Goal: Complete application form: Fill out and submit a form for a specific purpose

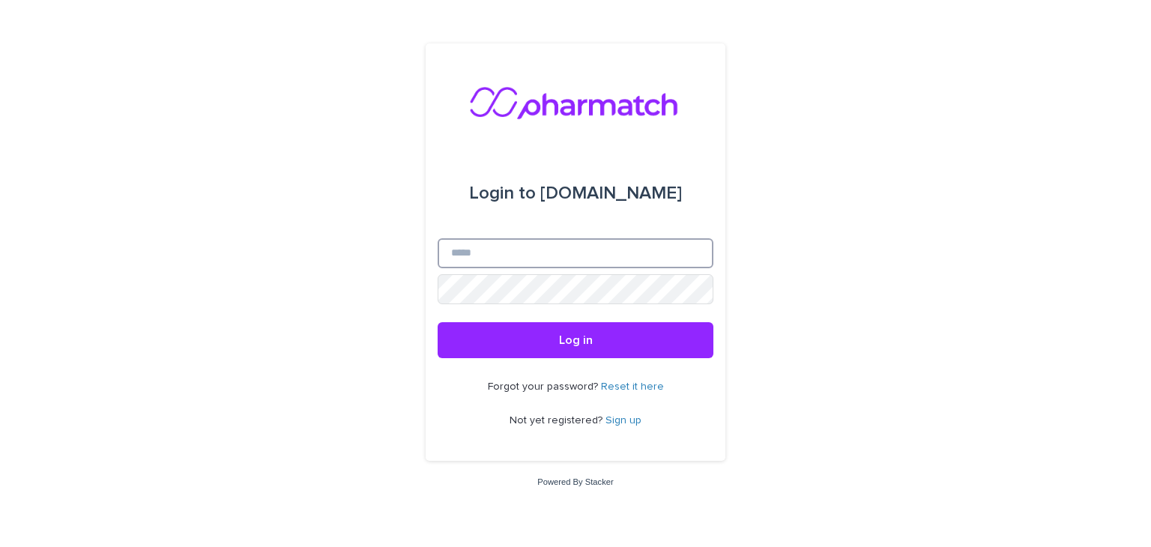
click at [520, 254] on input "Email" at bounding box center [576, 253] width 276 height 30
type input "**********"
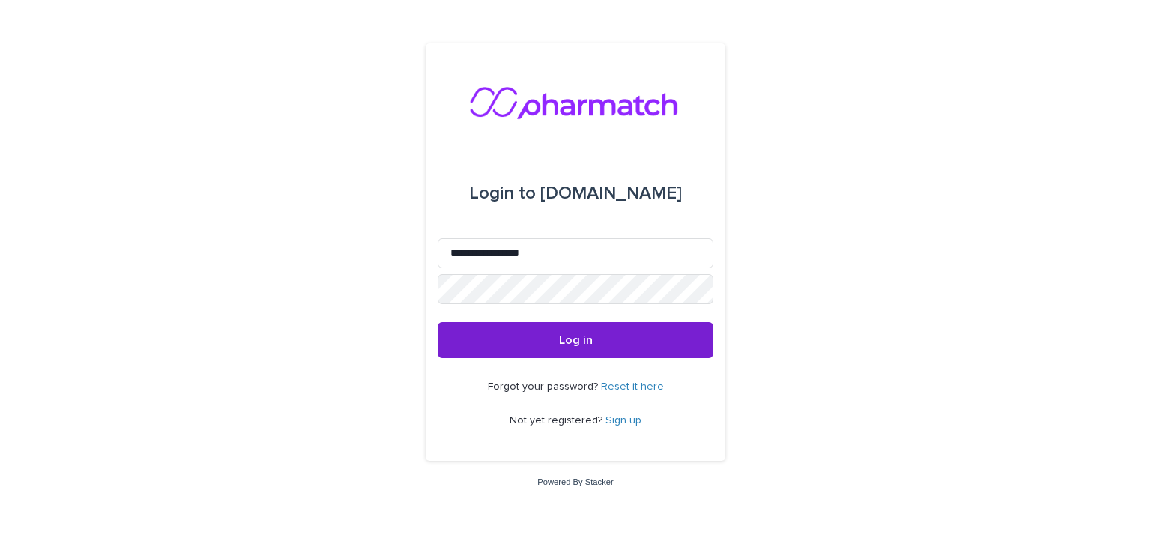
click at [525, 345] on button "Log in" at bounding box center [576, 340] width 276 height 36
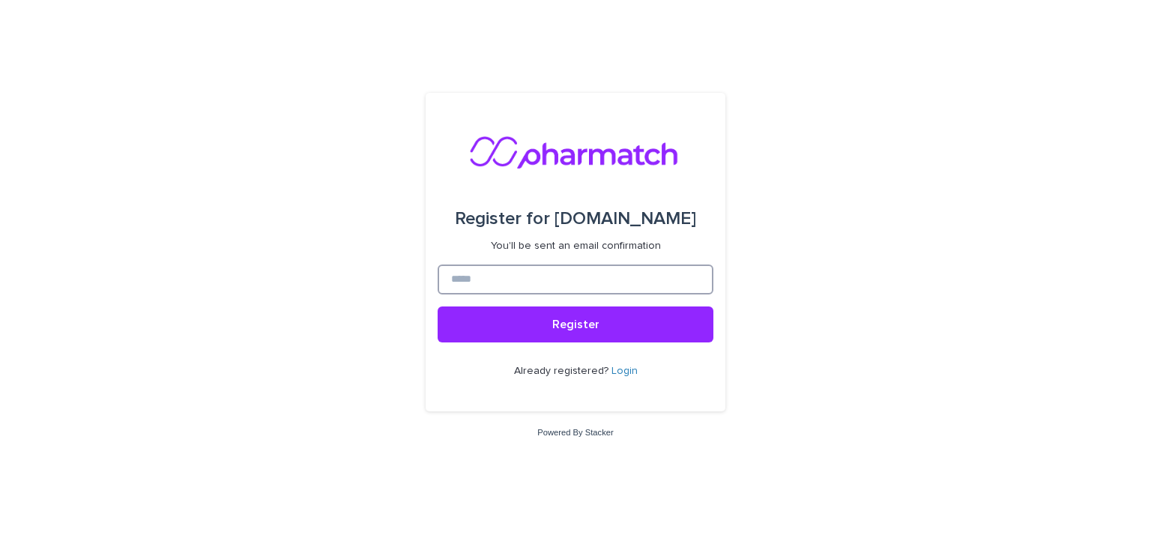
click at [518, 278] on input at bounding box center [576, 280] width 276 height 30
type input "**********"
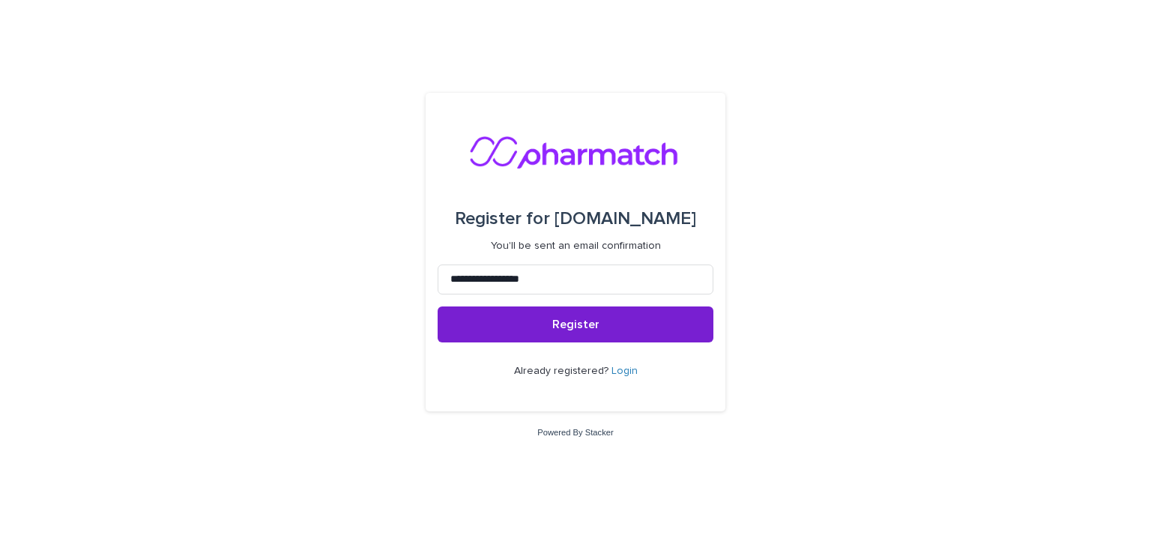
click at [639, 316] on button "Register" at bounding box center [576, 325] width 276 height 36
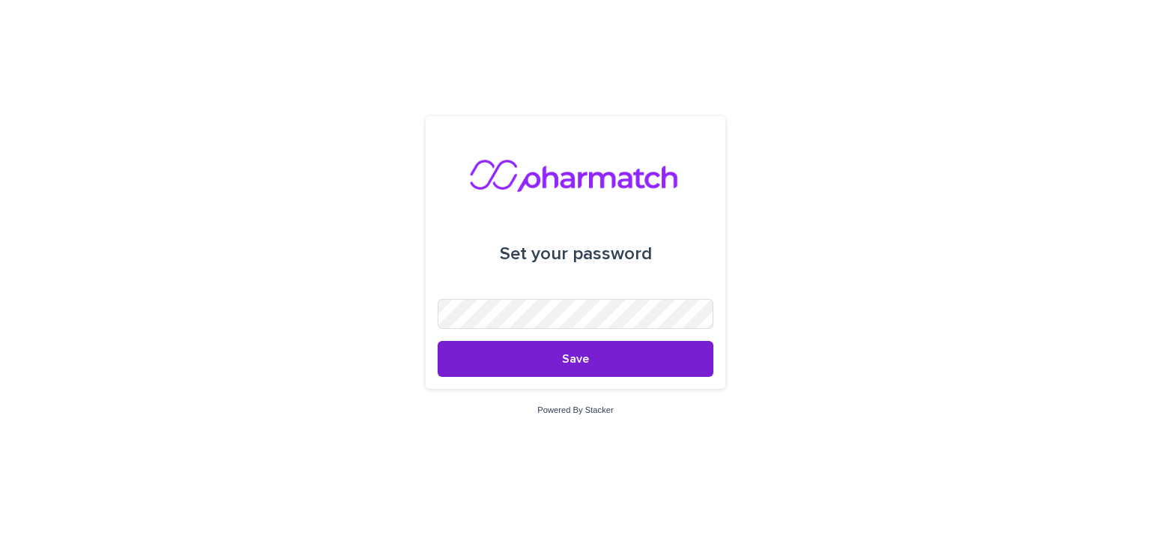
click at [562, 367] on button "Save" at bounding box center [576, 359] width 276 height 36
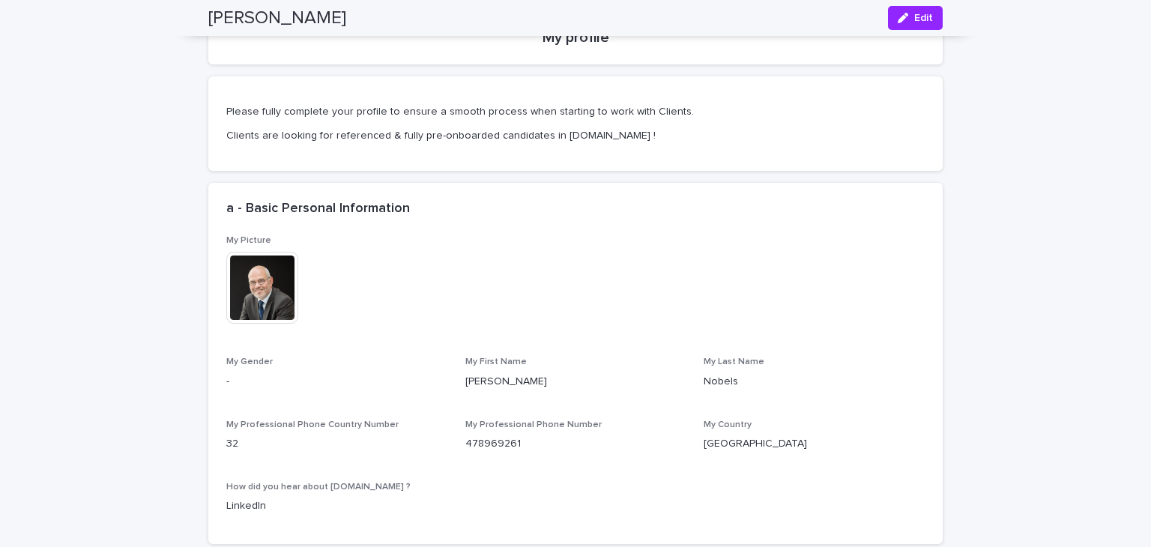
scroll to position [450, 0]
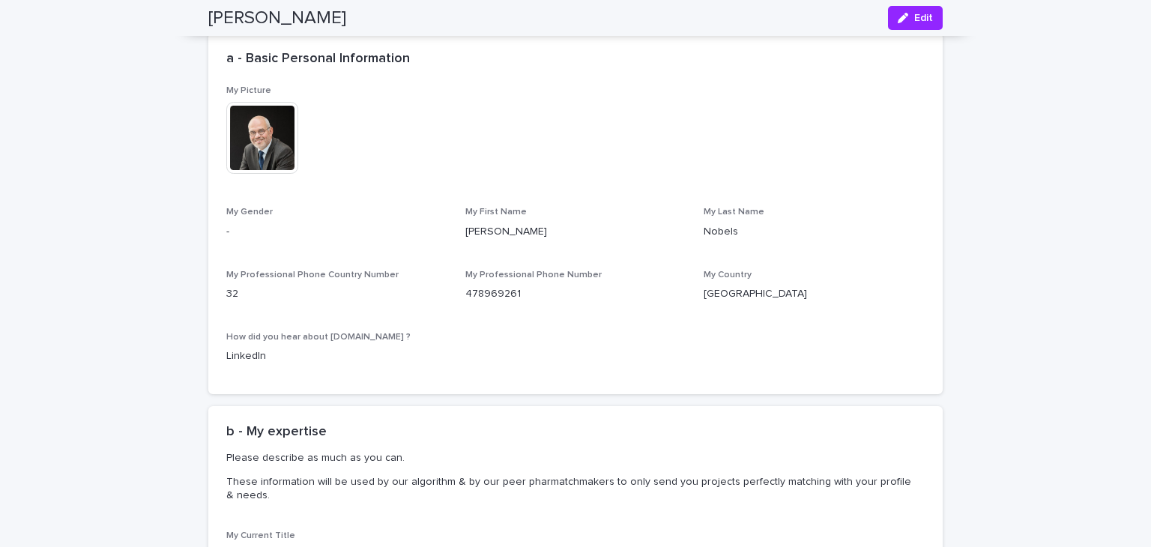
click at [290, 238] on p "-" at bounding box center [336, 232] width 221 height 16
click at [270, 217] on p "My Gender" at bounding box center [336, 212] width 221 height 10
click at [902, 14] on icon "button" at bounding box center [903, 18] width 10 height 10
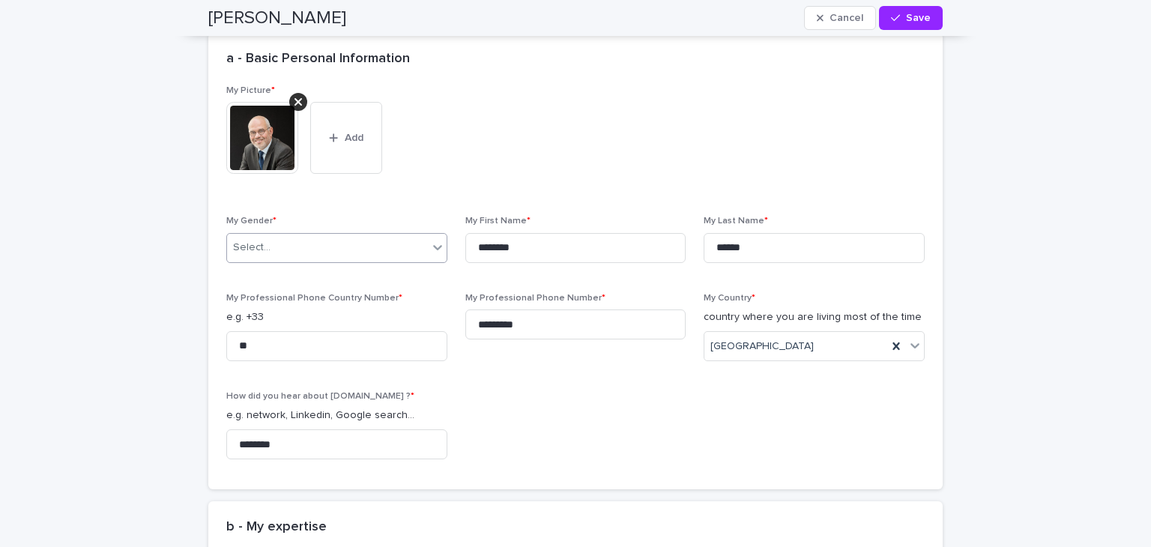
click at [430, 250] on icon at bounding box center [437, 247] width 15 height 15
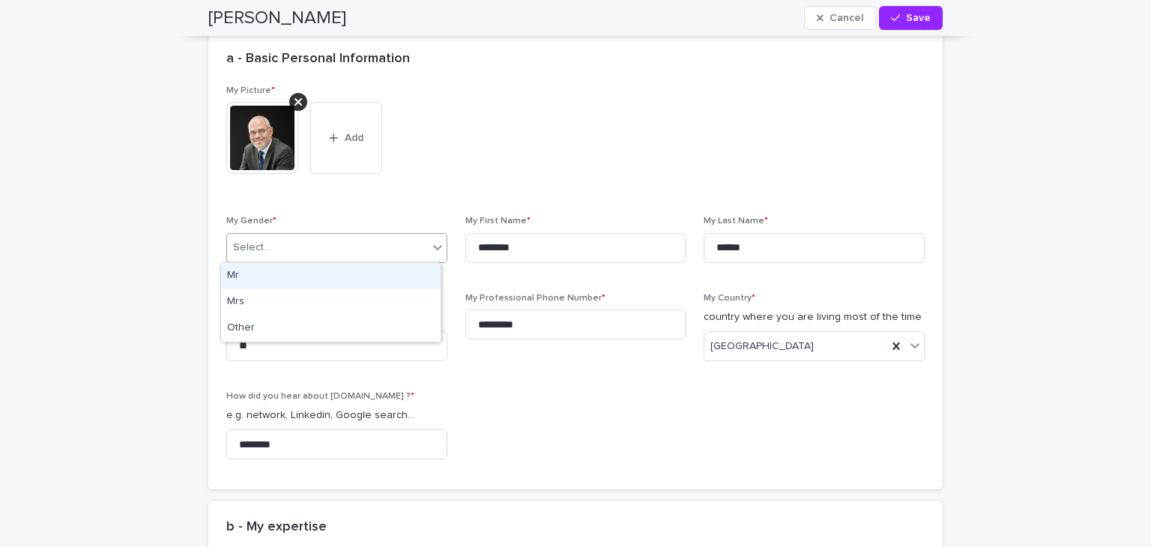
click at [333, 282] on div "Mr" at bounding box center [331, 276] width 220 height 26
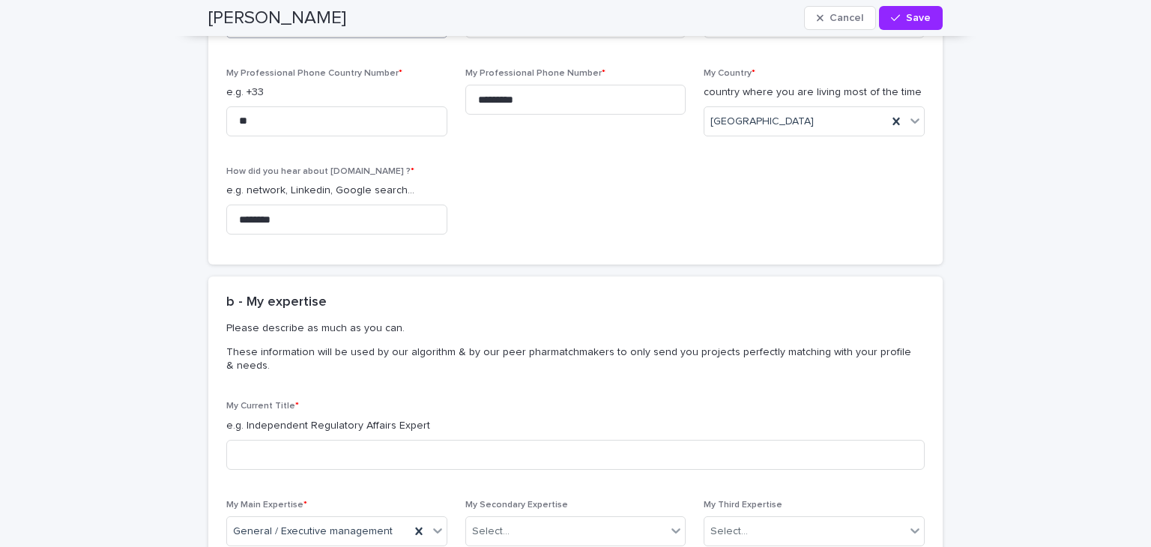
scroll to position [899, 0]
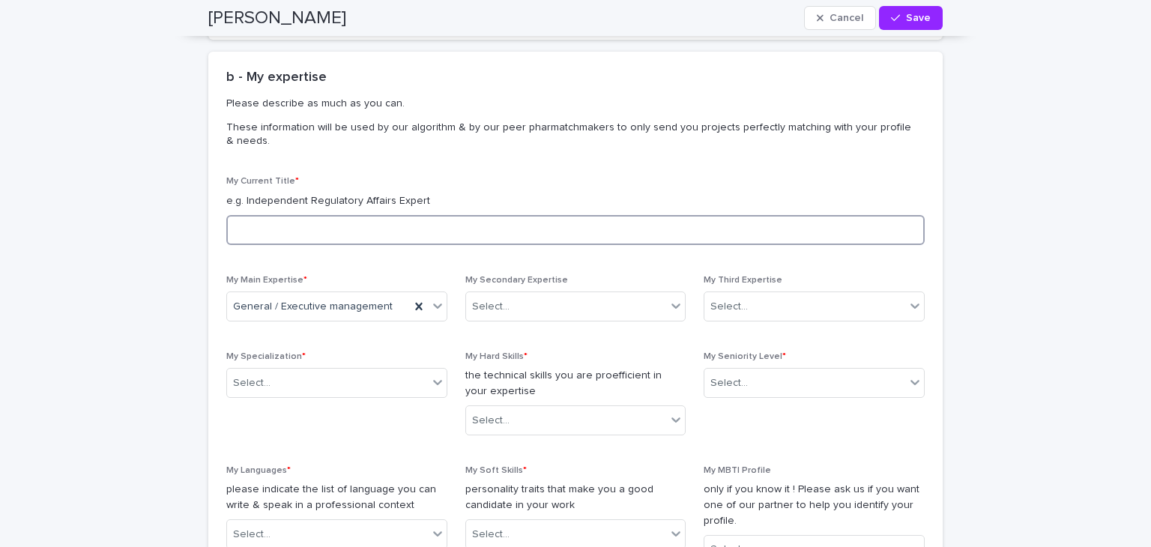
click at [334, 235] on input at bounding box center [575, 230] width 698 height 30
click at [240, 228] on input "**********" at bounding box center [575, 230] width 698 height 30
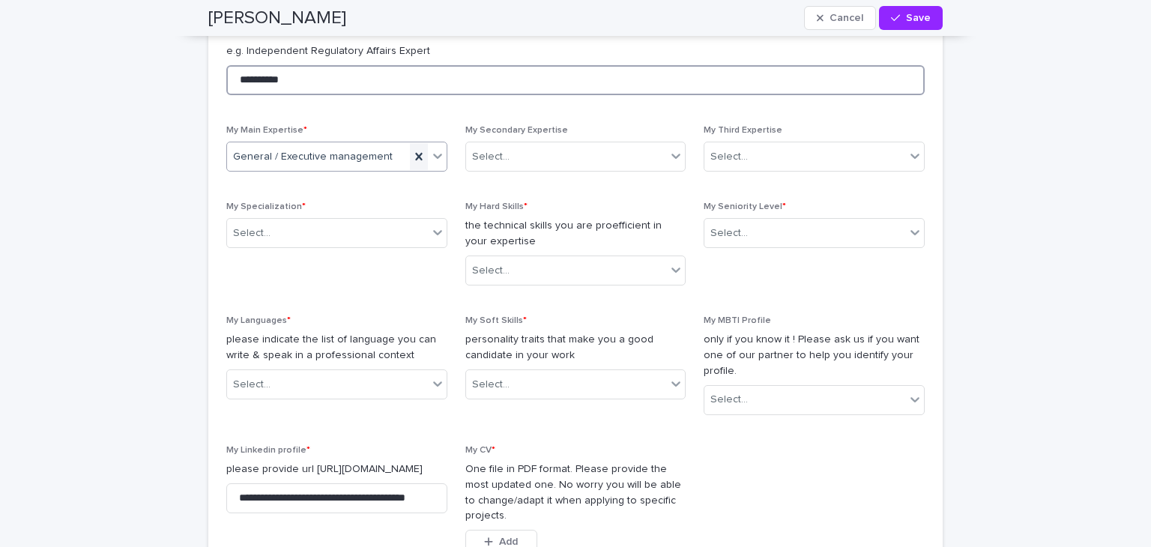
type input "**********"
click at [415, 157] on icon at bounding box center [418, 156] width 15 height 15
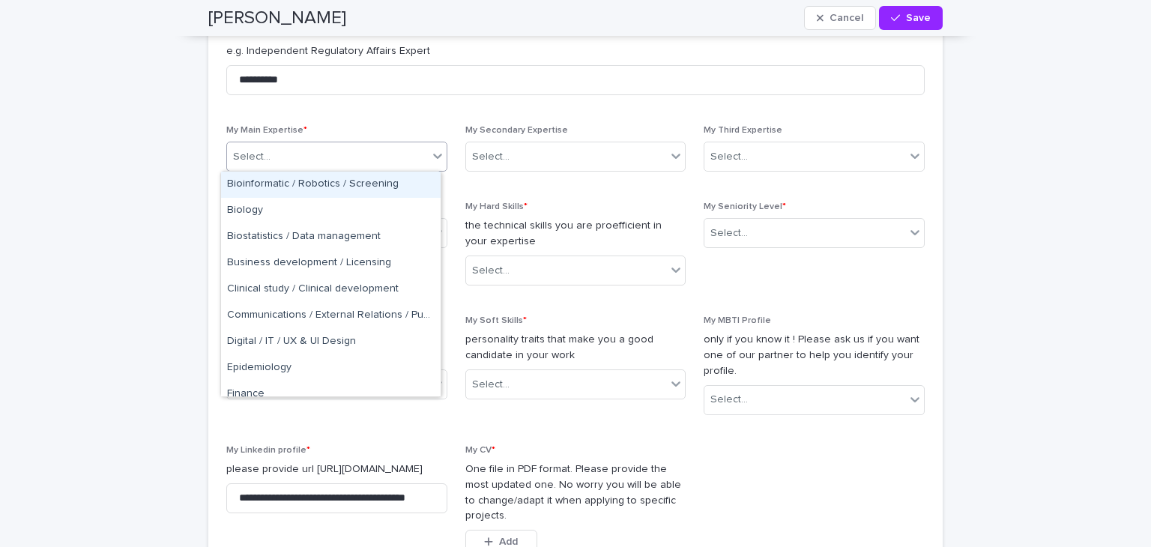
click at [432, 154] on icon at bounding box center [437, 155] width 15 height 15
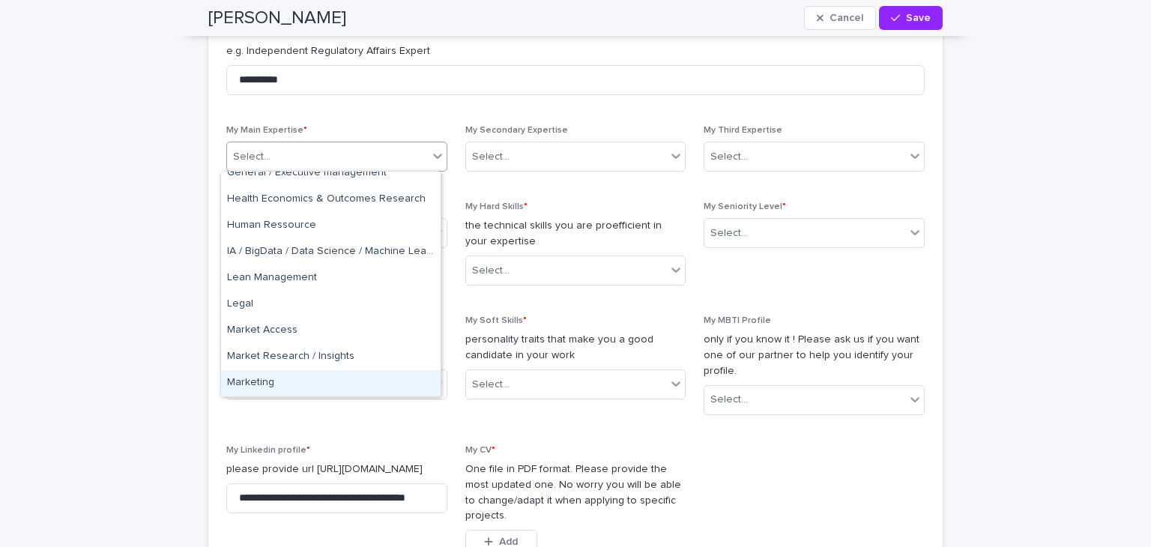
scroll to position [172, 0]
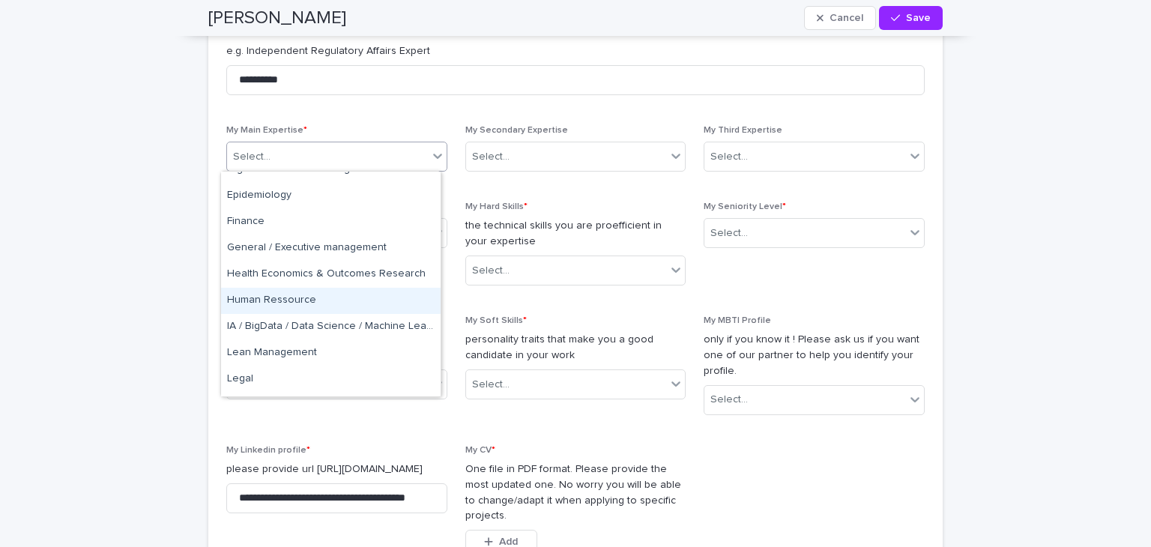
click at [288, 298] on div "Human Ressource" at bounding box center [331, 301] width 220 height 26
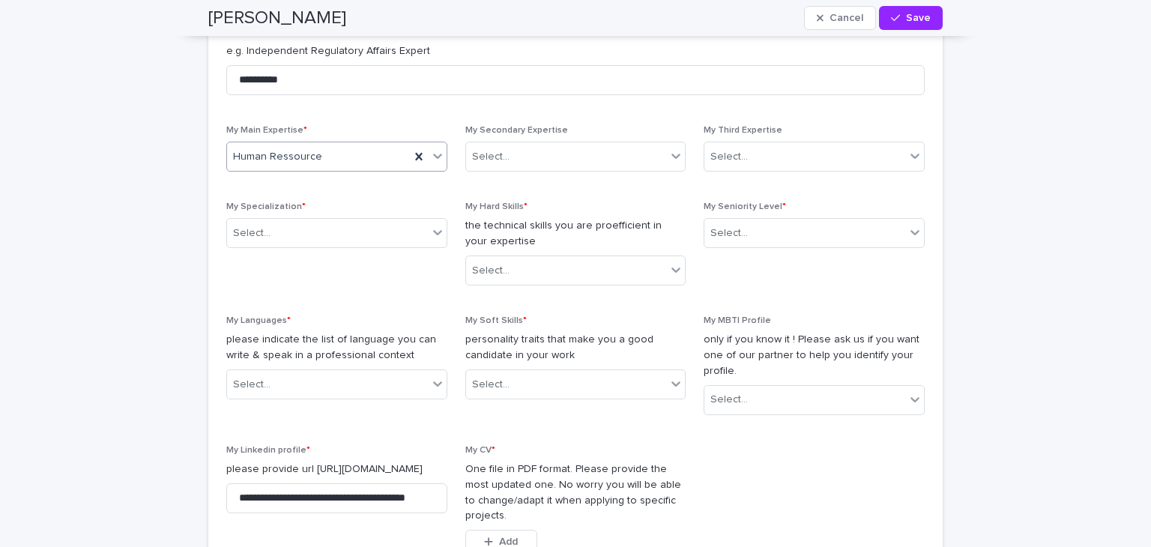
scroll to position [974, 0]
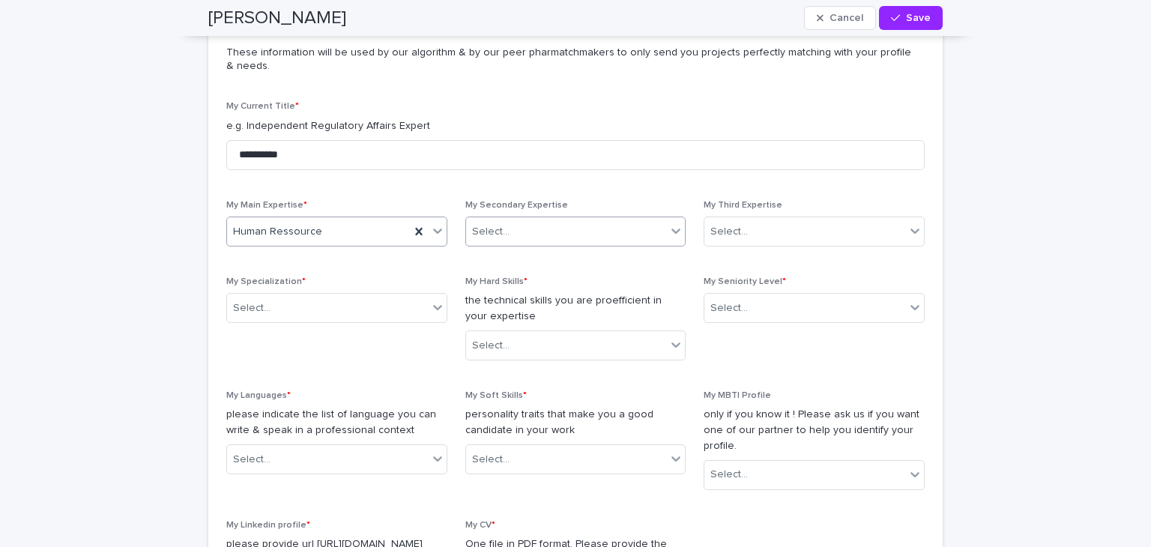
click at [677, 227] on icon at bounding box center [675, 230] width 15 height 15
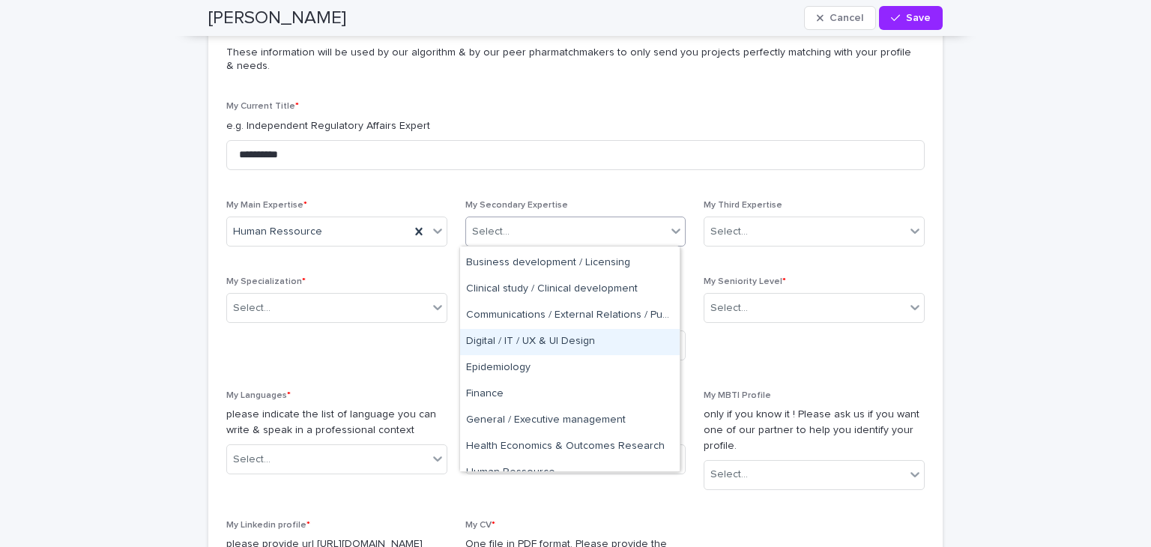
scroll to position [150, 0]
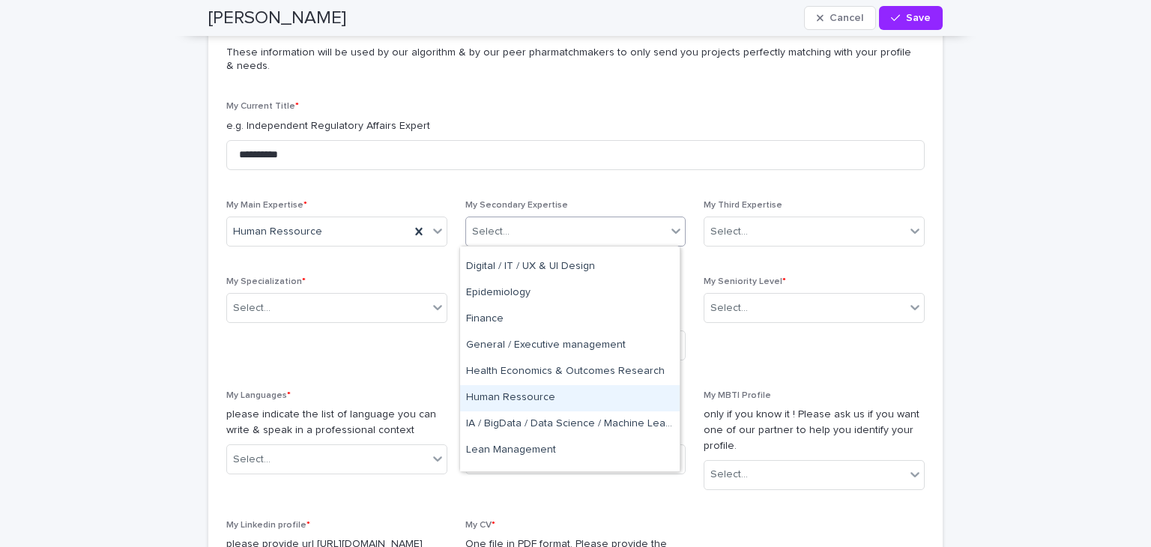
click at [564, 388] on div "Human Ressource" at bounding box center [570, 398] width 220 height 26
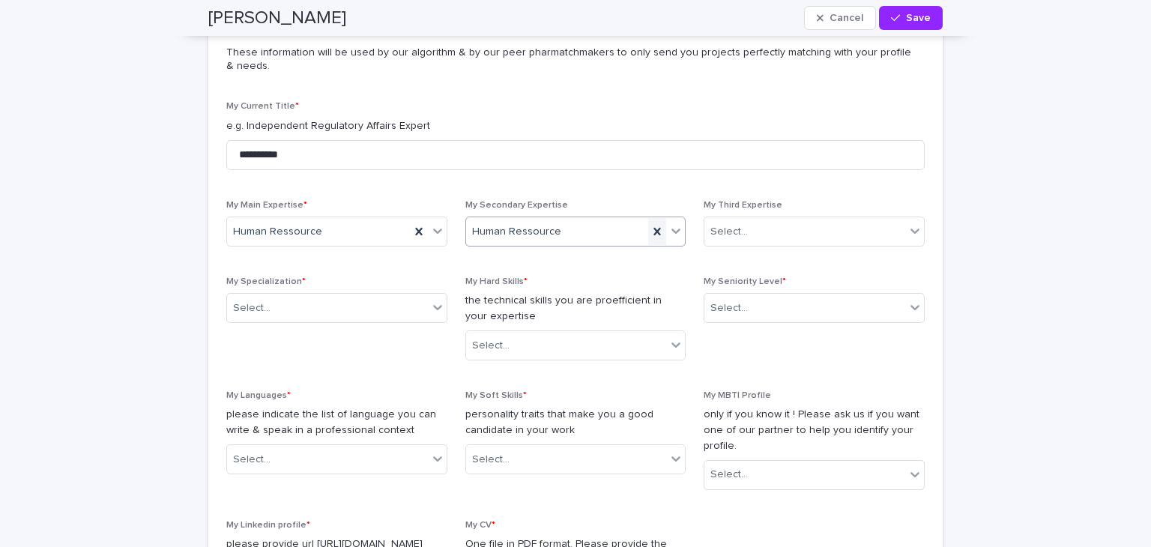
click at [654, 230] on icon at bounding box center [657, 231] width 15 height 15
click at [674, 229] on icon at bounding box center [676, 231] width 9 height 5
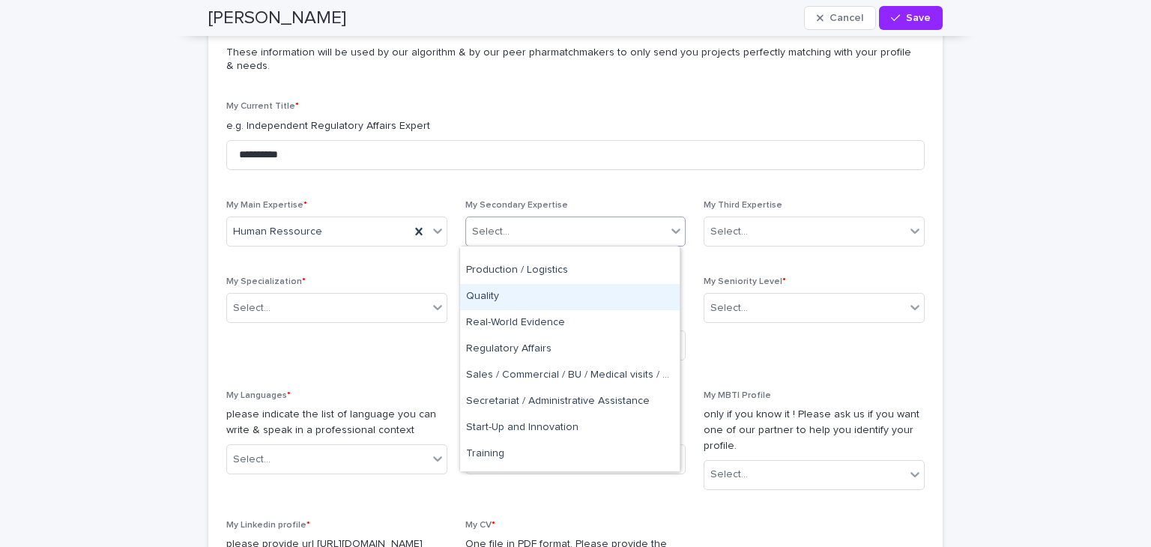
scroll to position [772, 0]
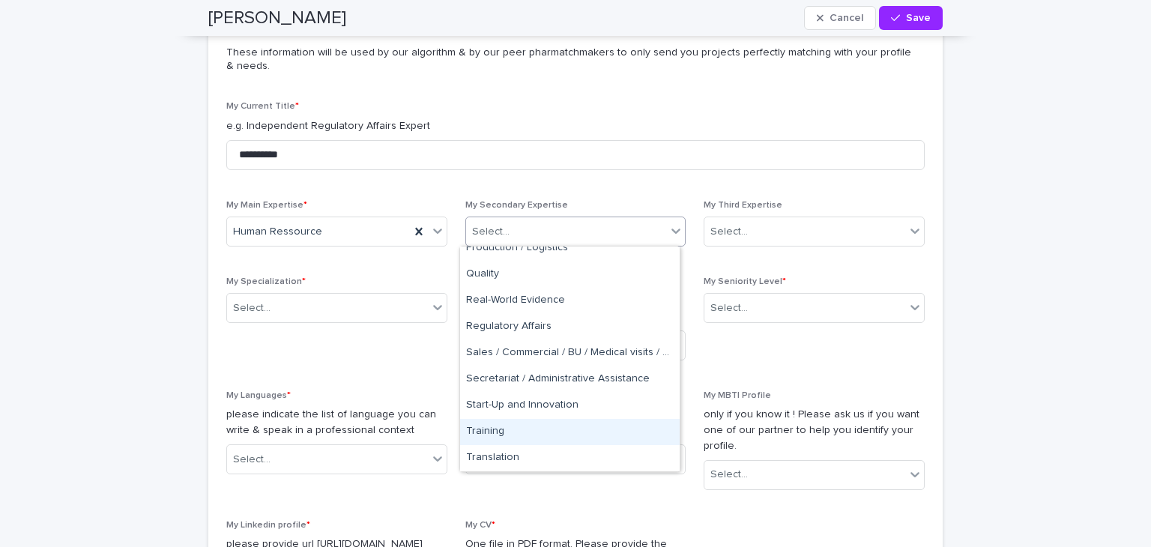
click at [533, 436] on div "Training" at bounding box center [570, 432] width 220 height 26
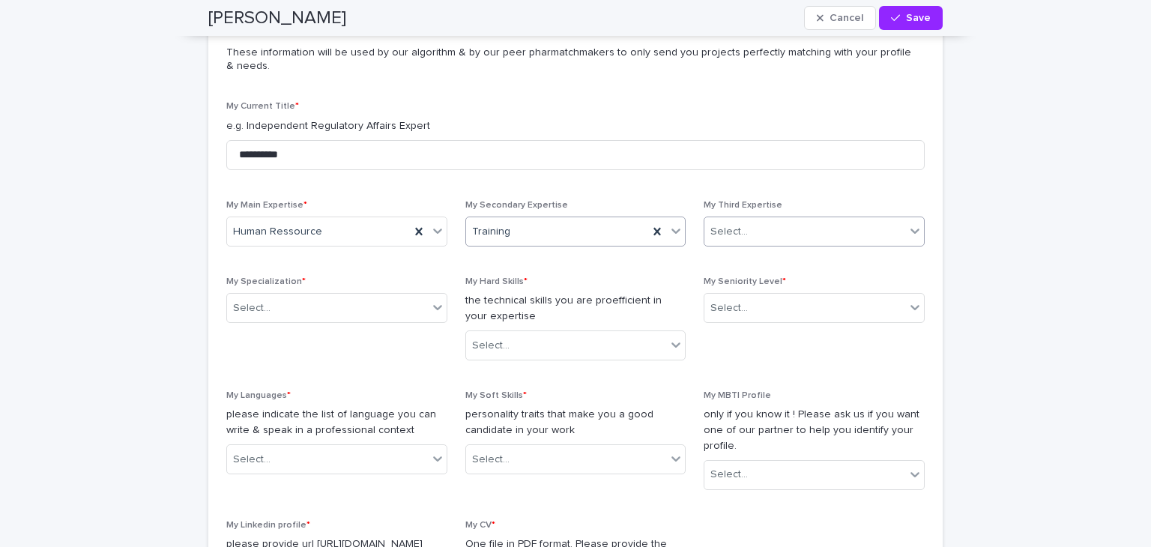
click at [911, 234] on icon at bounding box center [915, 230] width 15 height 15
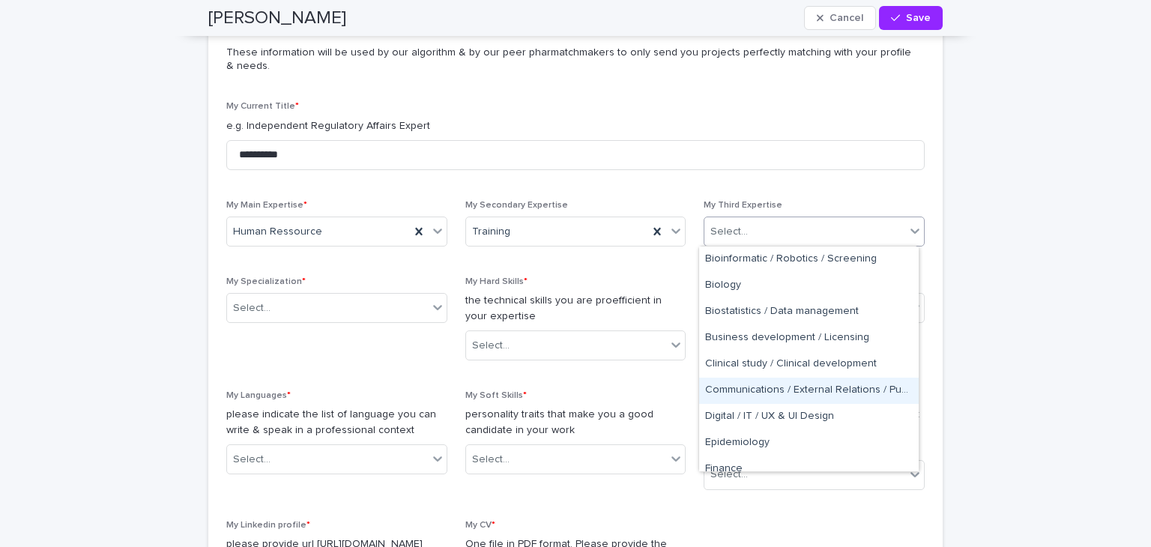
click at [839, 381] on div "Communications / External Relations / Public Affairs" at bounding box center [809, 391] width 220 height 26
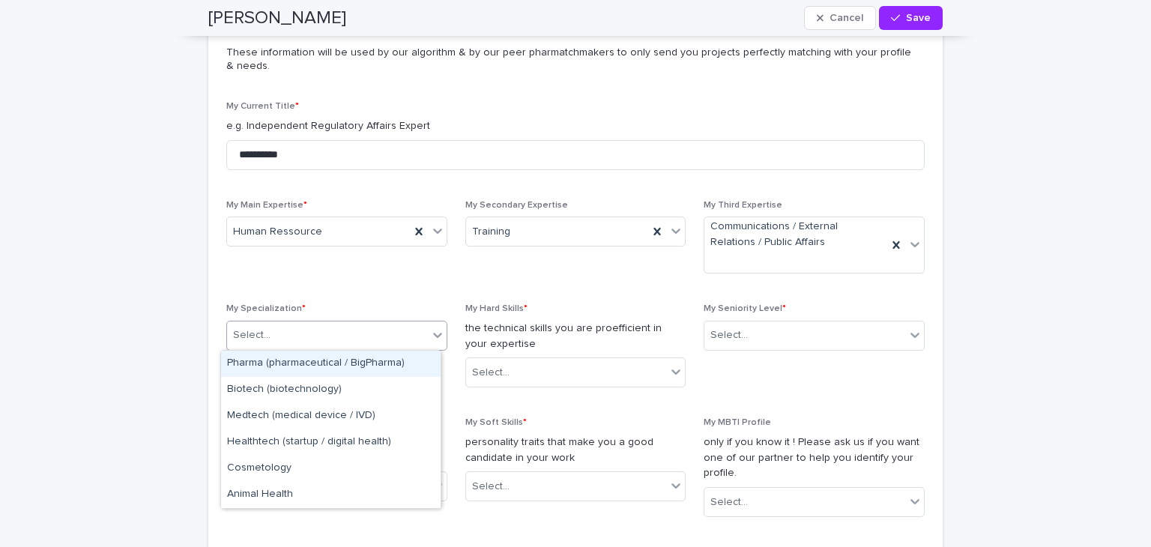
click at [433, 335] on icon at bounding box center [437, 335] width 9 height 5
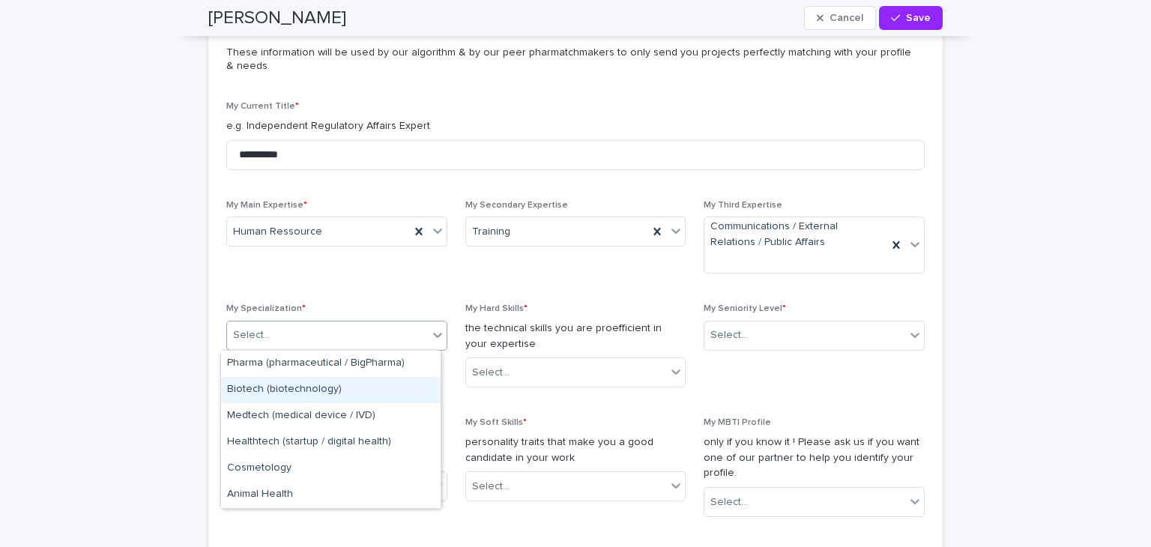
click at [305, 393] on div "Biotech (biotechnology)" at bounding box center [331, 390] width 220 height 26
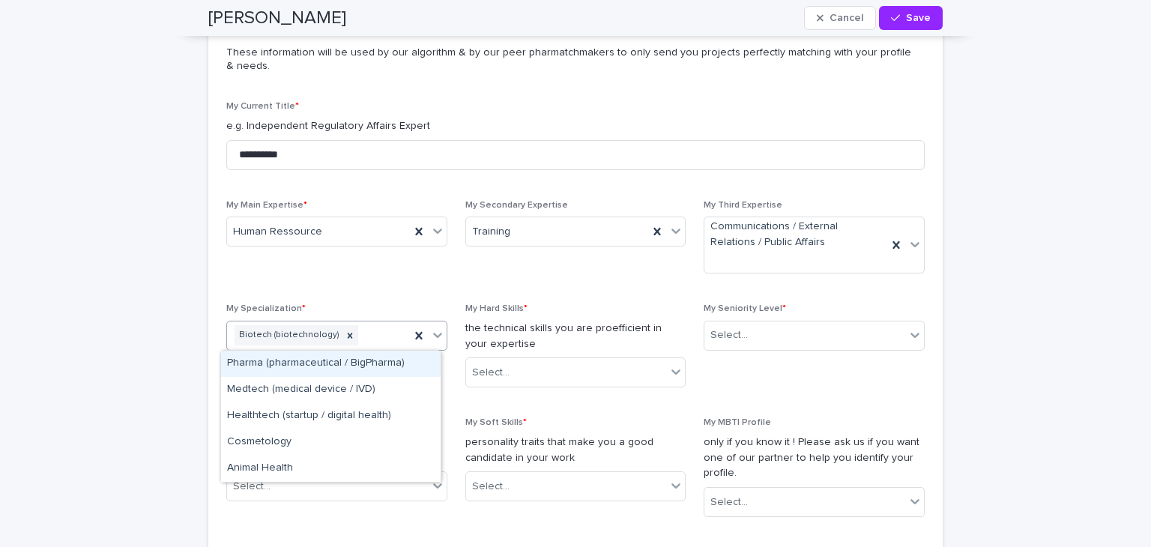
click at [433, 334] on icon at bounding box center [437, 335] width 9 height 5
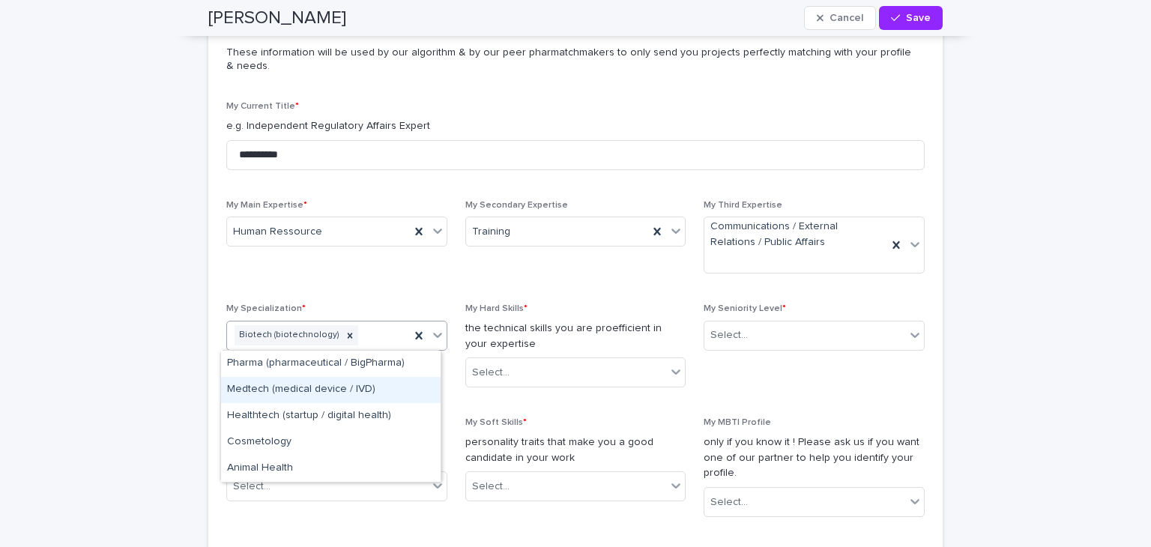
click at [379, 393] on div "Medtech (medical device / IVD)" at bounding box center [331, 390] width 220 height 26
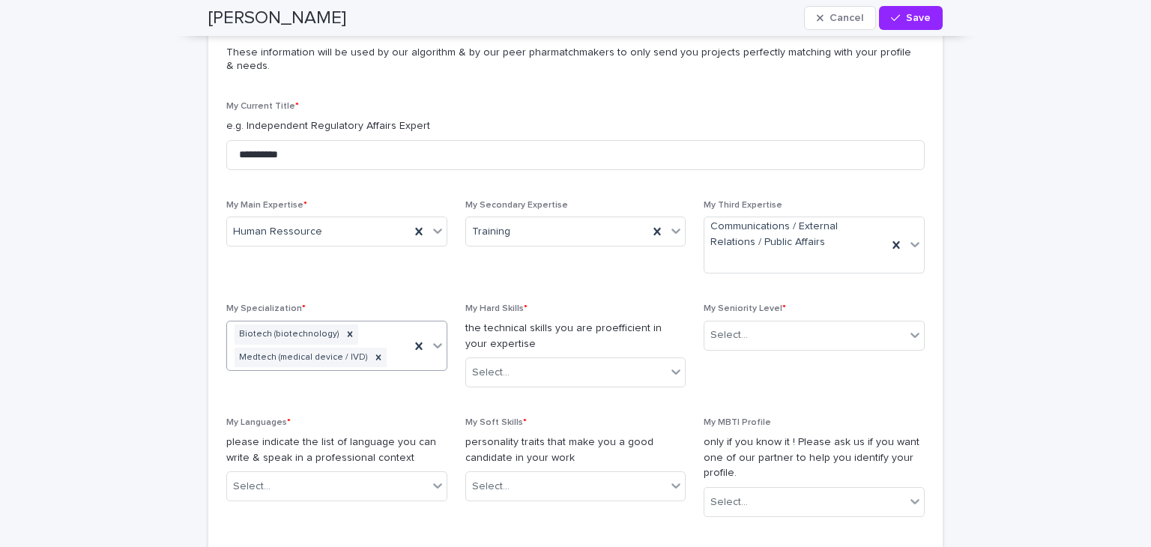
click at [430, 343] on icon at bounding box center [437, 345] width 15 height 15
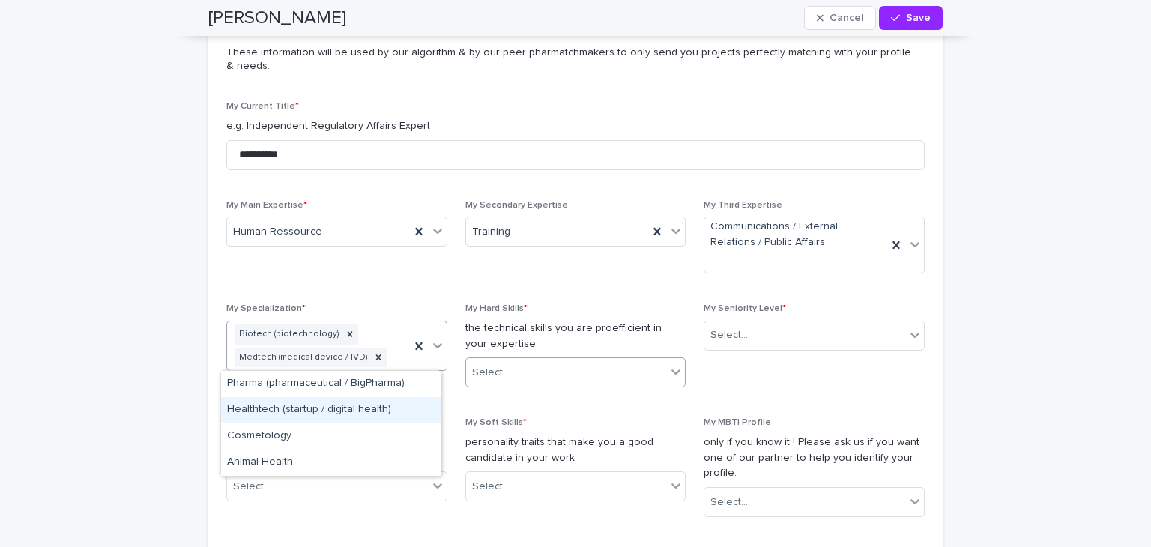
click at [679, 368] on div at bounding box center [676, 371] width 18 height 27
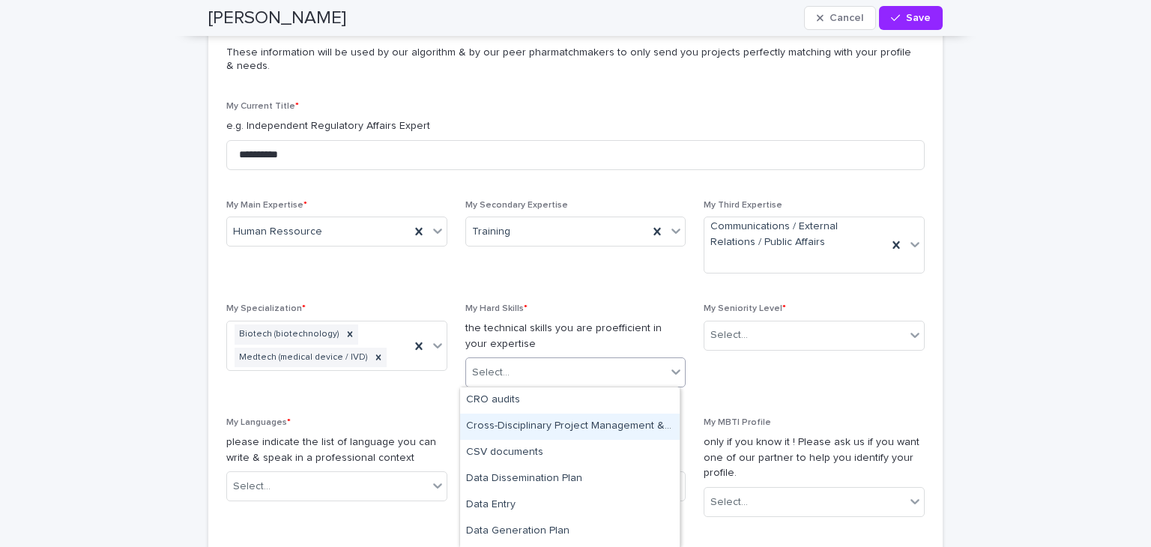
scroll to position [1499, 0]
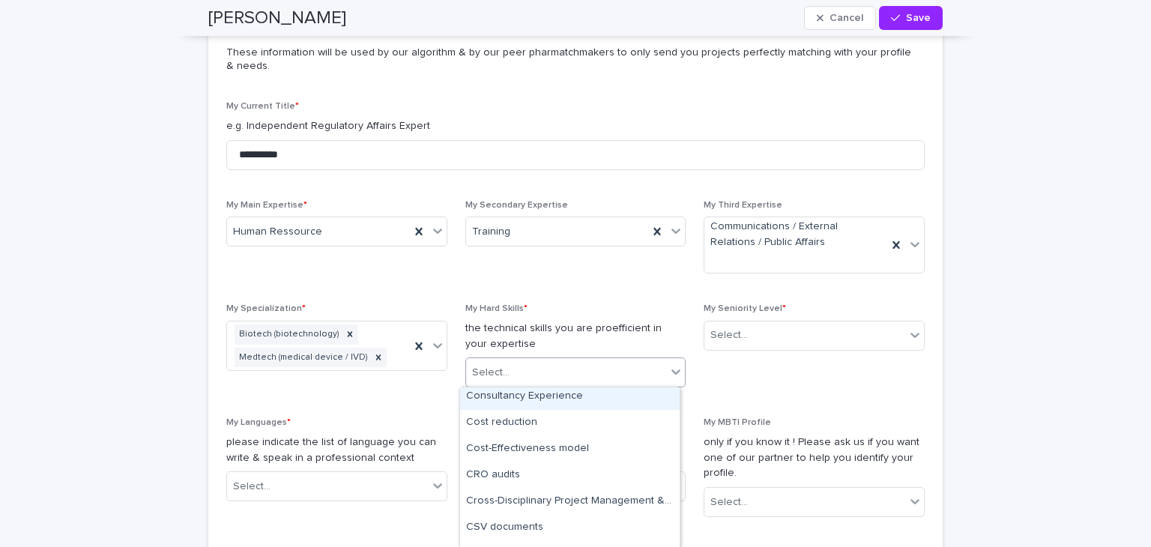
click at [585, 399] on div "Consultancy Experience" at bounding box center [570, 397] width 220 height 26
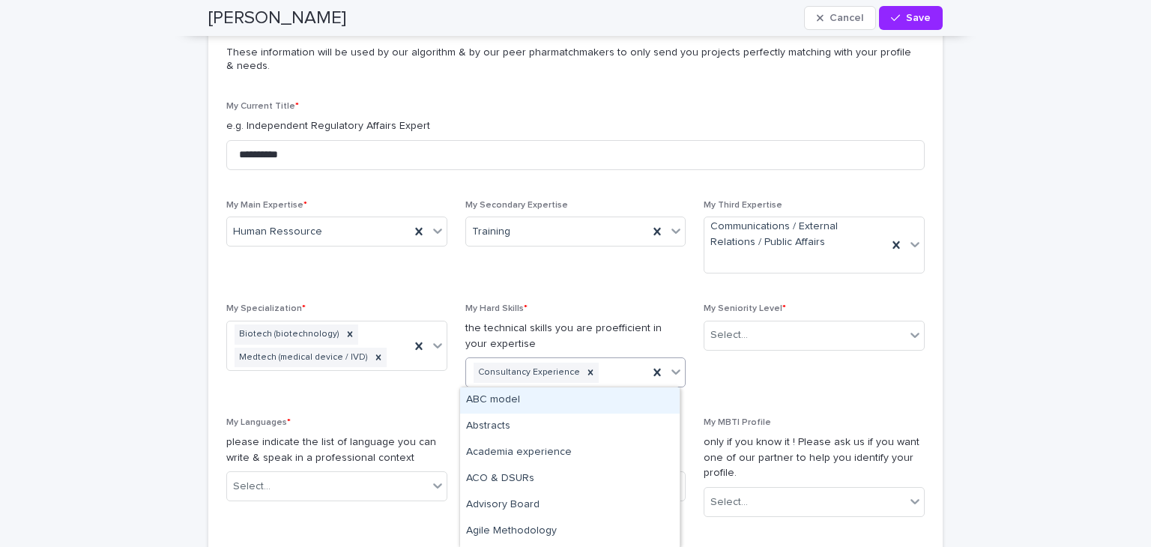
click at [671, 370] on icon at bounding box center [675, 371] width 15 height 15
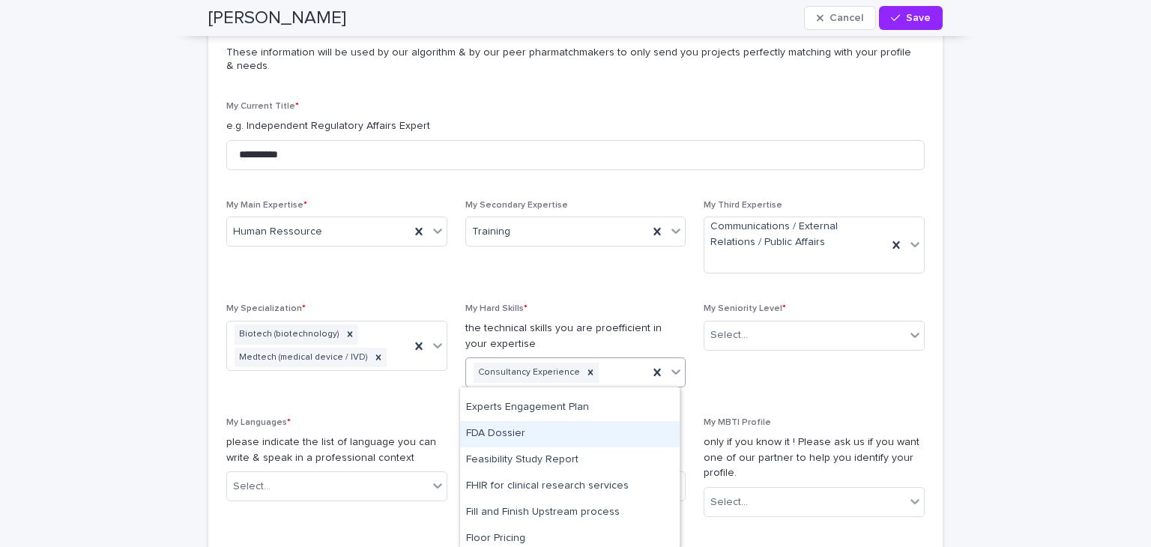
scroll to position [2173, 0]
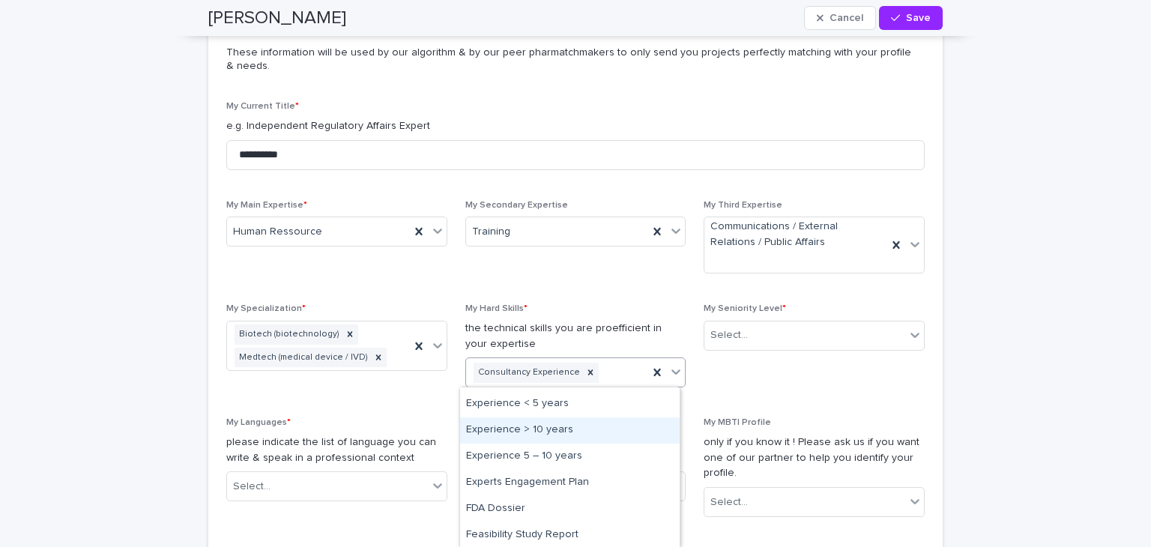
click at [580, 432] on div "Experience > 10 years" at bounding box center [570, 430] width 220 height 26
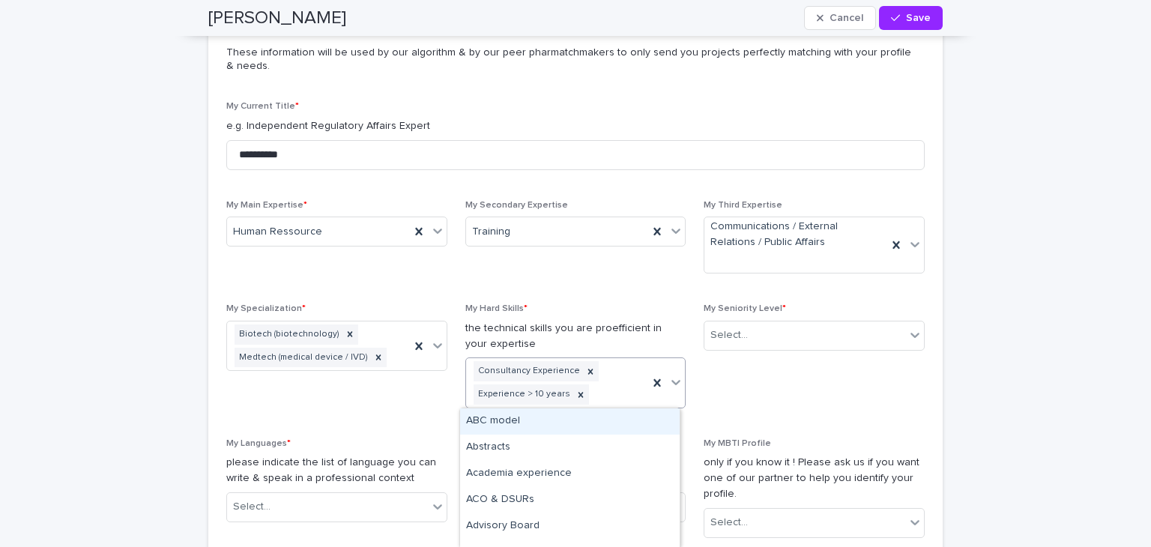
click at [668, 377] on icon at bounding box center [675, 382] width 15 height 15
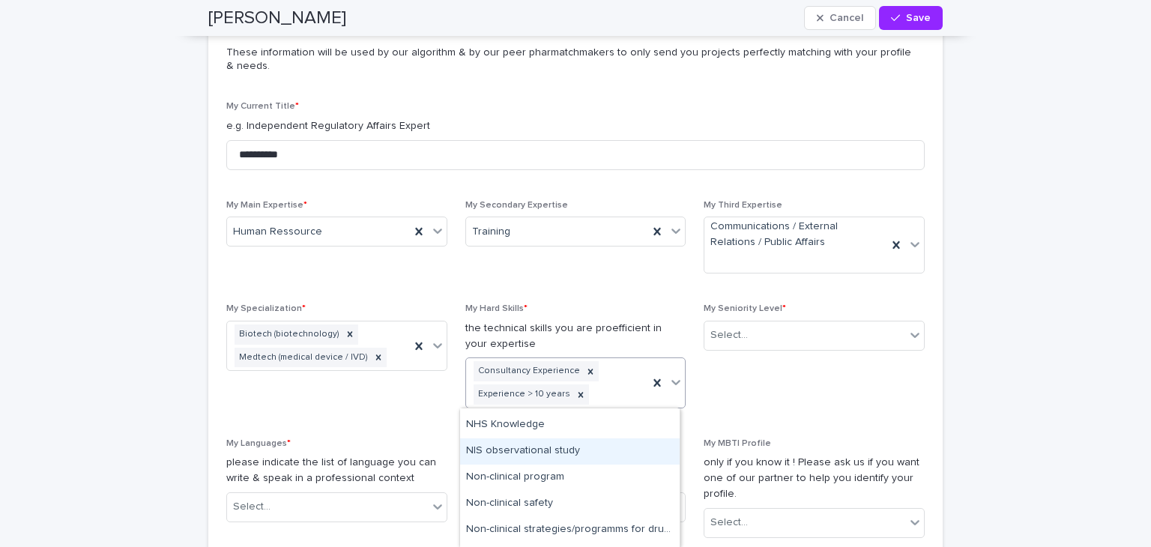
scroll to position [4497, 0]
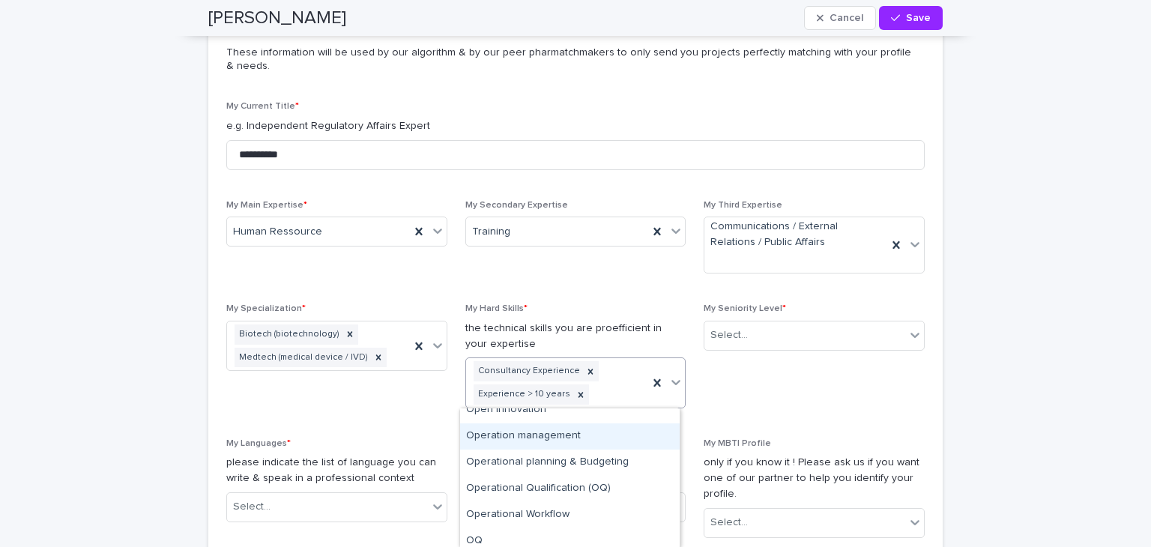
click at [567, 442] on div "Operation management" at bounding box center [570, 436] width 220 height 26
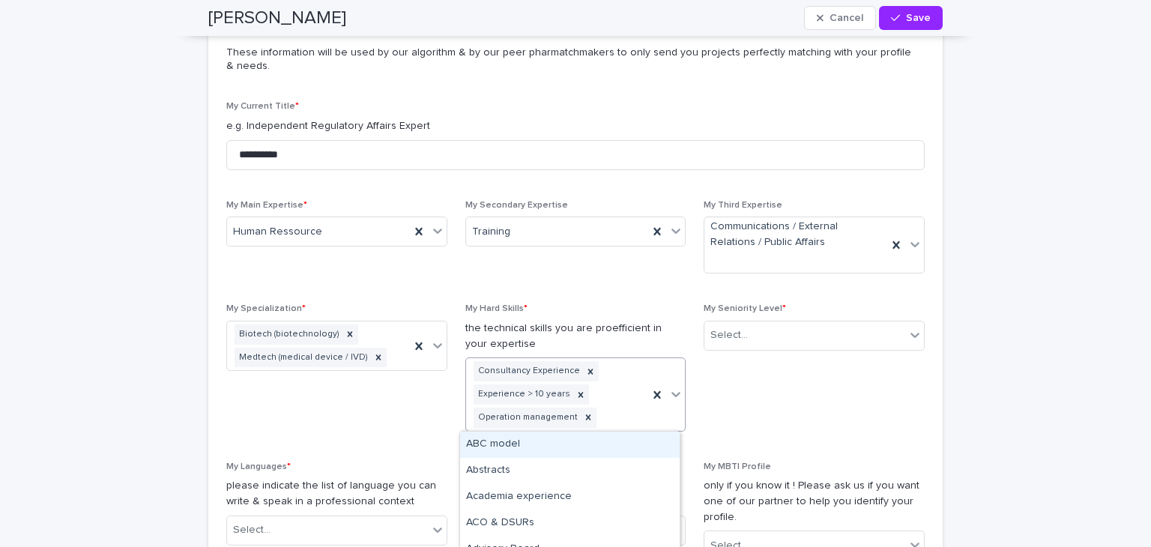
click at [670, 397] on icon at bounding box center [675, 394] width 15 height 15
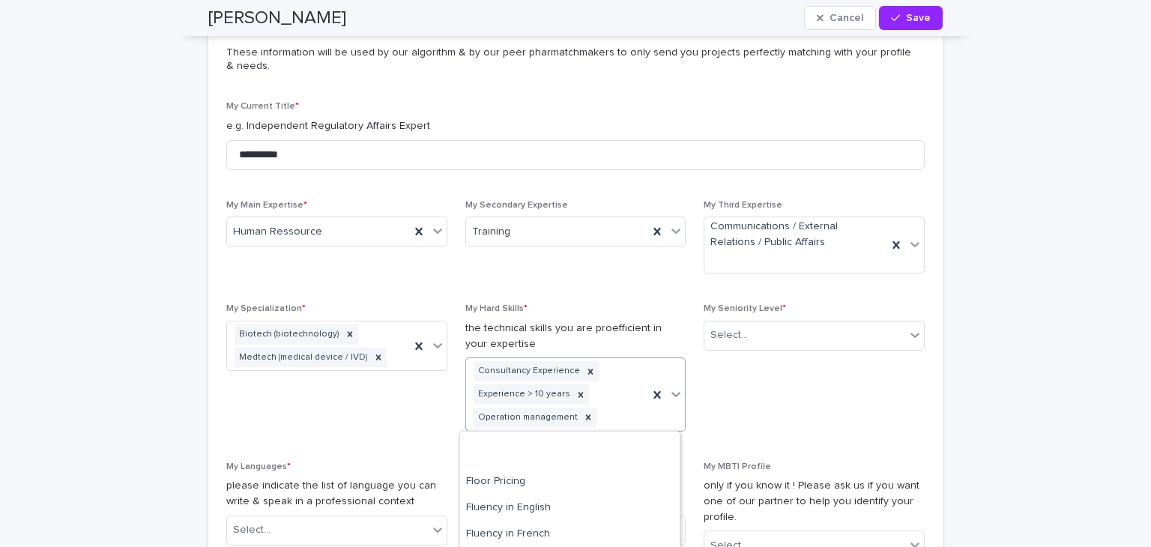
scroll to position [2398, 0]
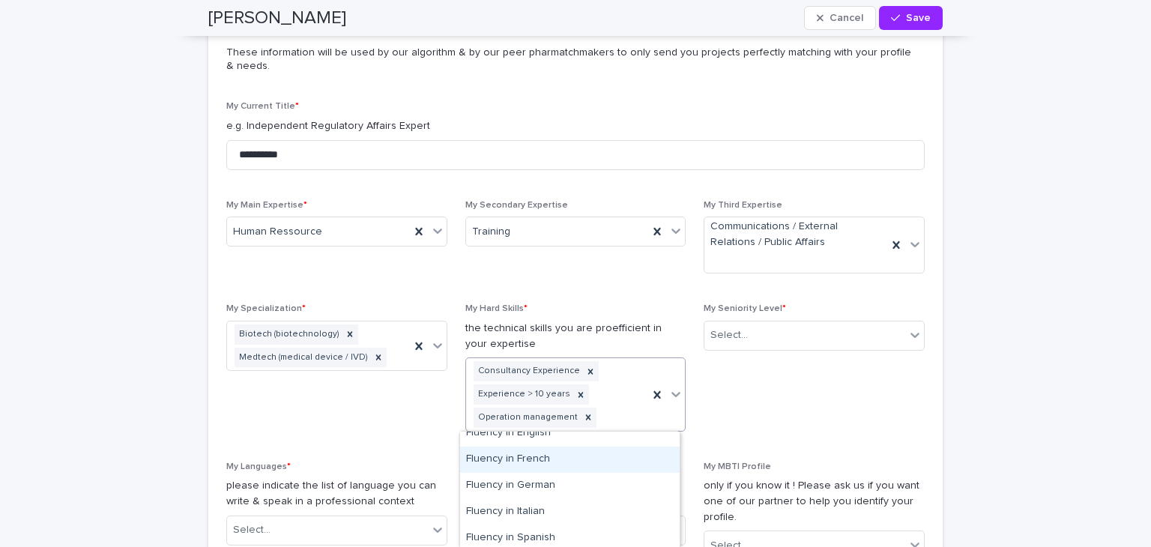
click at [612, 454] on div "Fluency in French" at bounding box center [570, 460] width 220 height 26
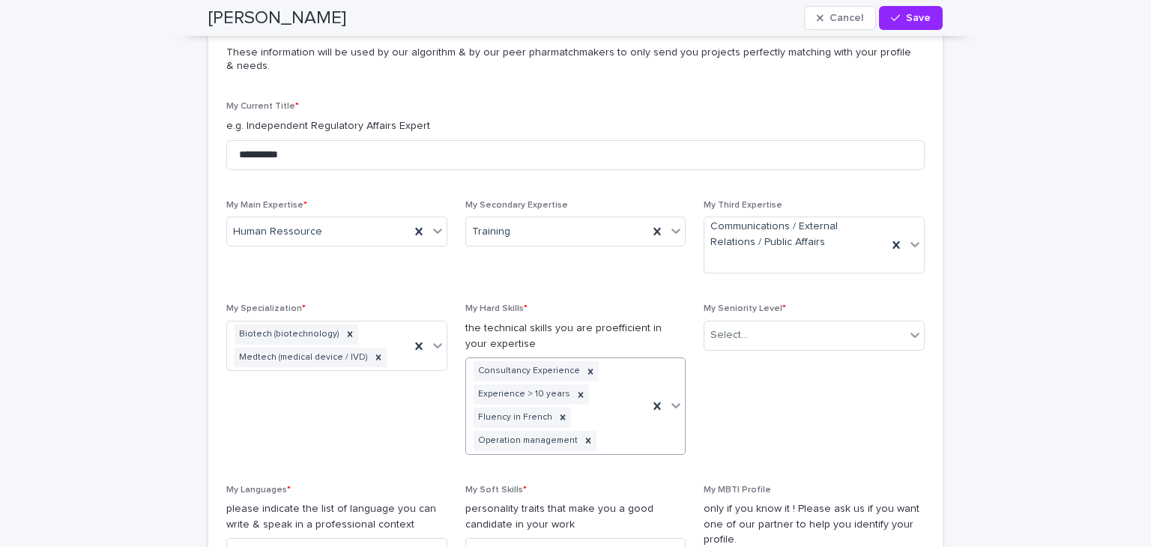
click at [670, 408] on icon at bounding box center [675, 405] width 15 height 15
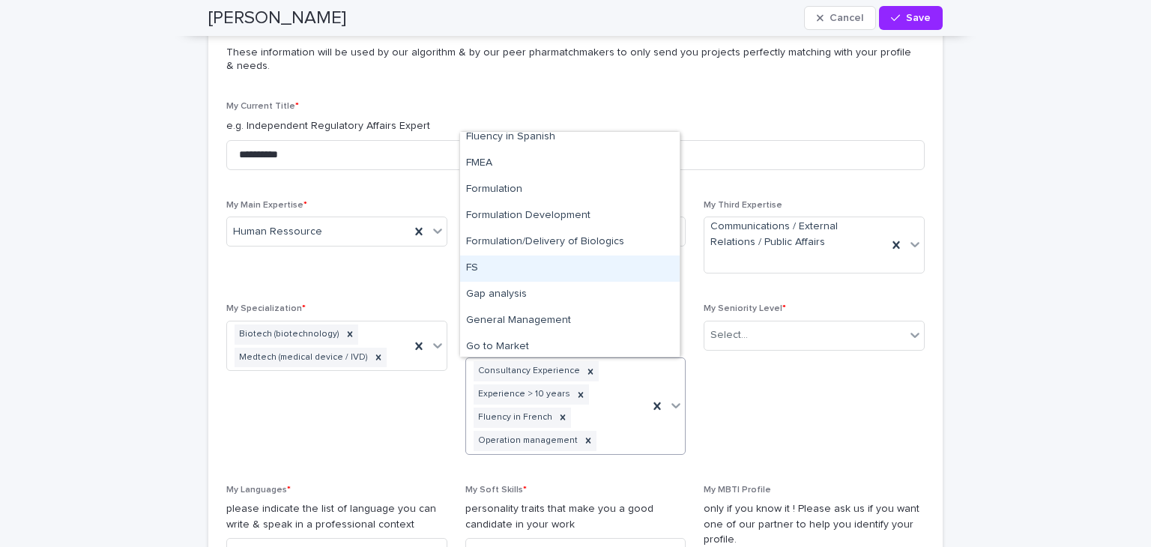
scroll to position [2248, 0]
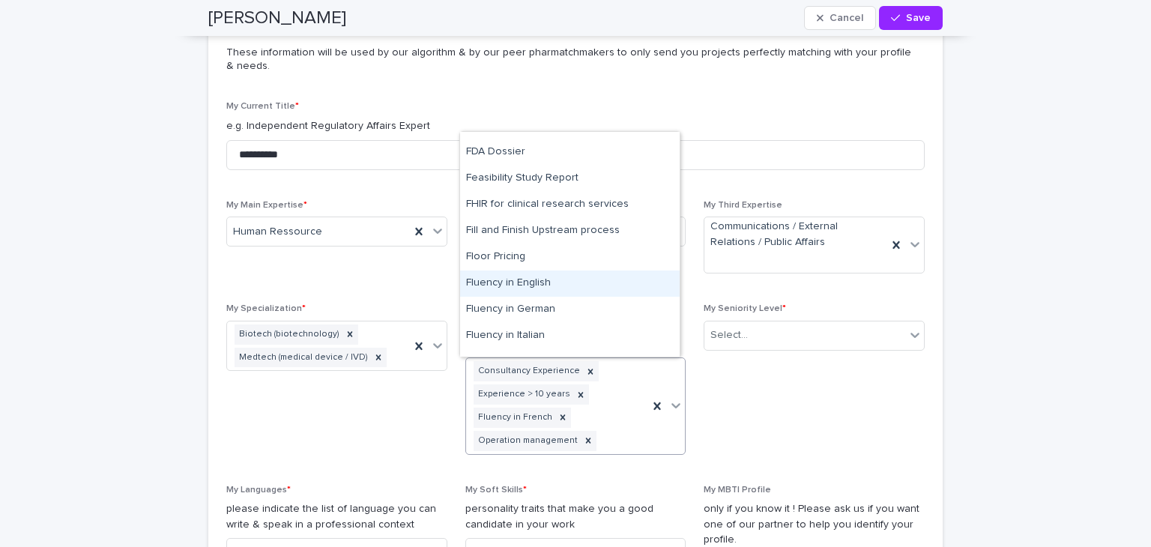
click at [606, 284] on div "Fluency in English" at bounding box center [570, 284] width 220 height 26
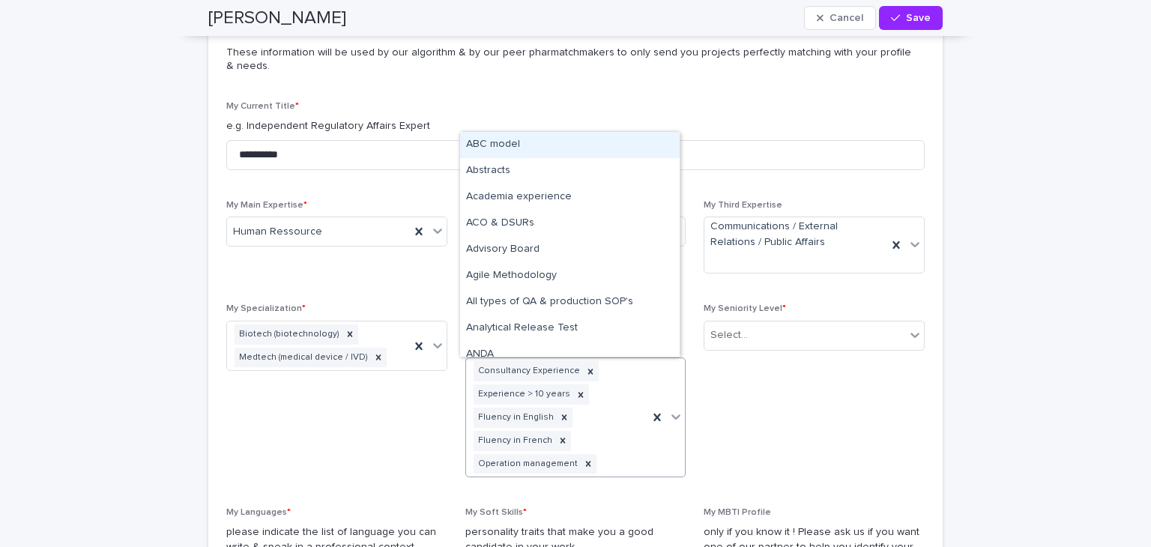
click at [673, 414] on icon at bounding box center [676, 416] width 9 height 5
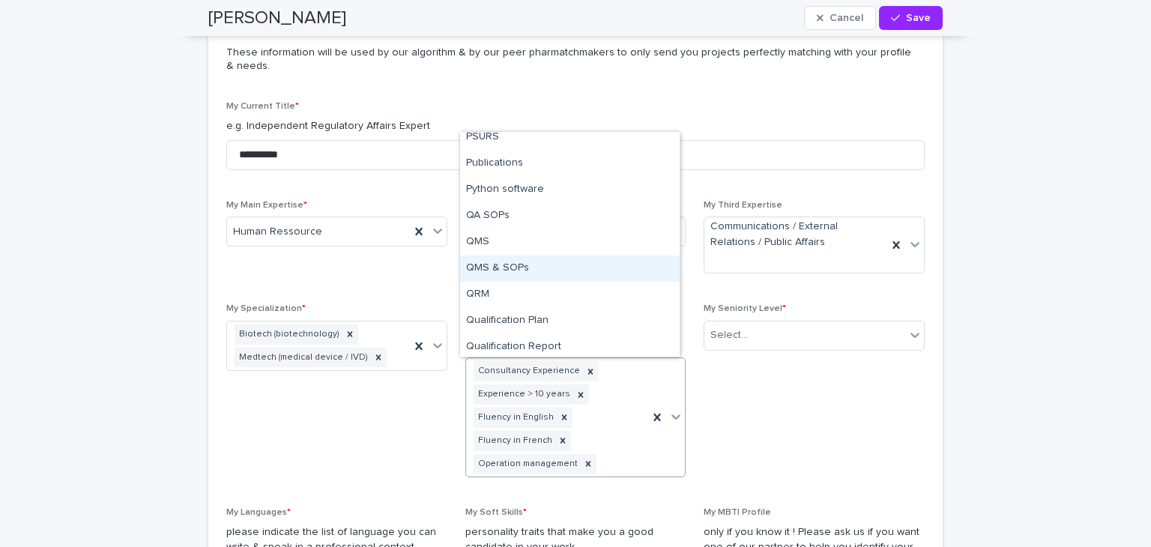
scroll to position [5321, 0]
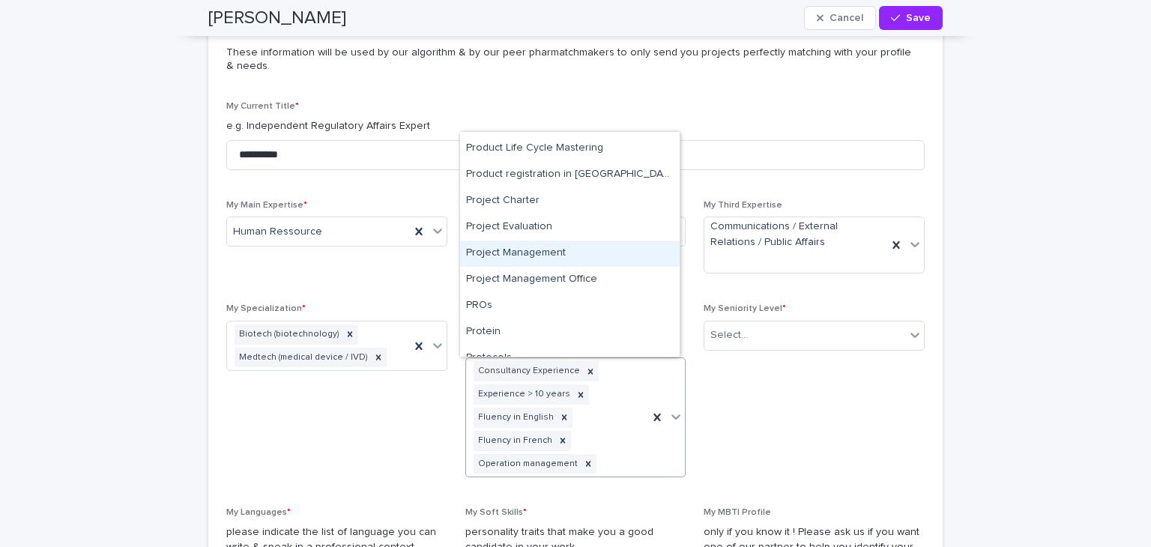
click at [566, 250] on div "Project Management" at bounding box center [570, 254] width 220 height 26
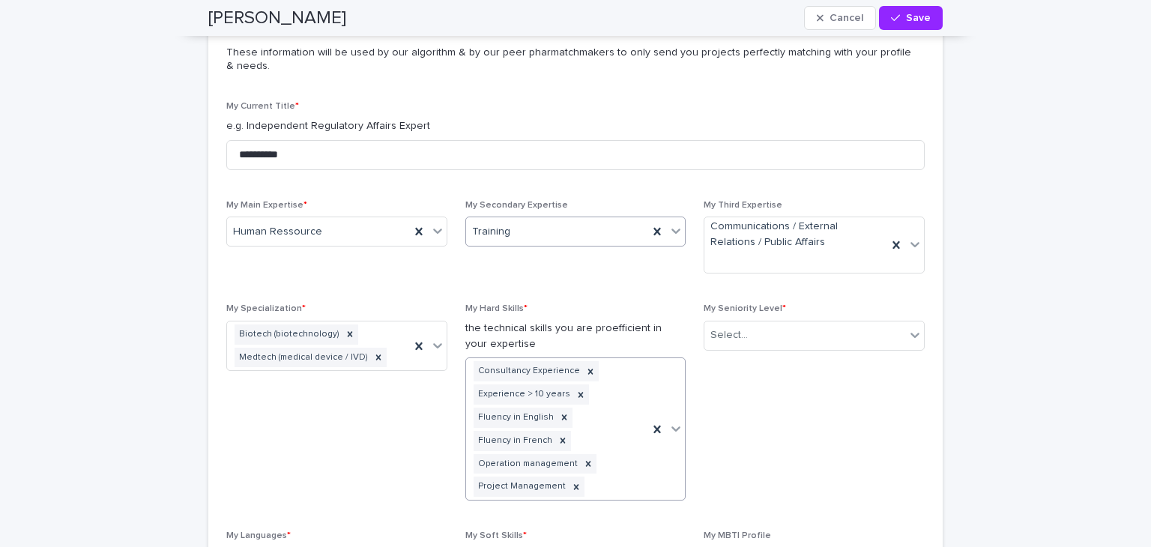
click at [669, 229] on icon at bounding box center [675, 230] width 15 height 15
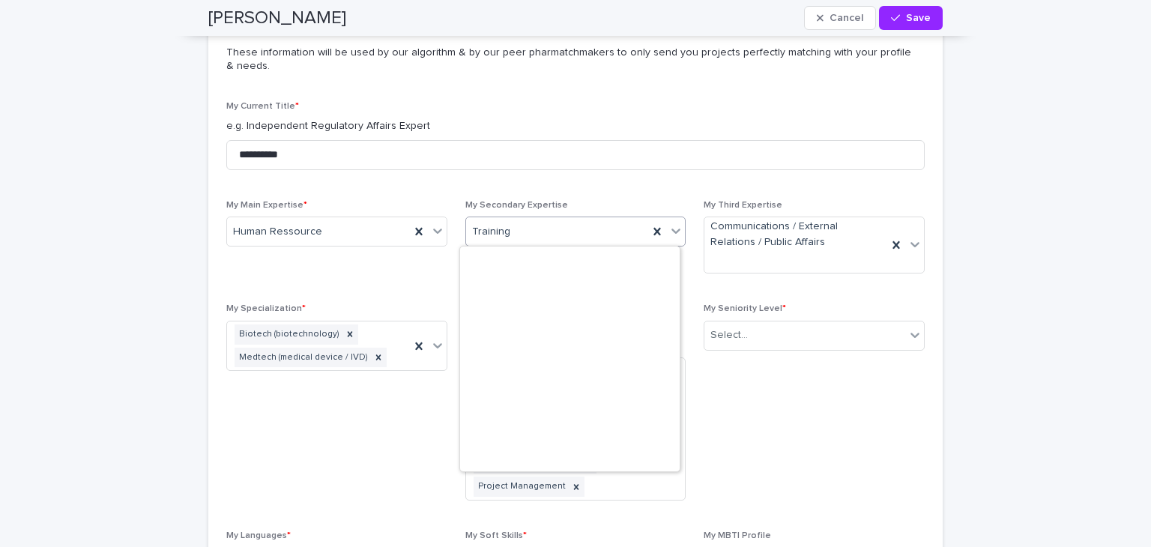
scroll to position [772, 0]
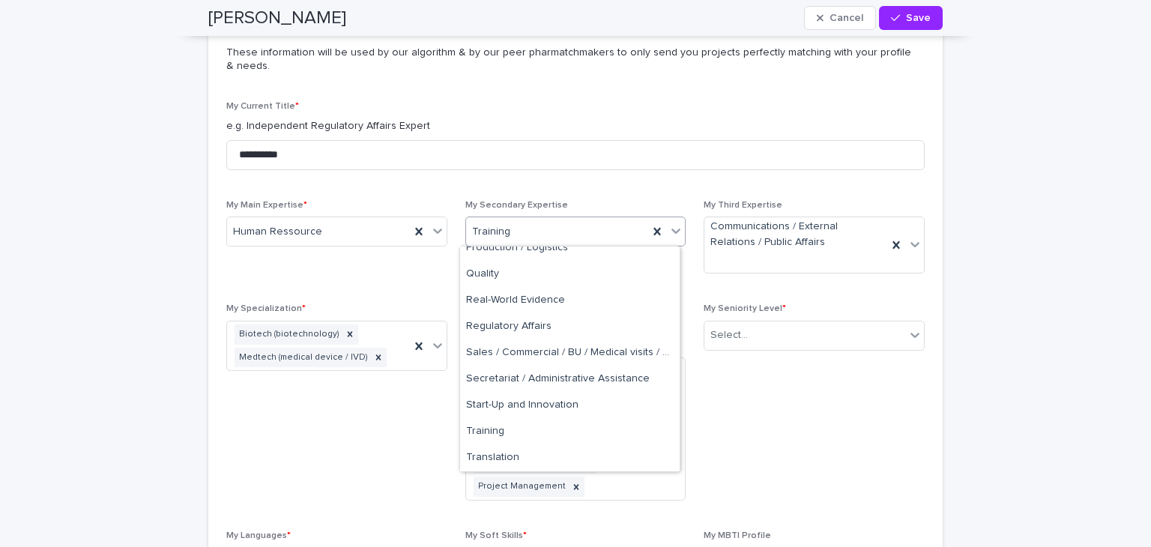
click at [670, 229] on icon at bounding box center [675, 230] width 15 height 15
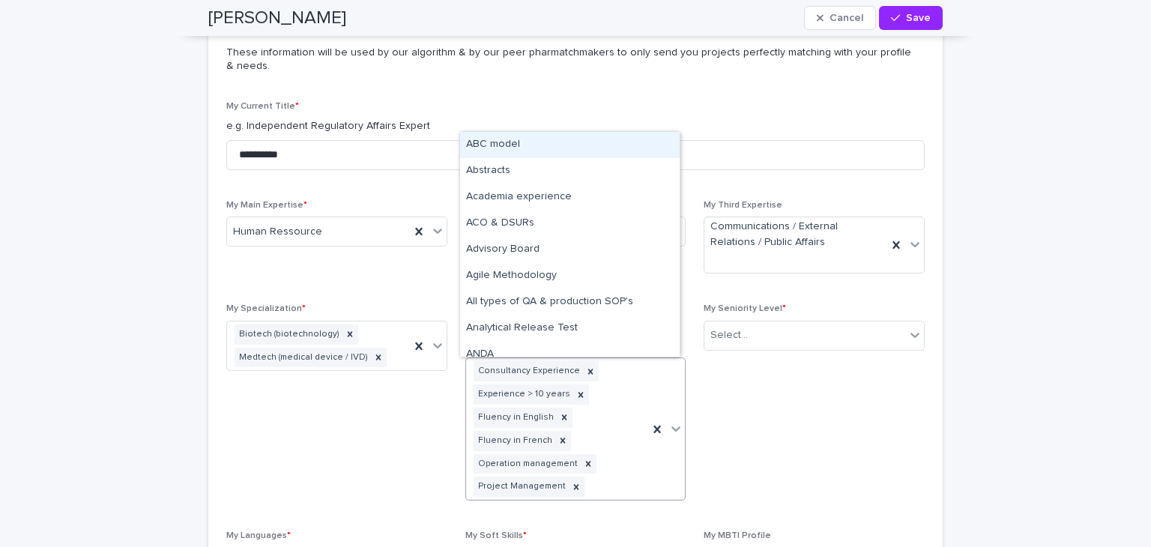
click at [670, 424] on icon at bounding box center [675, 428] width 15 height 15
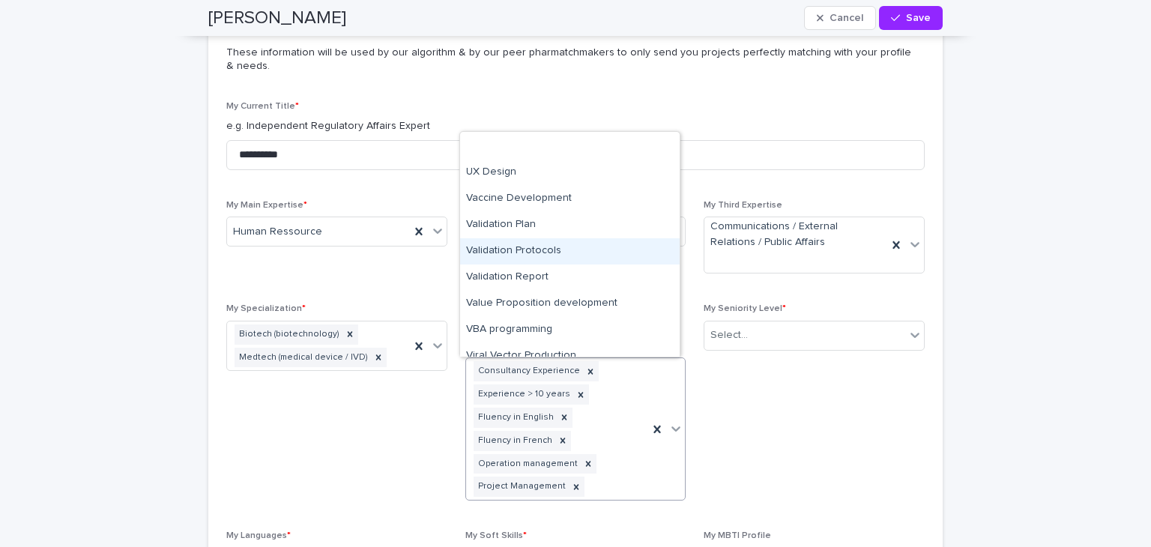
scroll to position [7785, 0]
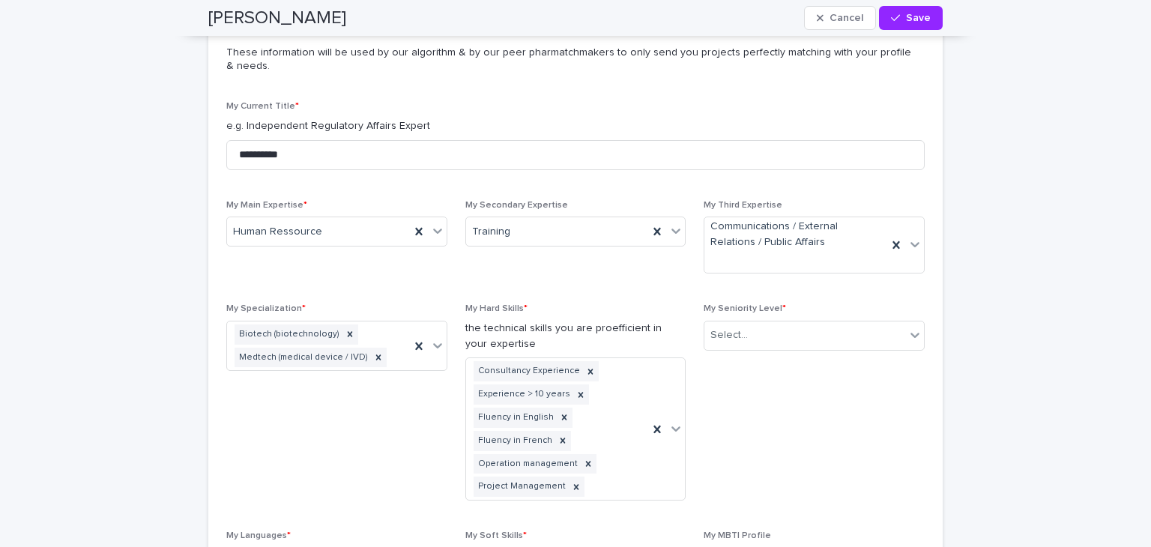
drag, startPoint x: 815, startPoint y: 411, endPoint x: 869, endPoint y: 357, distance: 76.3
click at [816, 406] on span "My Seniority Level * Select..." at bounding box center [814, 408] width 221 height 209
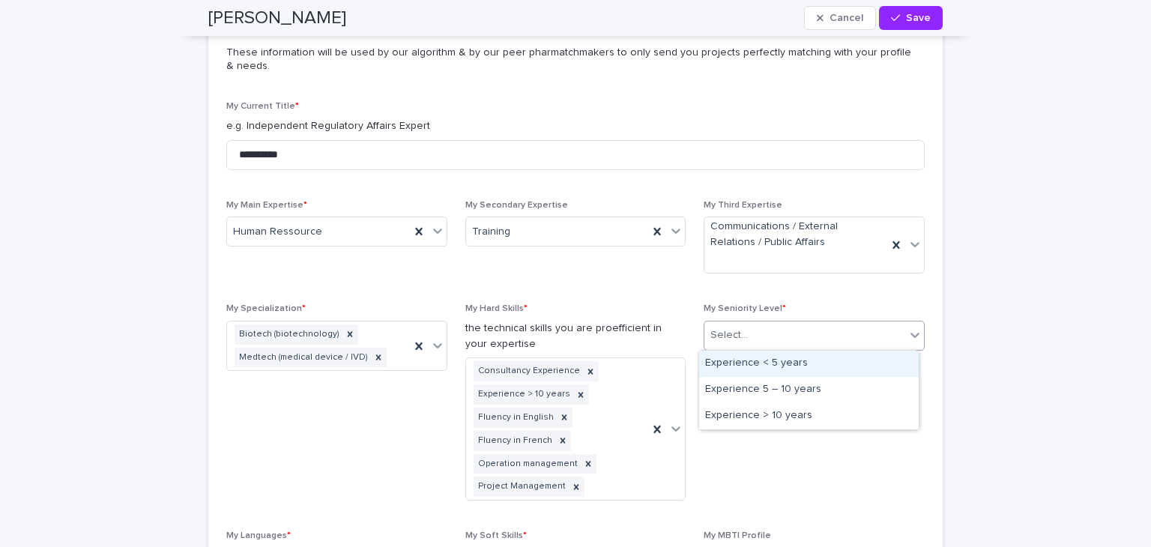
click at [910, 333] on icon at bounding box center [915, 335] width 15 height 15
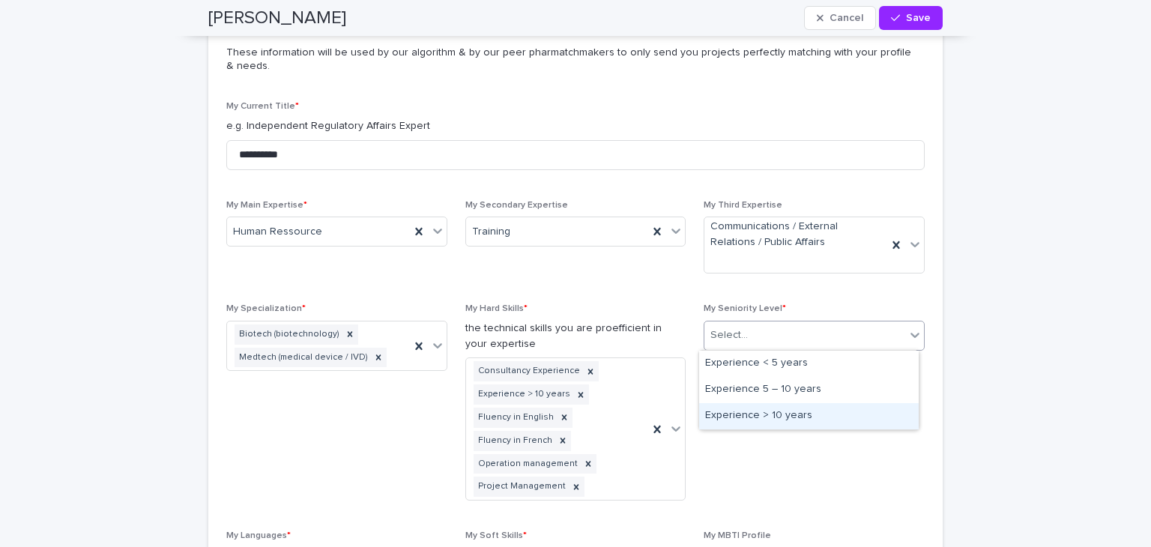
click at [858, 408] on div "Experience > 10 years" at bounding box center [809, 416] width 220 height 26
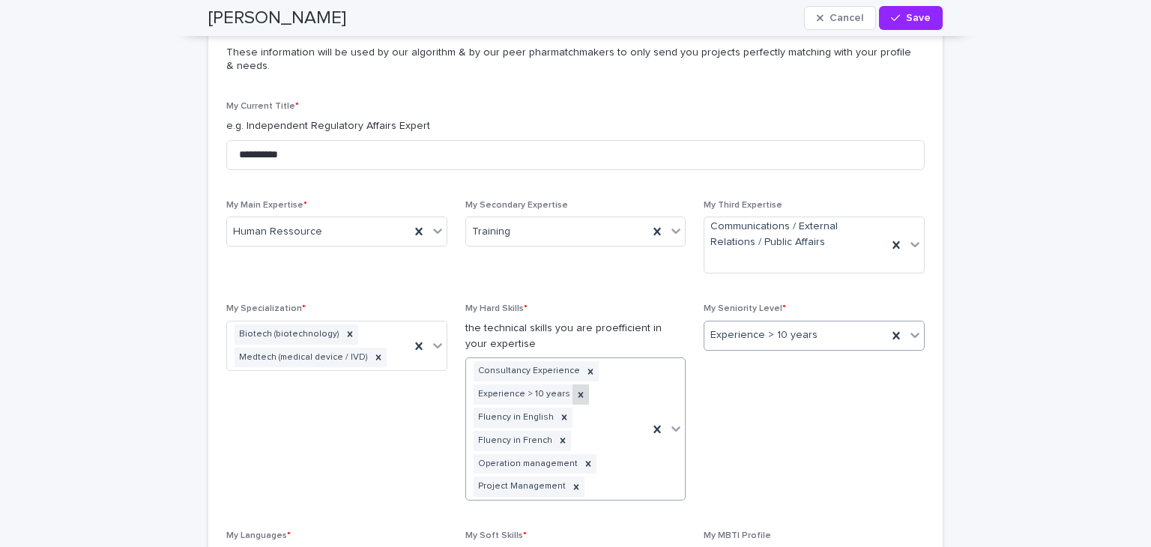
click at [578, 393] on icon at bounding box center [580, 394] width 5 height 5
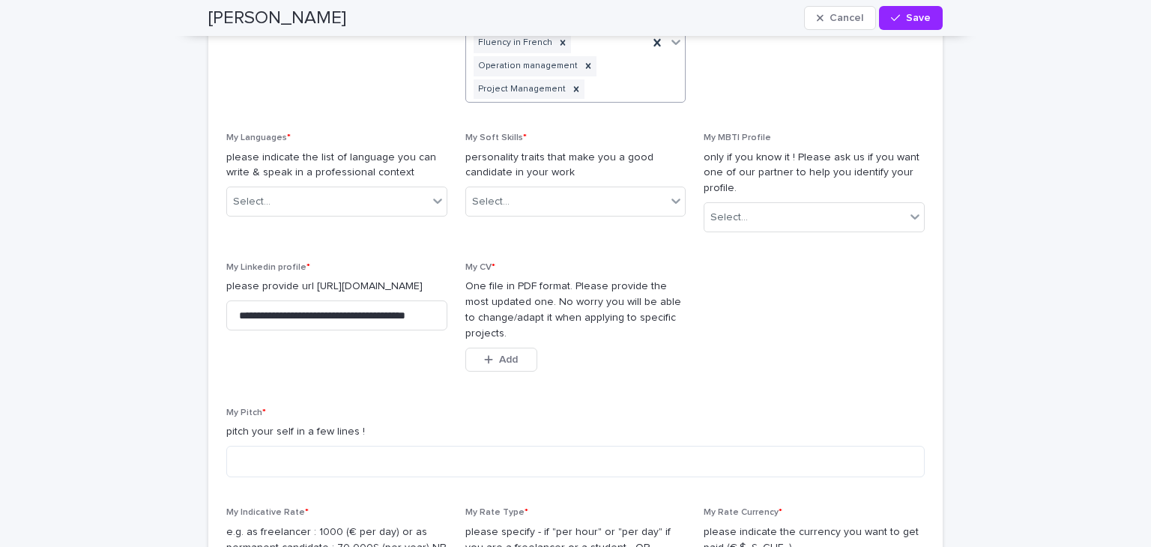
scroll to position [1274, 0]
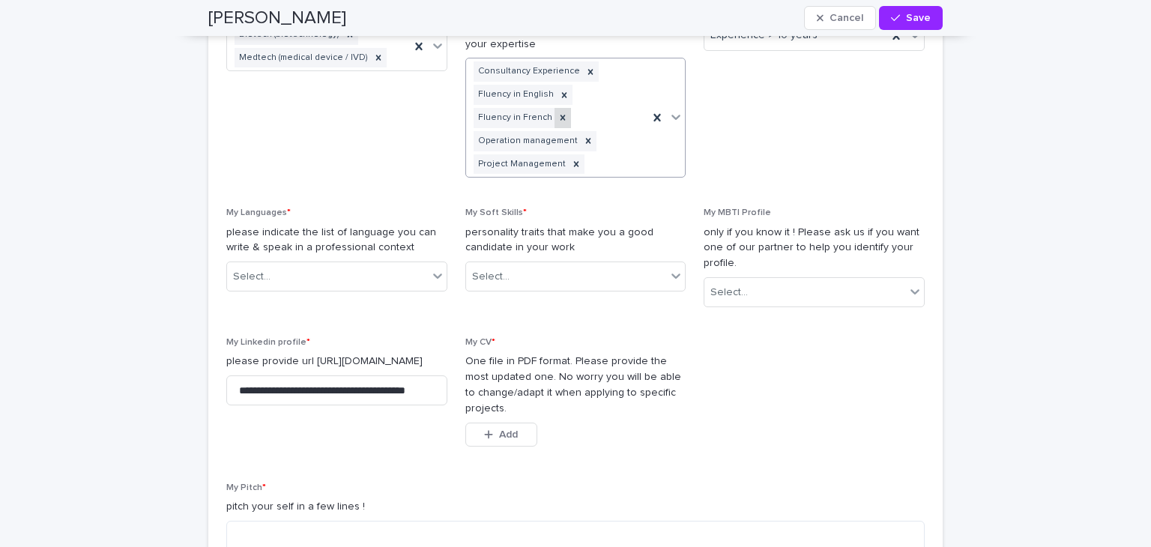
click at [558, 112] on icon at bounding box center [563, 117] width 10 height 10
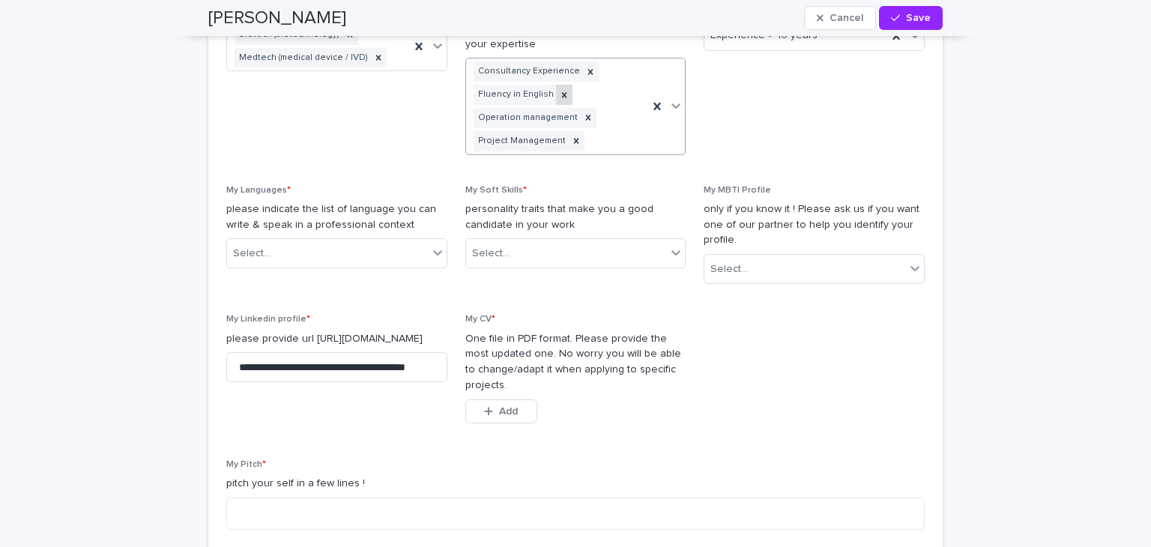
click at [561, 92] on icon at bounding box center [563, 94] width 5 height 5
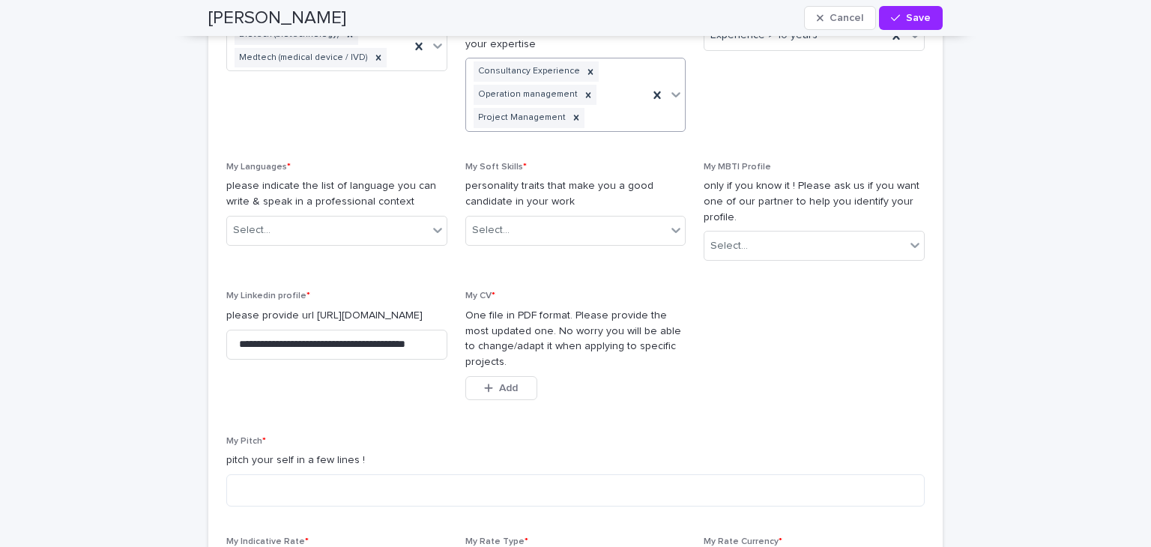
click at [441, 229] on div "**********" at bounding box center [575, 240] width 698 height 878
click at [433, 226] on icon at bounding box center [437, 230] width 15 height 15
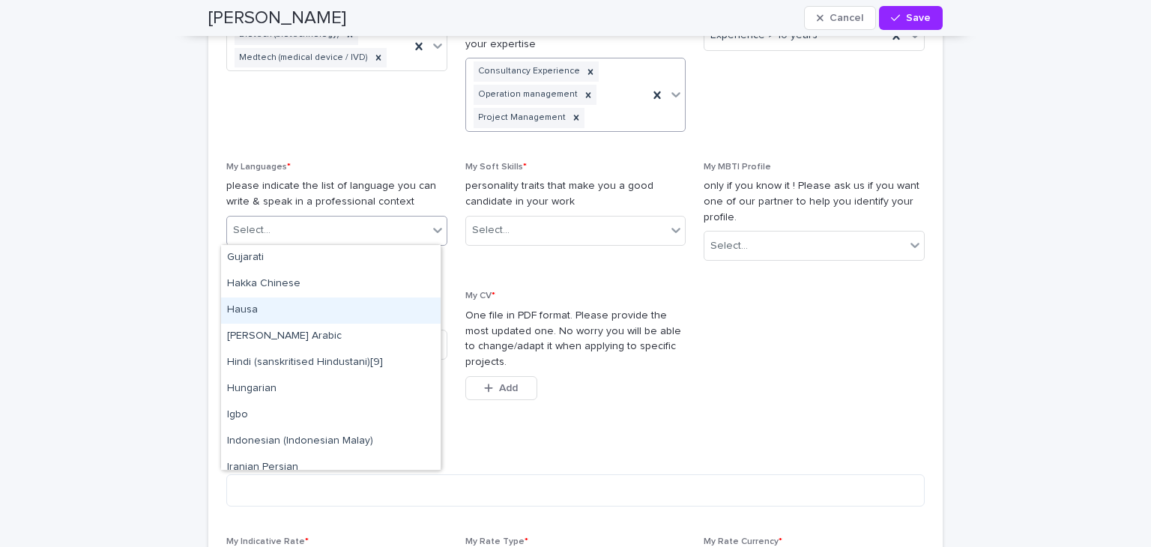
scroll to position [300, 0]
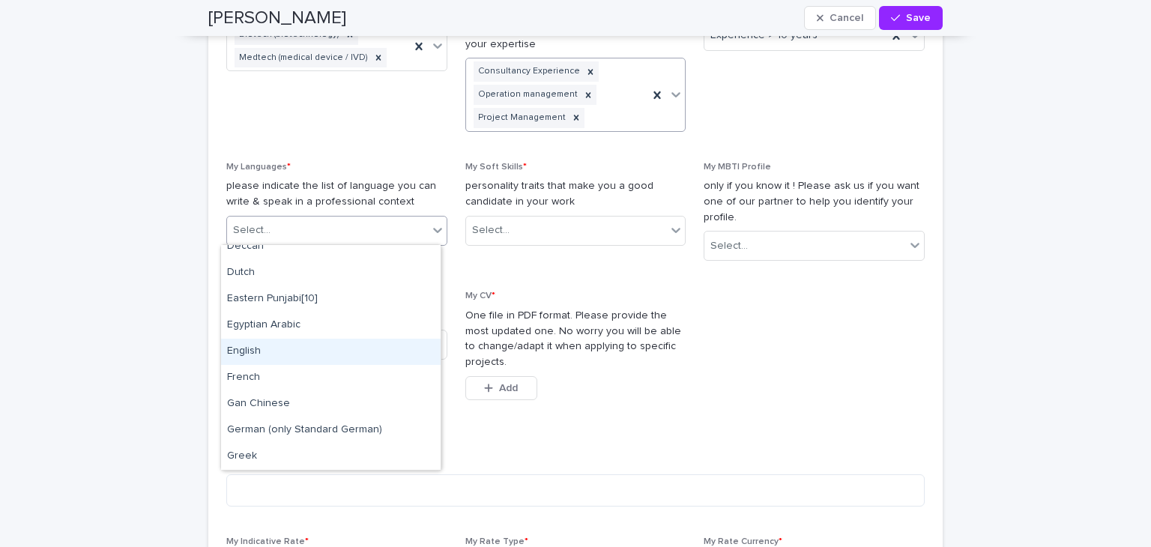
click at [309, 351] on div "English" at bounding box center [331, 352] width 220 height 26
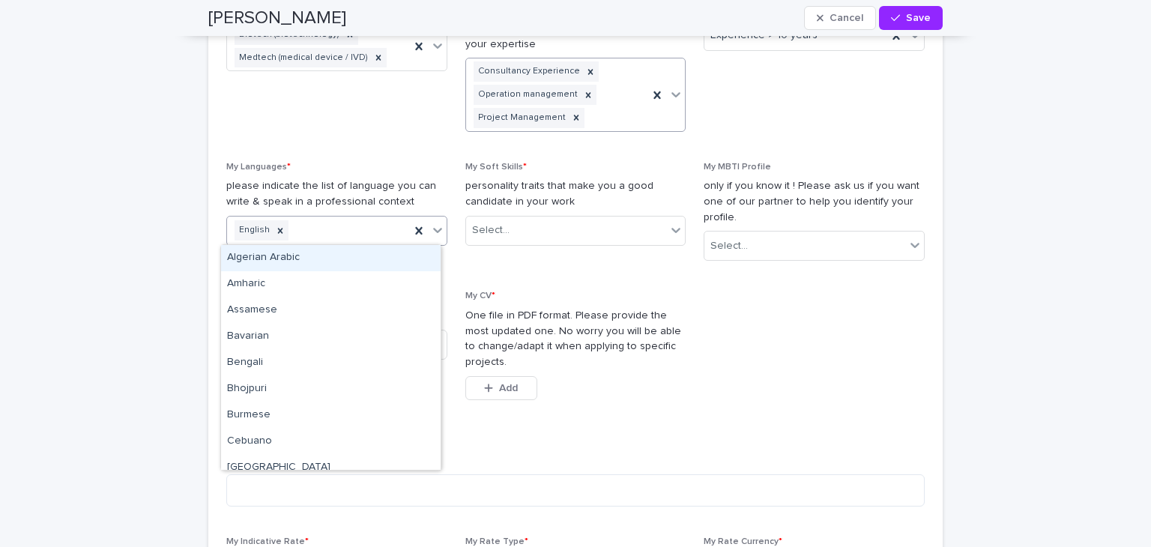
click at [432, 226] on icon at bounding box center [437, 230] width 15 height 15
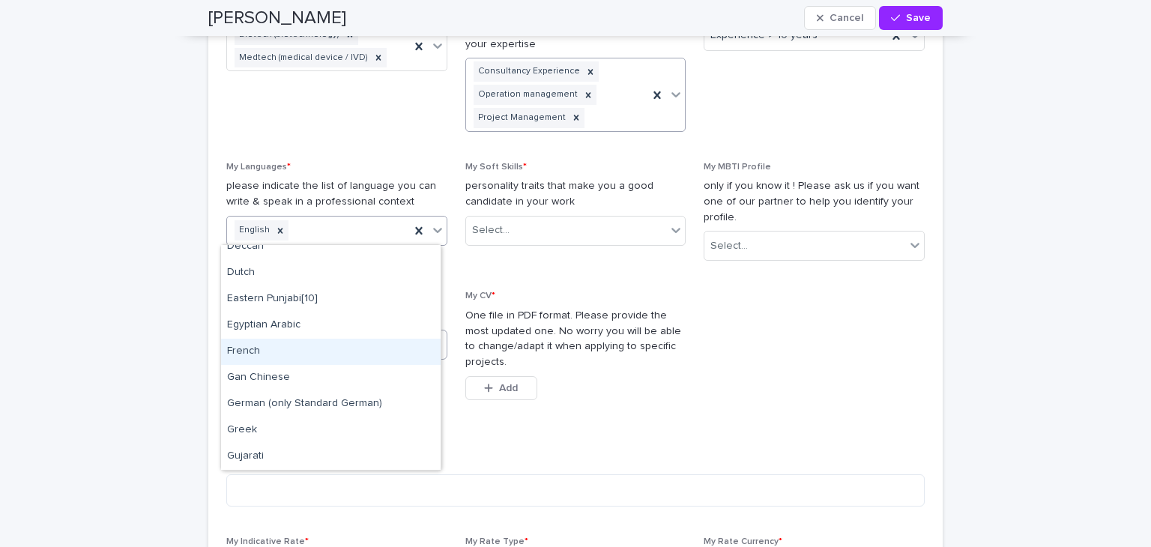
drag, startPoint x: 335, startPoint y: 310, endPoint x: 311, endPoint y: 345, distance: 42.6
click at [311, 345] on div "French" at bounding box center [331, 352] width 220 height 26
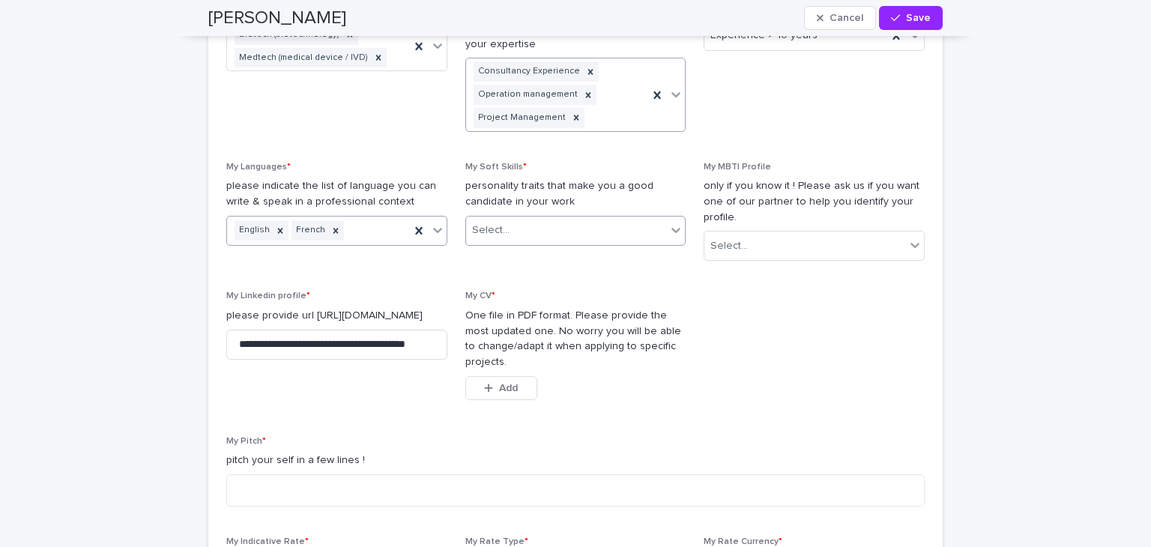
click at [673, 229] on icon at bounding box center [676, 230] width 9 height 5
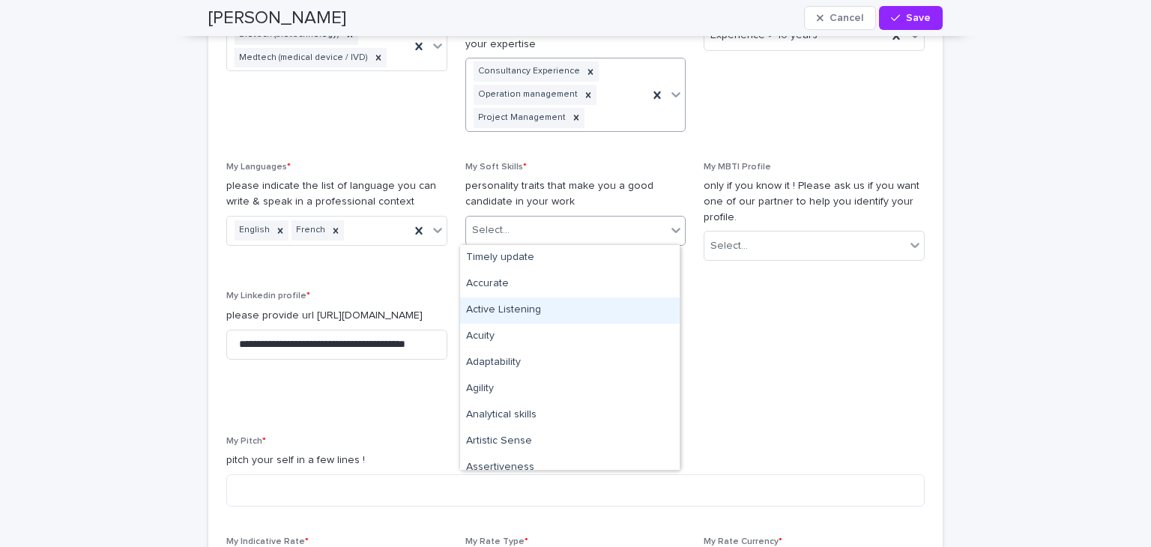
click at [623, 312] on div "Active Listening" at bounding box center [570, 311] width 220 height 26
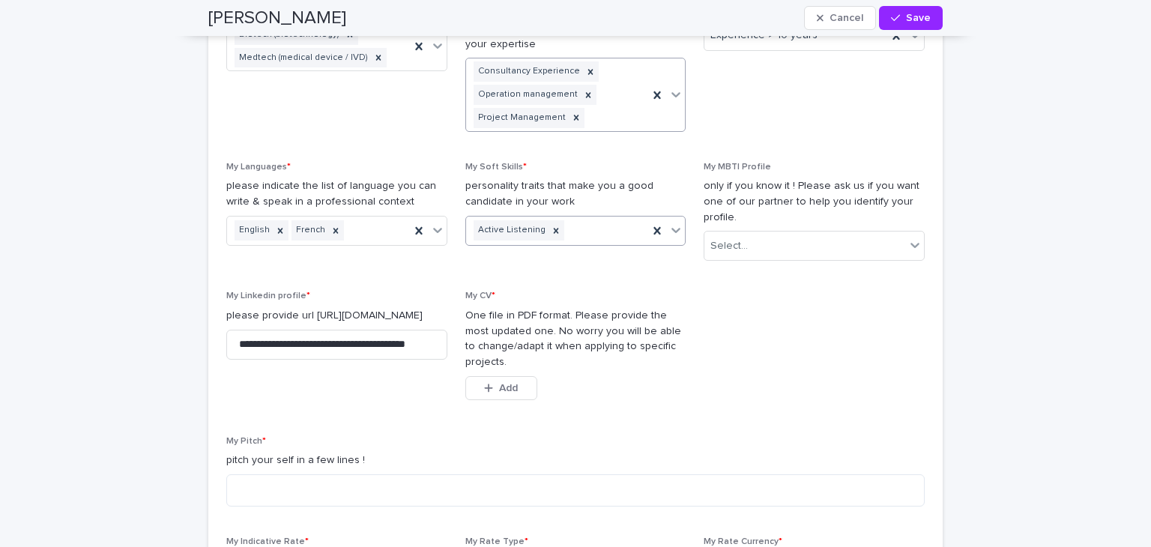
click at [669, 228] on icon at bounding box center [675, 230] width 15 height 15
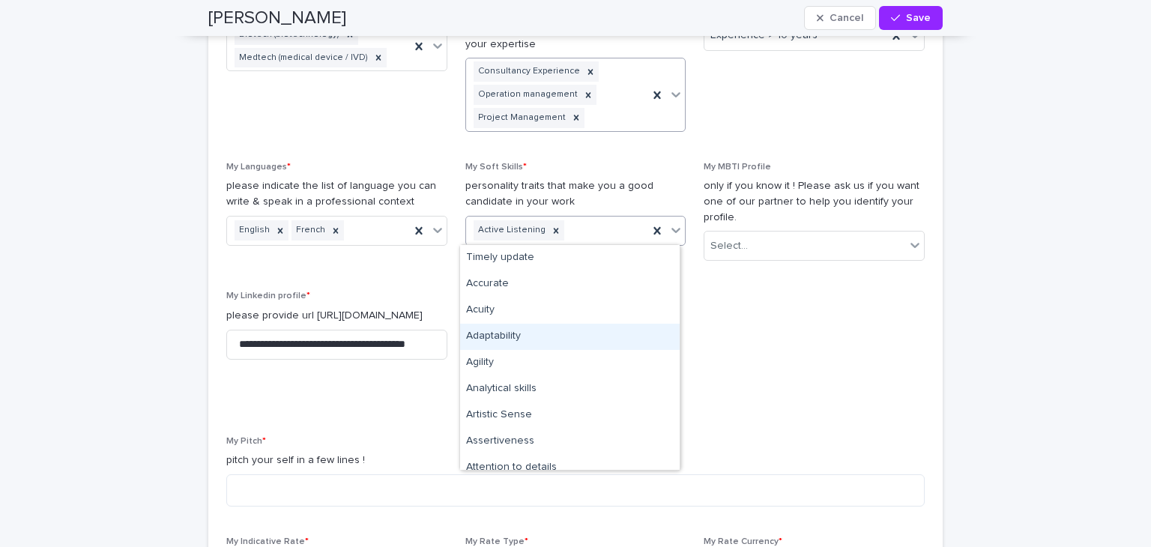
click at [614, 334] on div "Adaptability" at bounding box center [570, 337] width 220 height 26
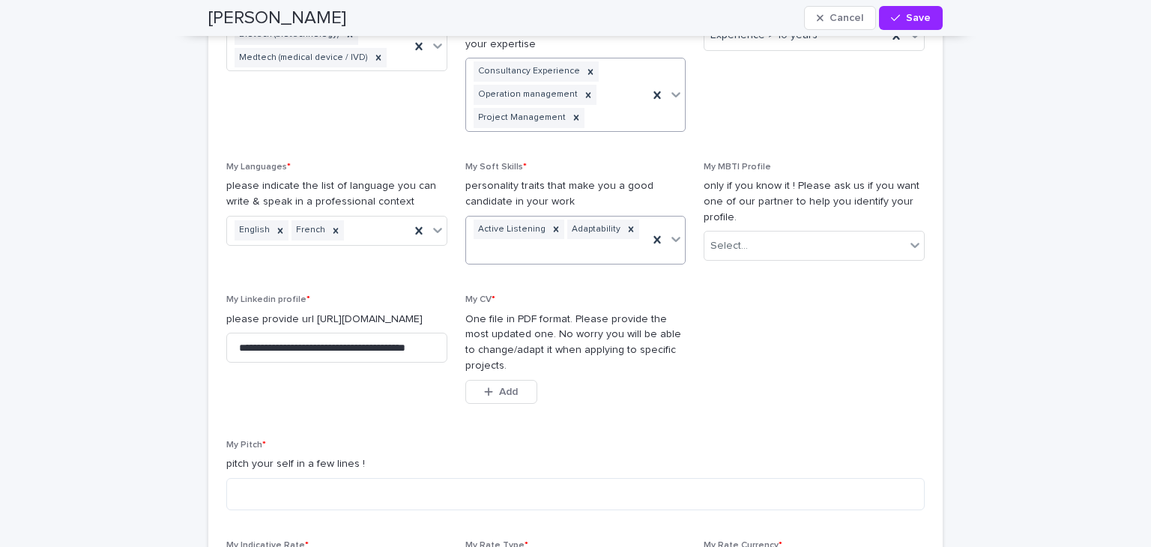
click at [674, 232] on icon at bounding box center [675, 239] width 15 height 15
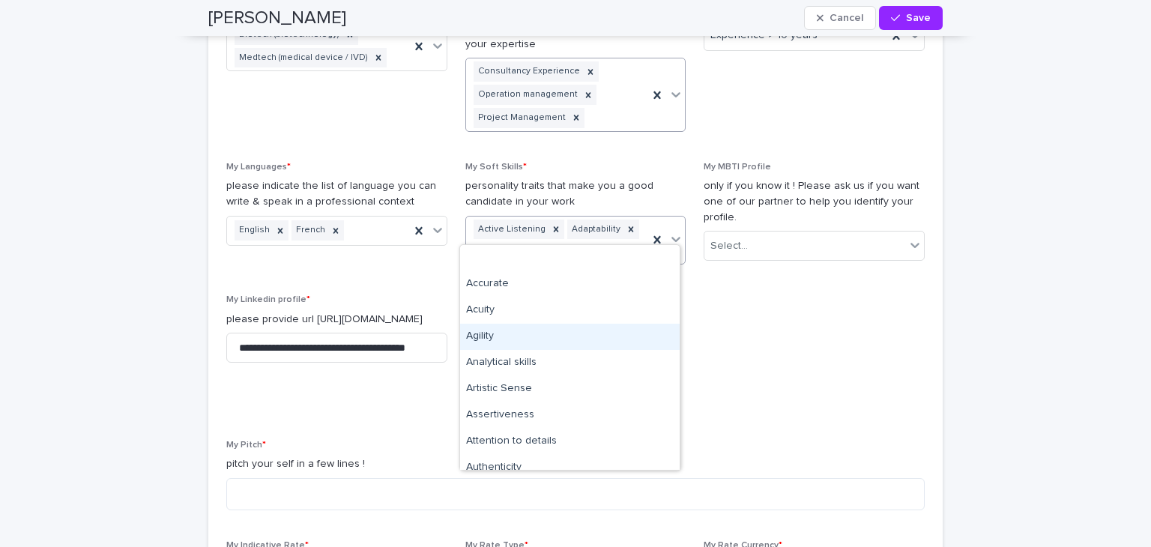
scroll to position [75, 0]
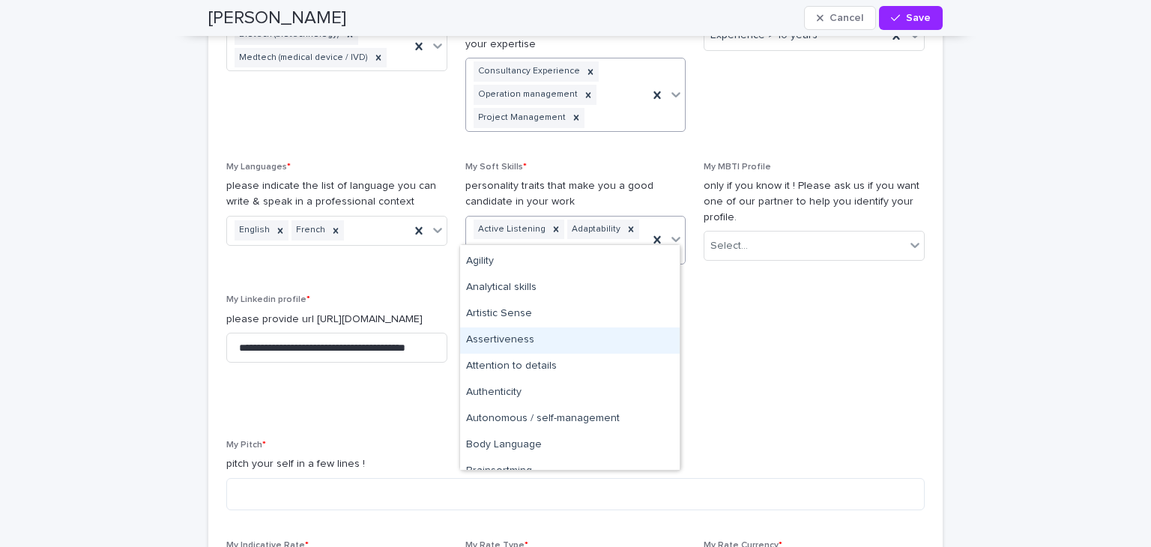
click at [626, 335] on div "Assertiveness" at bounding box center [570, 341] width 220 height 26
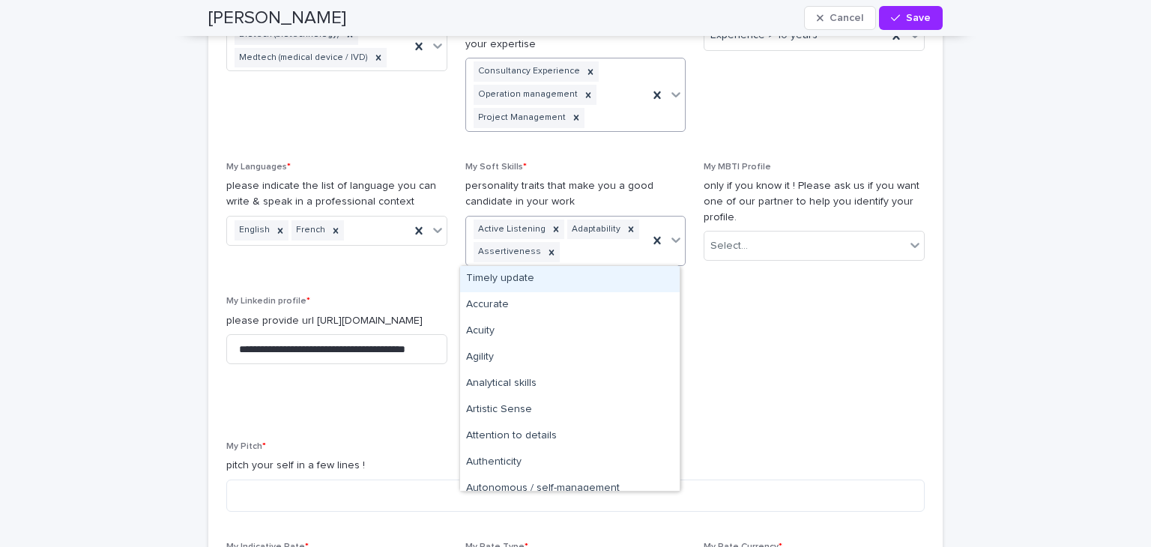
click at [677, 232] on icon at bounding box center [675, 239] width 15 height 15
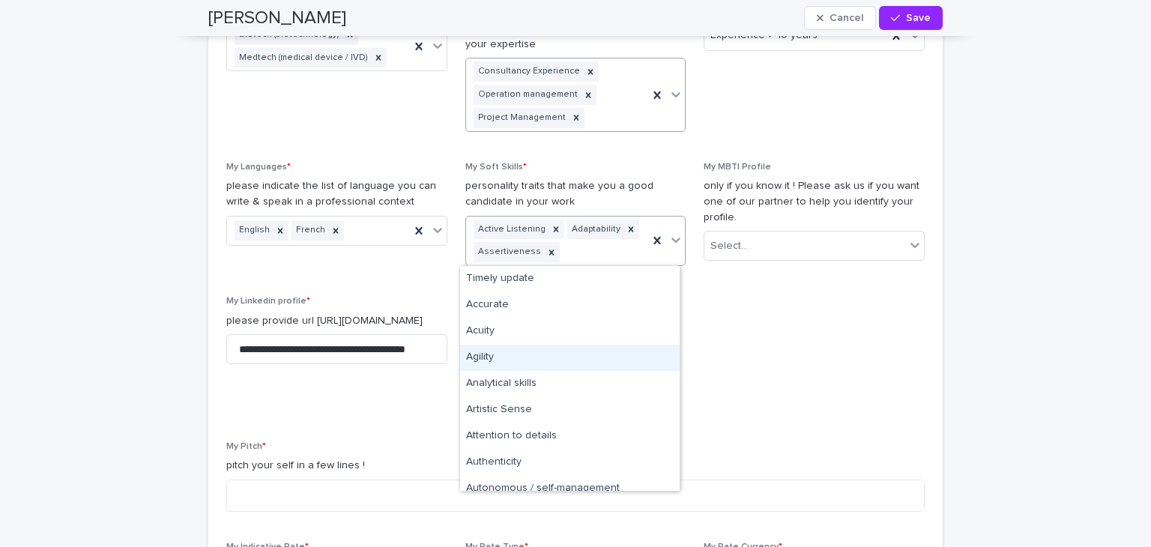
scroll to position [150, 0]
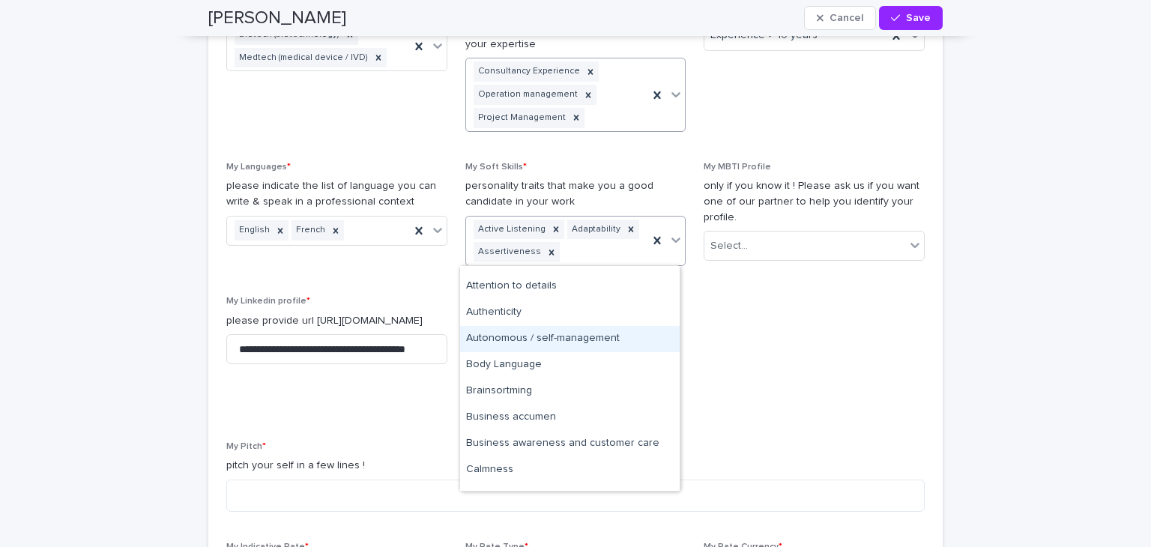
click at [603, 338] on div "Autonomous / self-management" at bounding box center [570, 339] width 220 height 26
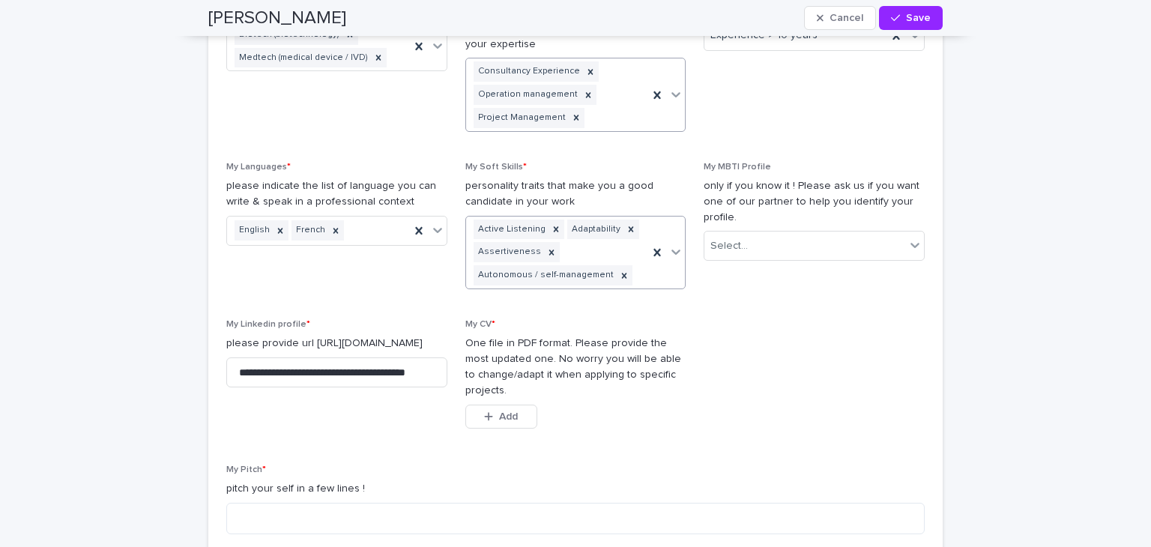
click at [671, 250] on icon at bounding box center [675, 251] width 15 height 15
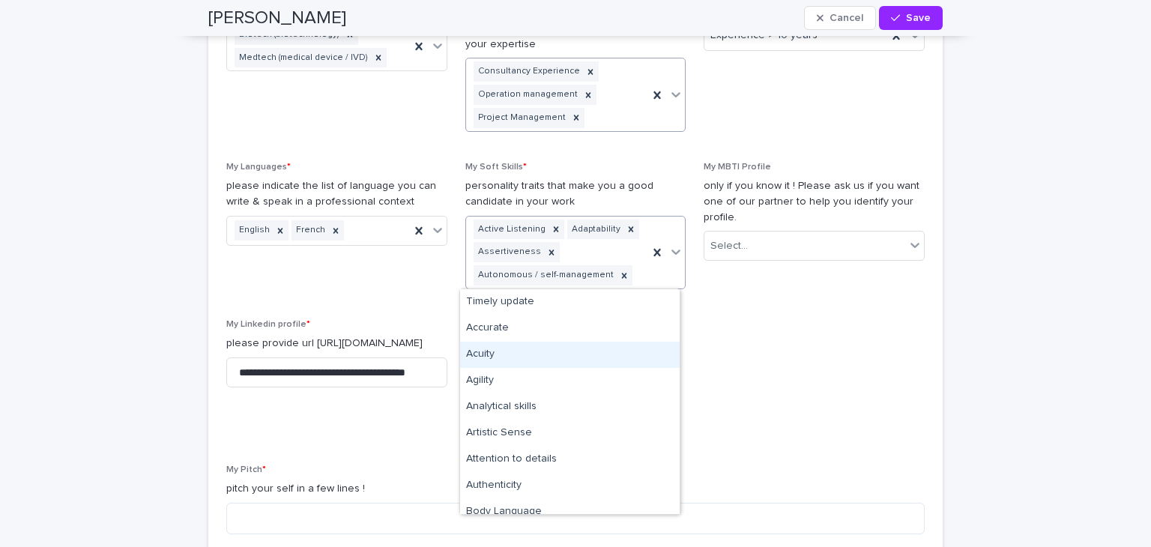
scroll to position [225, 0]
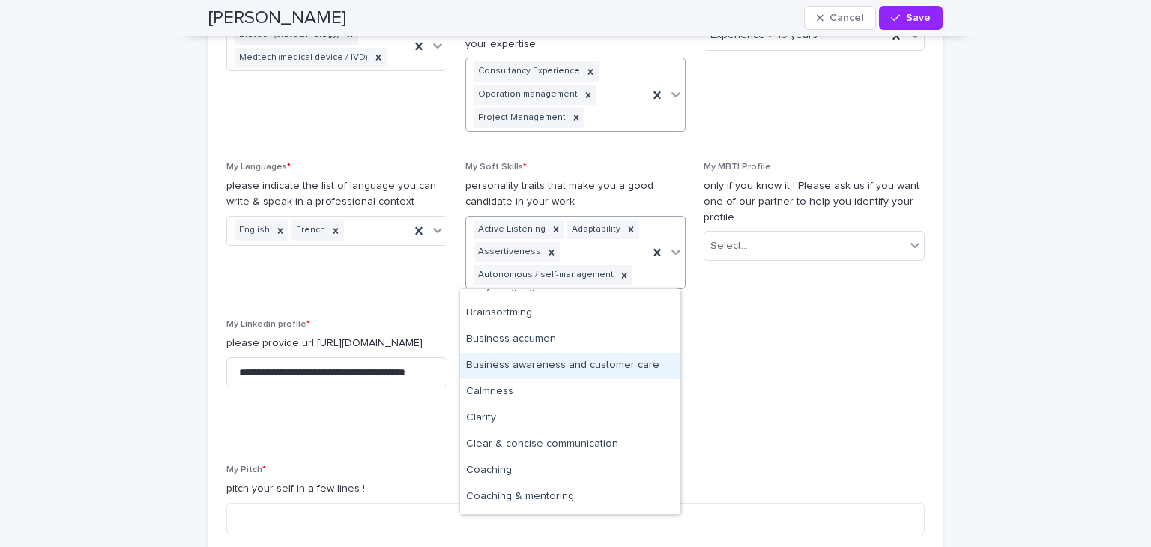
click at [558, 363] on div "Business awareness and customer care" at bounding box center [570, 366] width 220 height 26
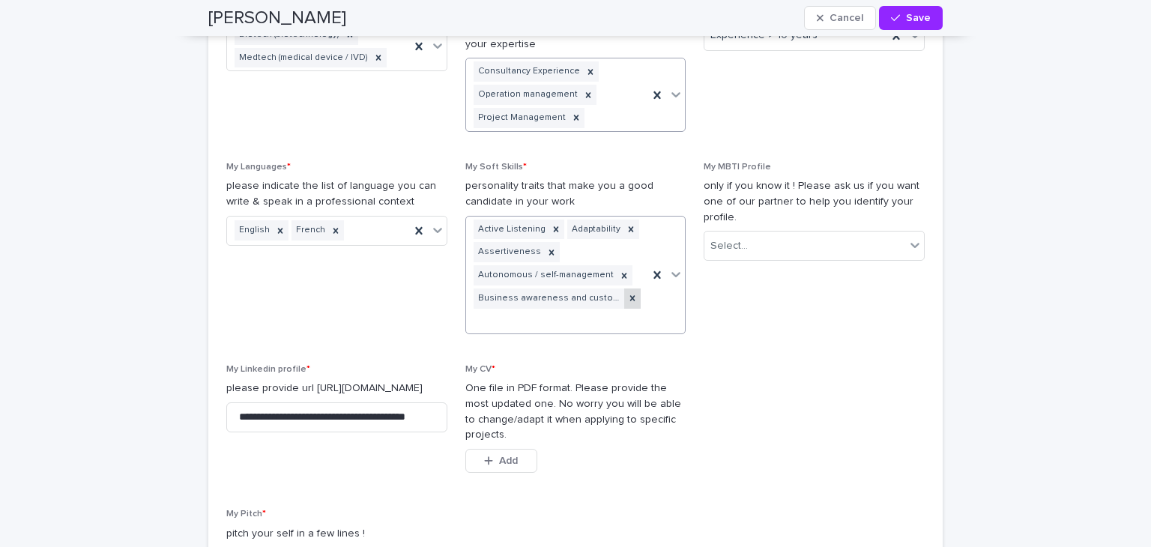
click at [630, 298] on icon at bounding box center [632, 298] width 5 height 5
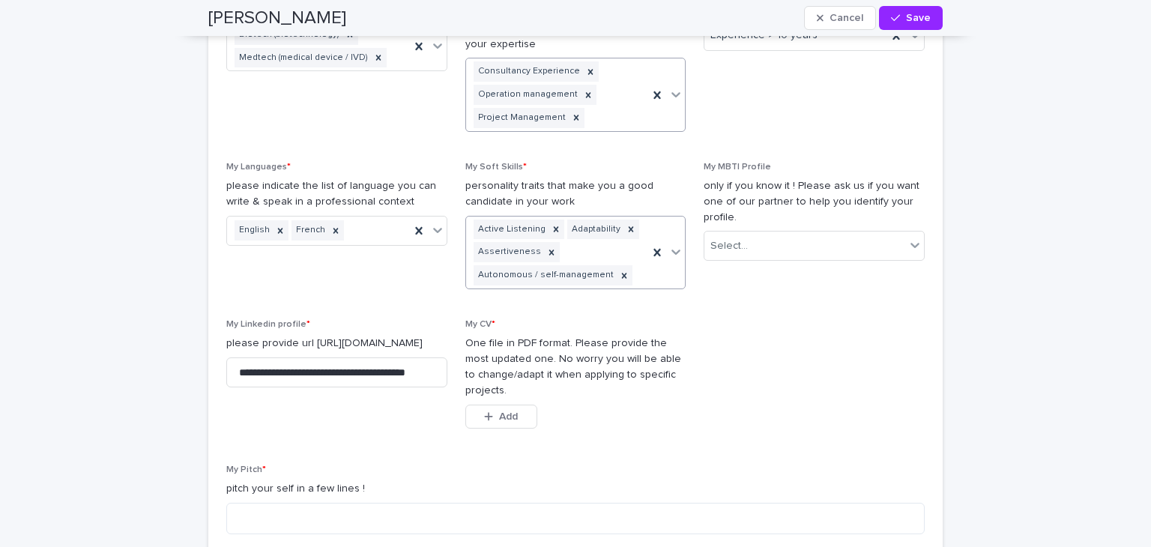
click at [669, 245] on icon at bounding box center [675, 251] width 15 height 15
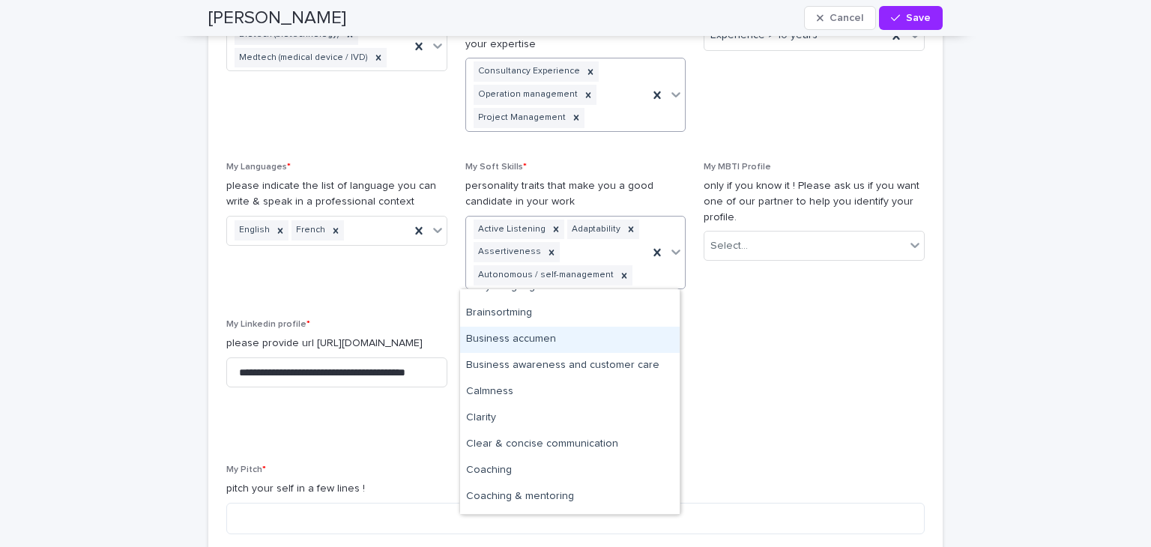
click at [522, 339] on div "Business accumen" at bounding box center [570, 340] width 220 height 26
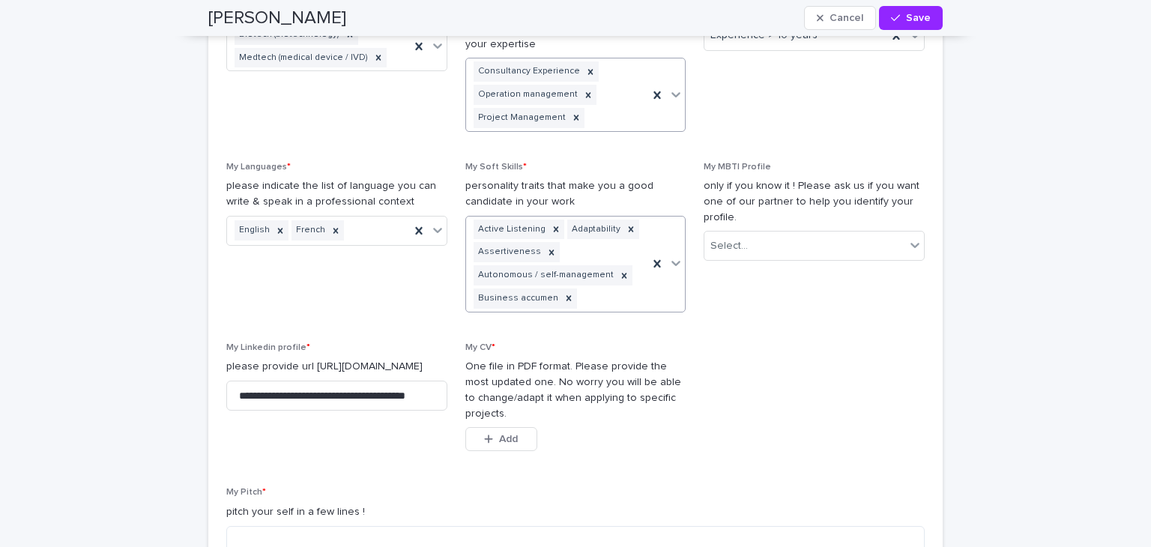
click at [668, 265] on icon at bounding box center [675, 263] width 15 height 15
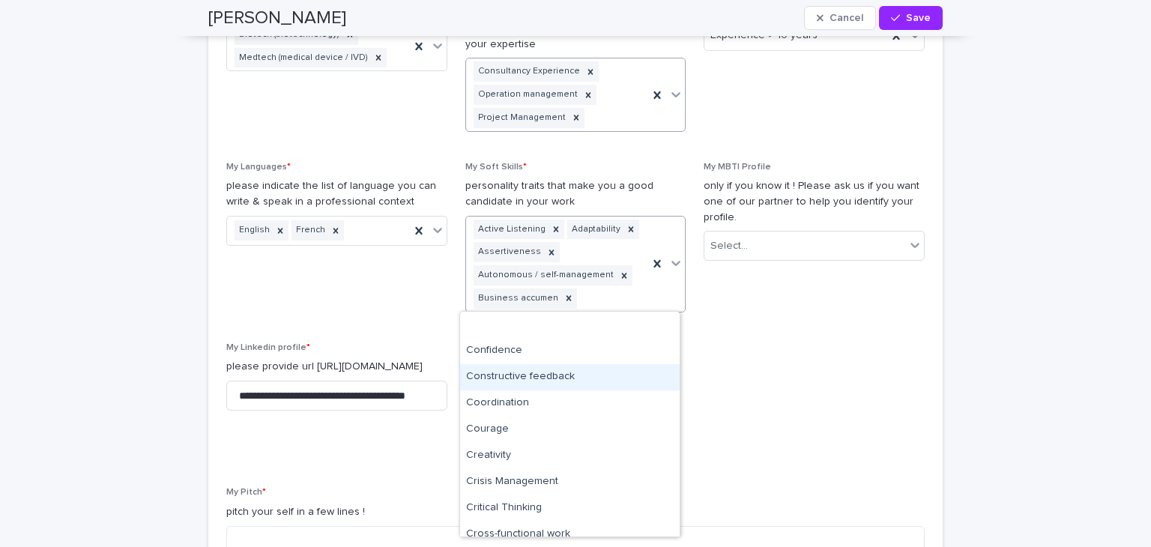
scroll to position [600, 0]
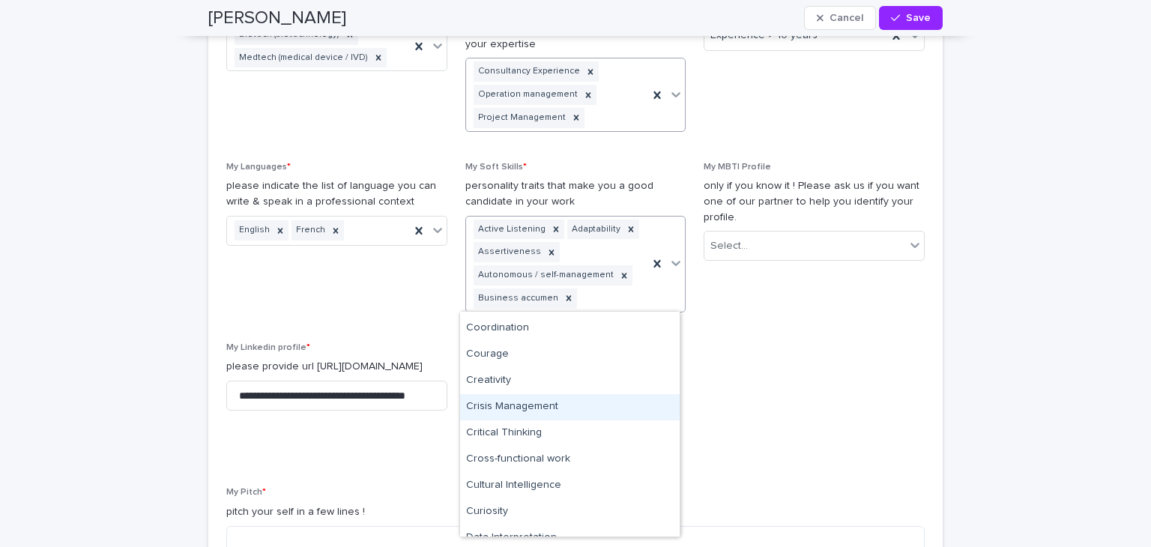
click at [600, 397] on div "Crisis Management" at bounding box center [570, 407] width 220 height 26
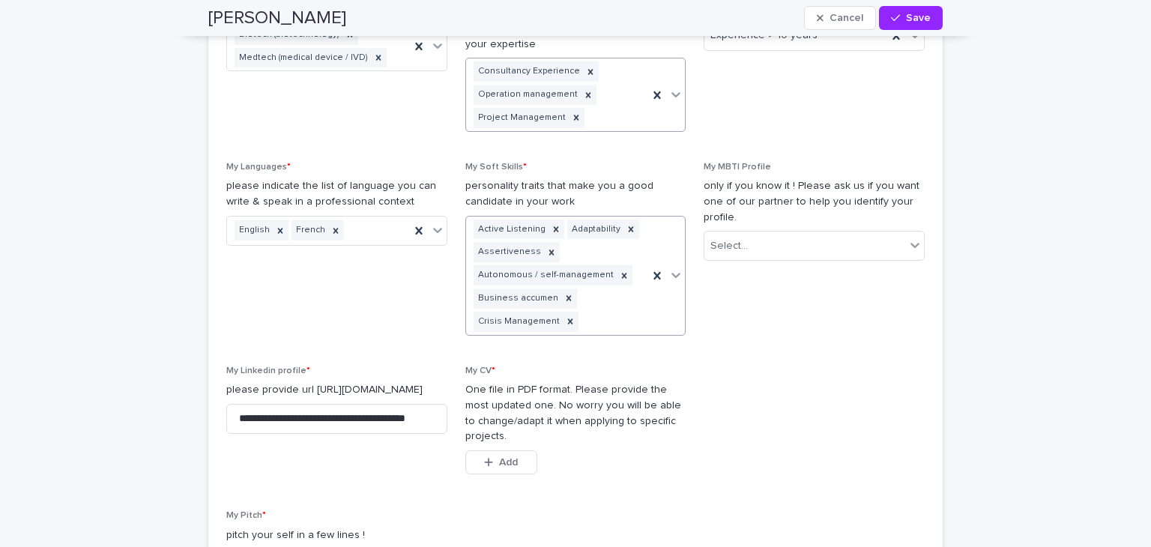
click at [672, 275] on icon at bounding box center [675, 275] width 15 height 15
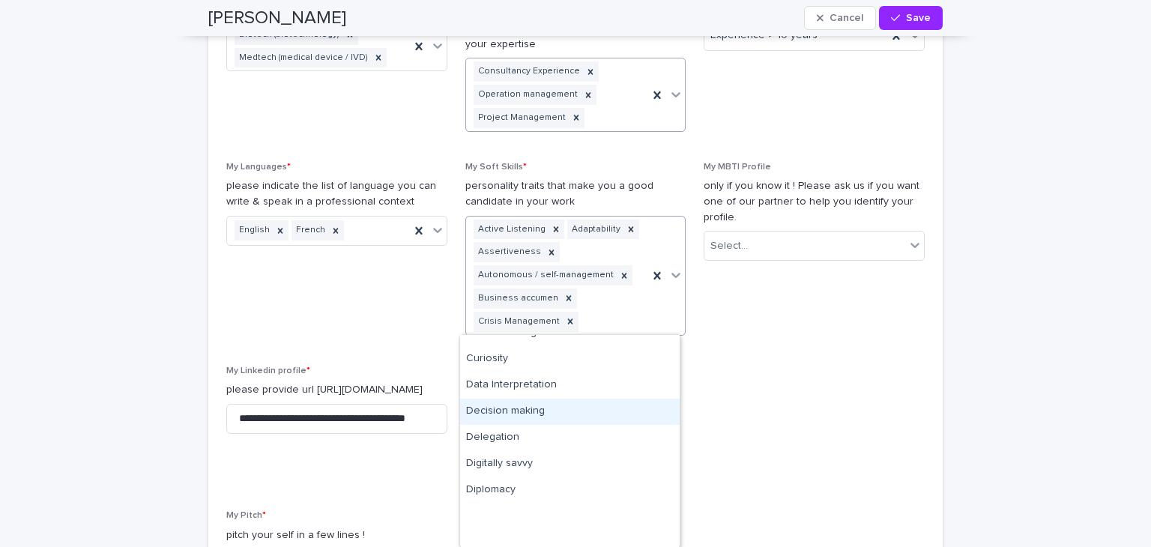
scroll to position [674, 0]
drag, startPoint x: 579, startPoint y: 404, endPoint x: 633, endPoint y: 329, distance: 92.8
click at [579, 402] on div "Cultural Intelligence" at bounding box center [570, 408] width 220 height 26
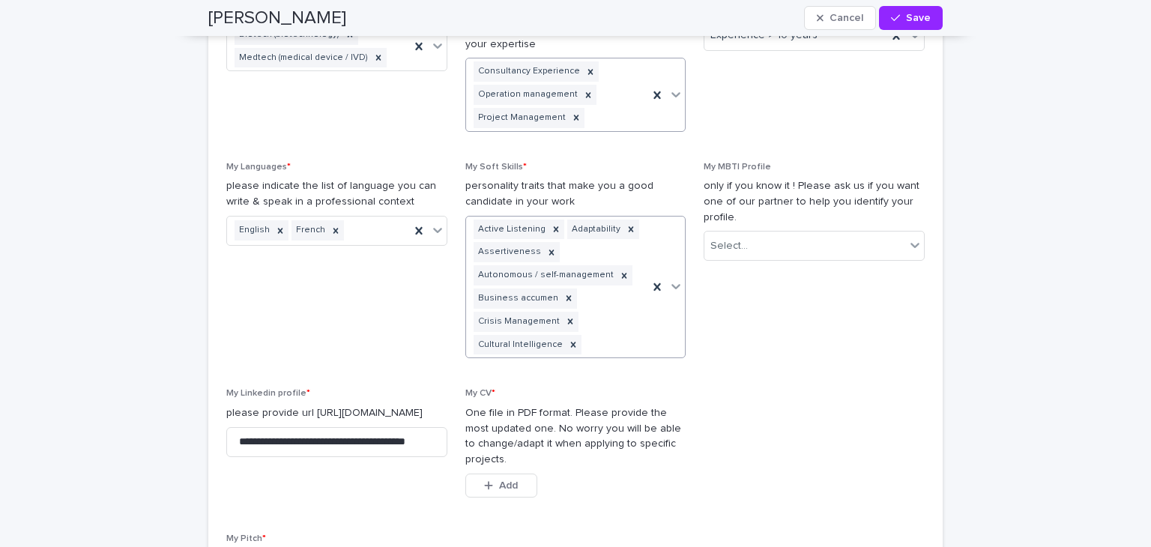
click at [670, 289] on icon at bounding box center [675, 286] width 15 height 15
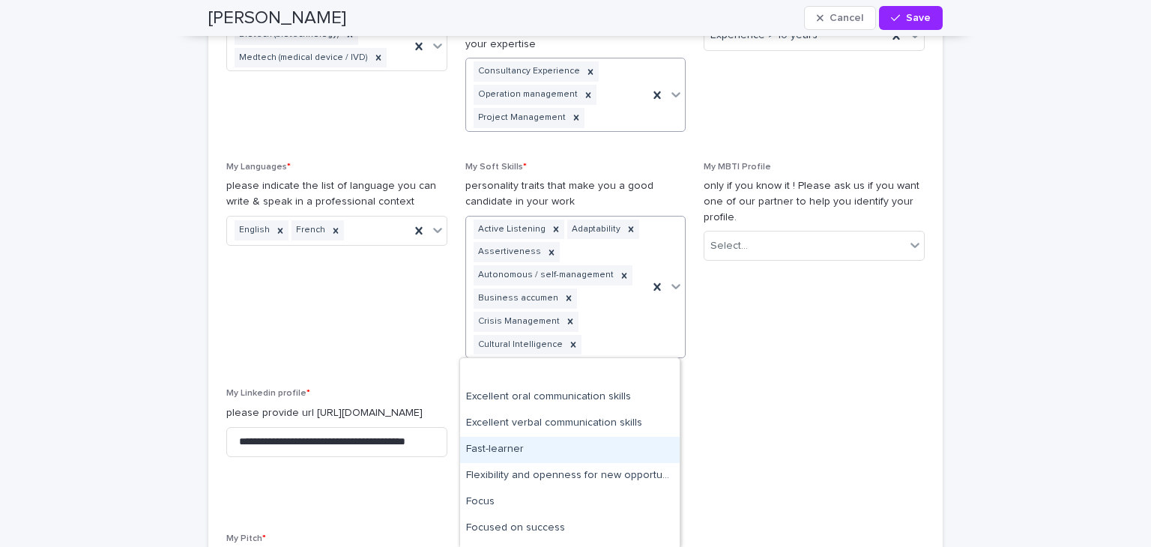
scroll to position [1124, 0]
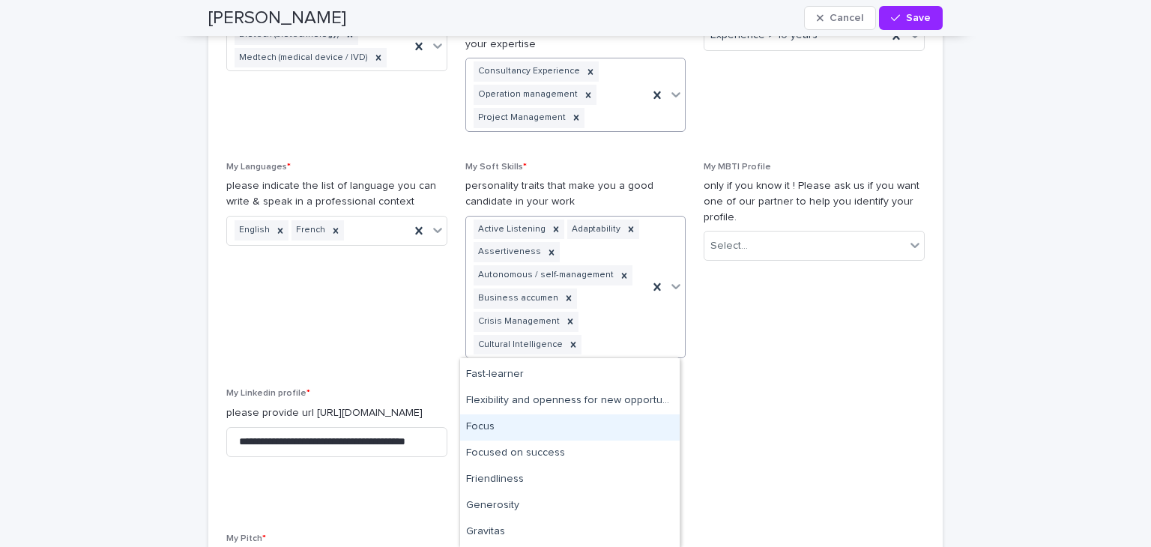
click at [546, 423] on div "Focus" at bounding box center [570, 427] width 220 height 26
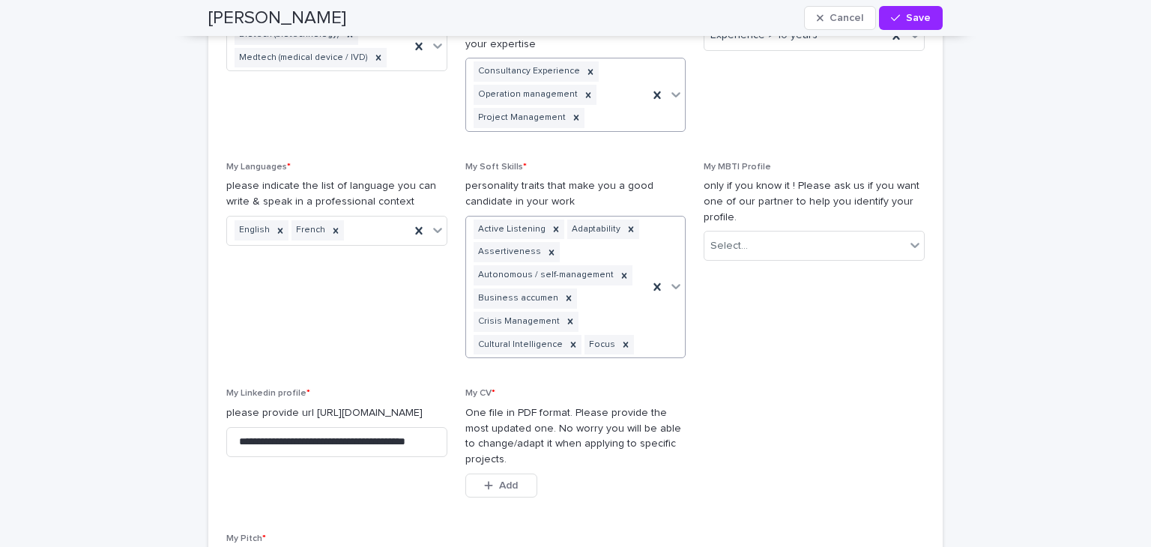
click at [675, 285] on icon at bounding box center [675, 286] width 15 height 15
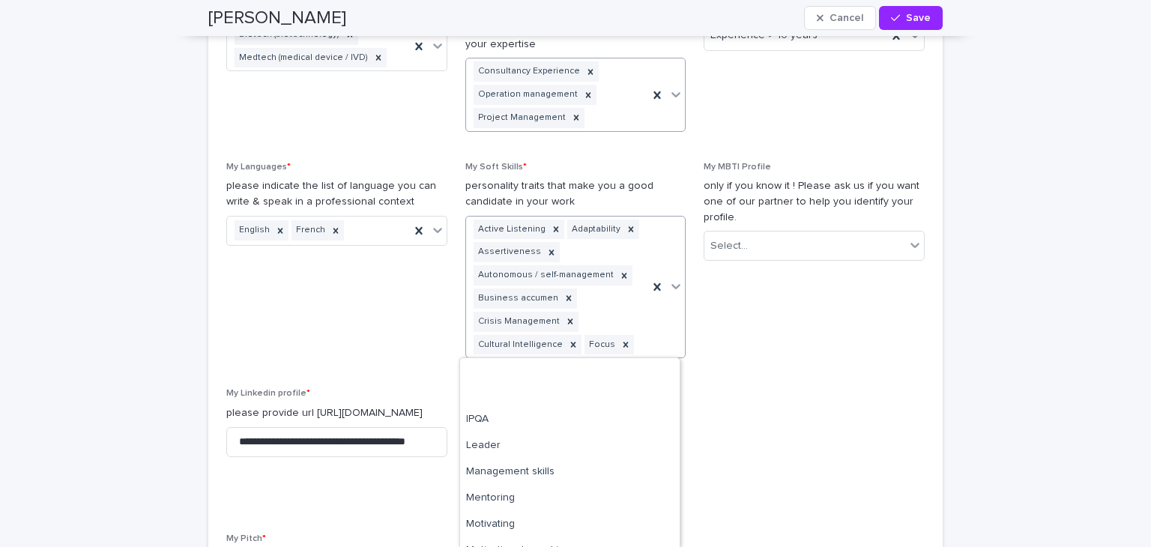
scroll to position [1574, 0]
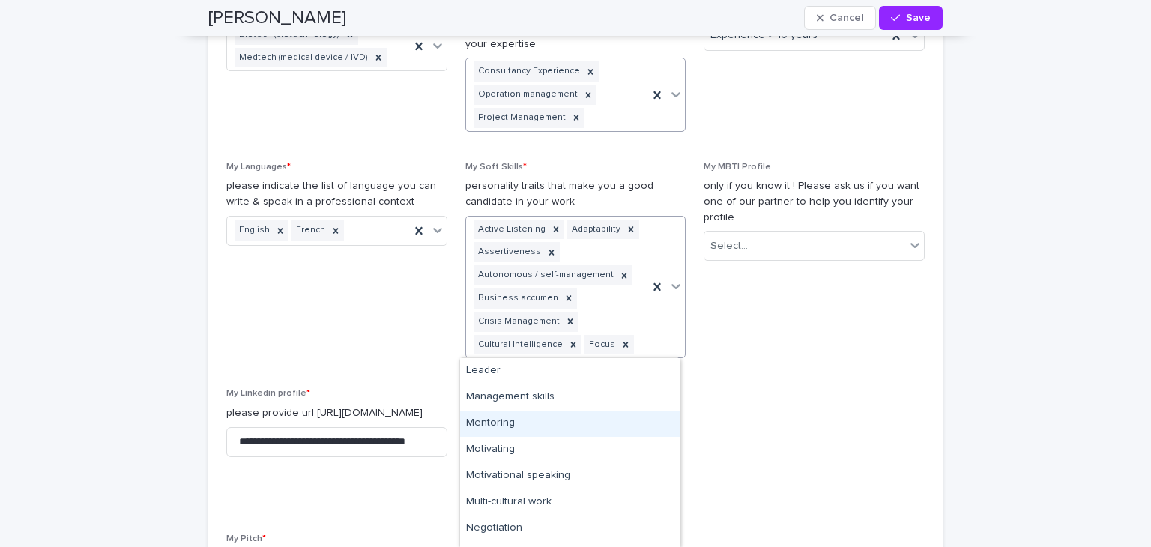
click at [513, 422] on div "Mentoring" at bounding box center [570, 424] width 220 height 26
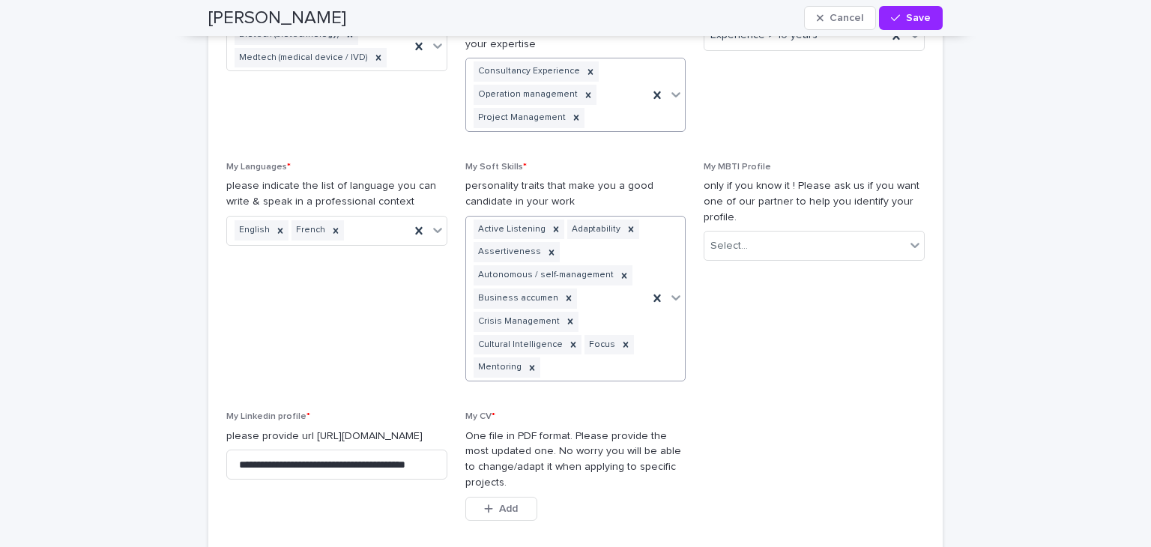
click at [672, 298] on icon at bounding box center [676, 298] width 9 height 5
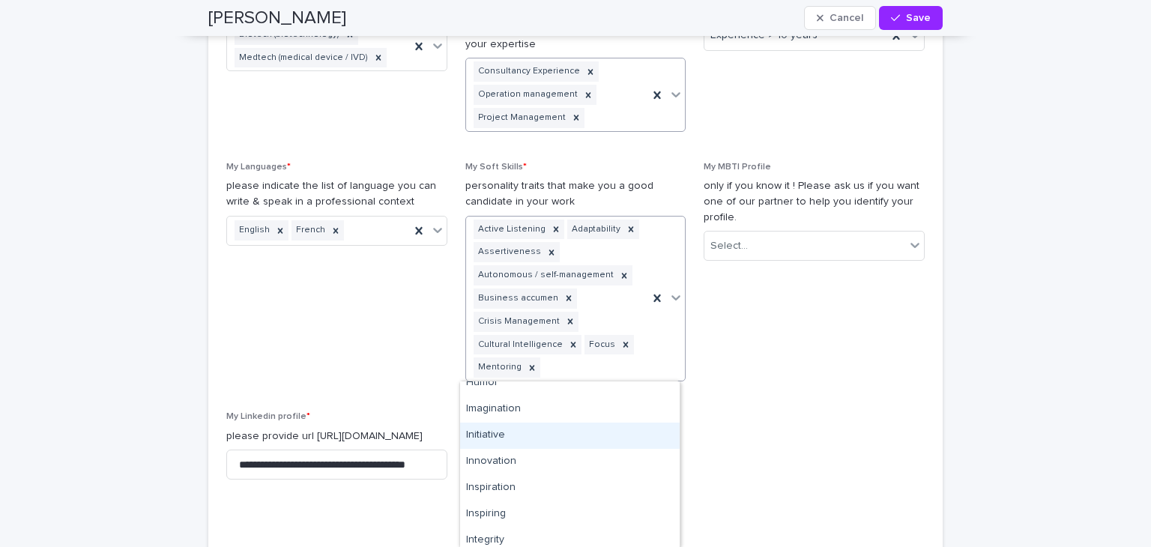
scroll to position [1274, 0]
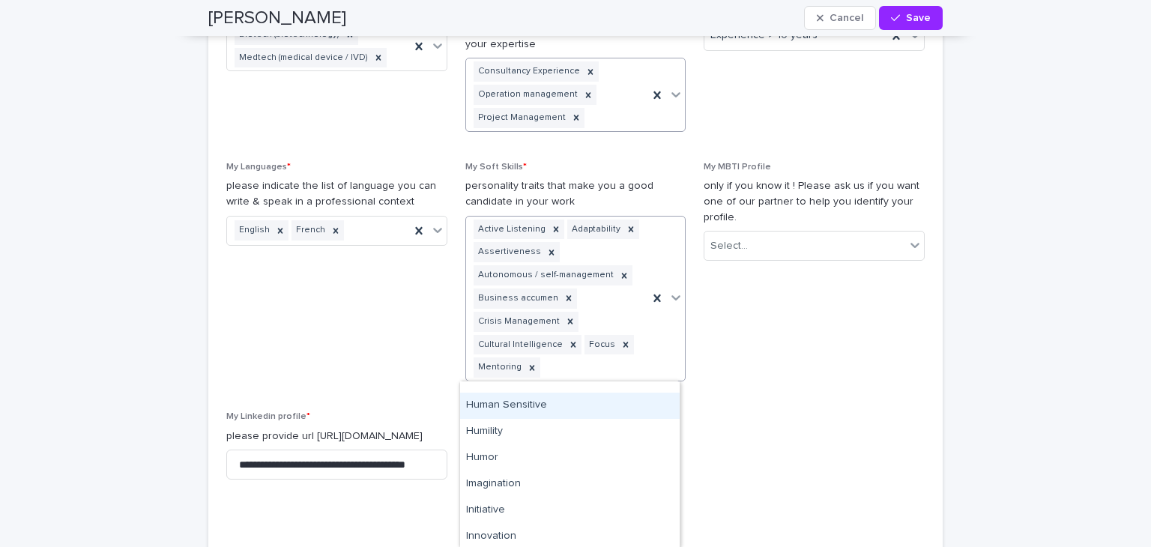
click at [537, 402] on div "Human Sensitive" at bounding box center [570, 406] width 220 height 26
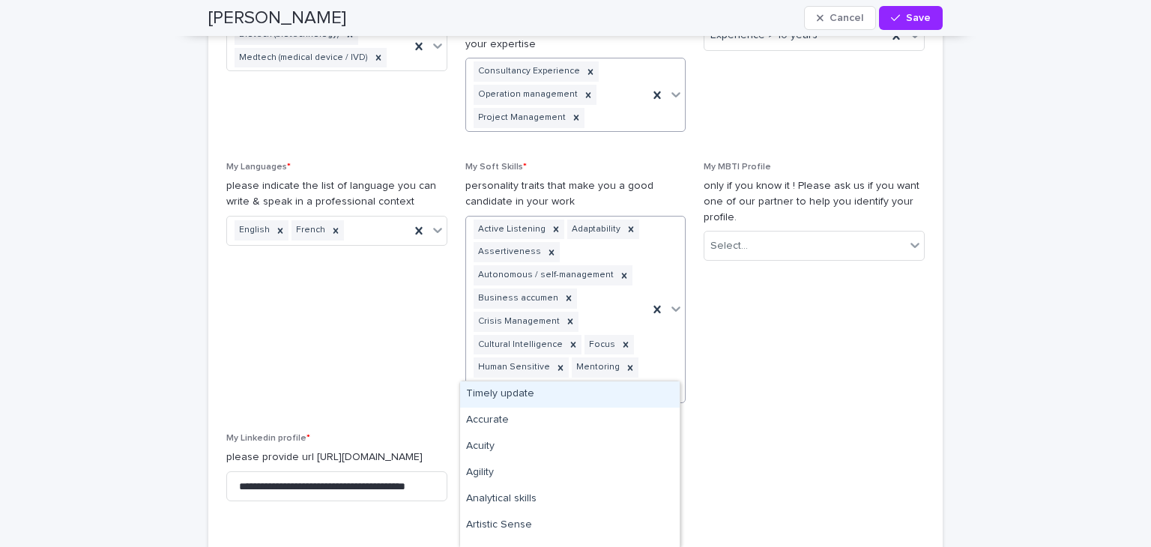
drag, startPoint x: 668, startPoint y: 298, endPoint x: 663, endPoint y: 307, distance: 10.4
click at [672, 307] on icon at bounding box center [676, 309] width 9 height 5
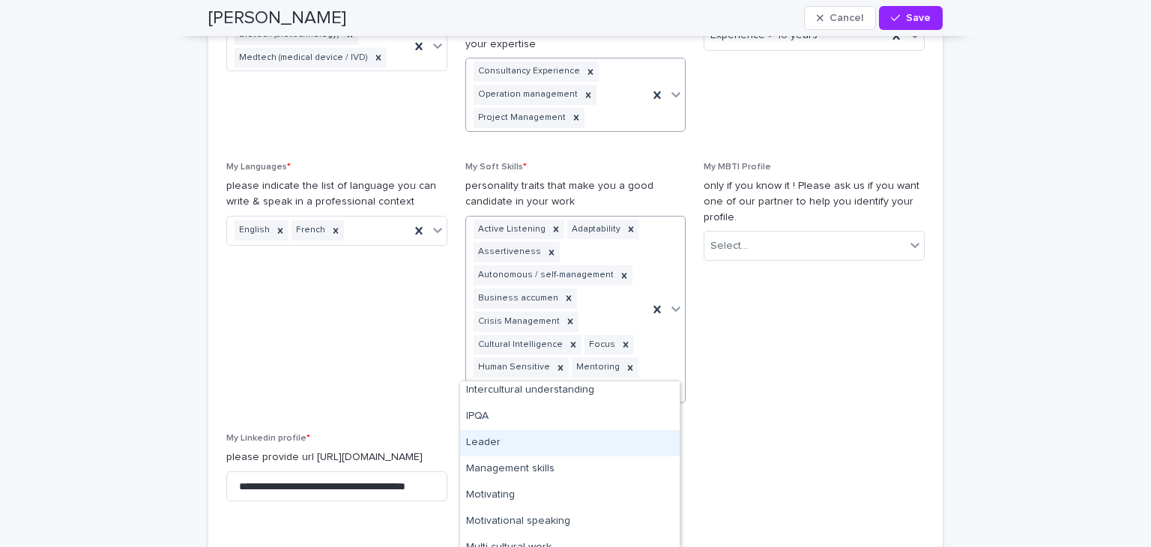
scroll to position [1574, 0]
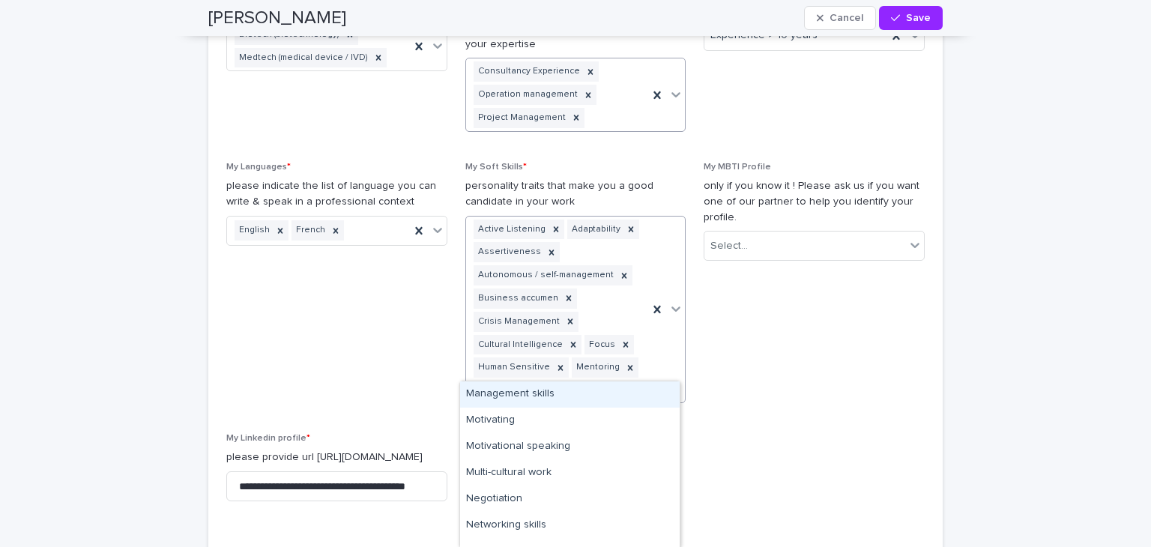
click at [554, 396] on div "Management skills" at bounding box center [570, 394] width 220 height 26
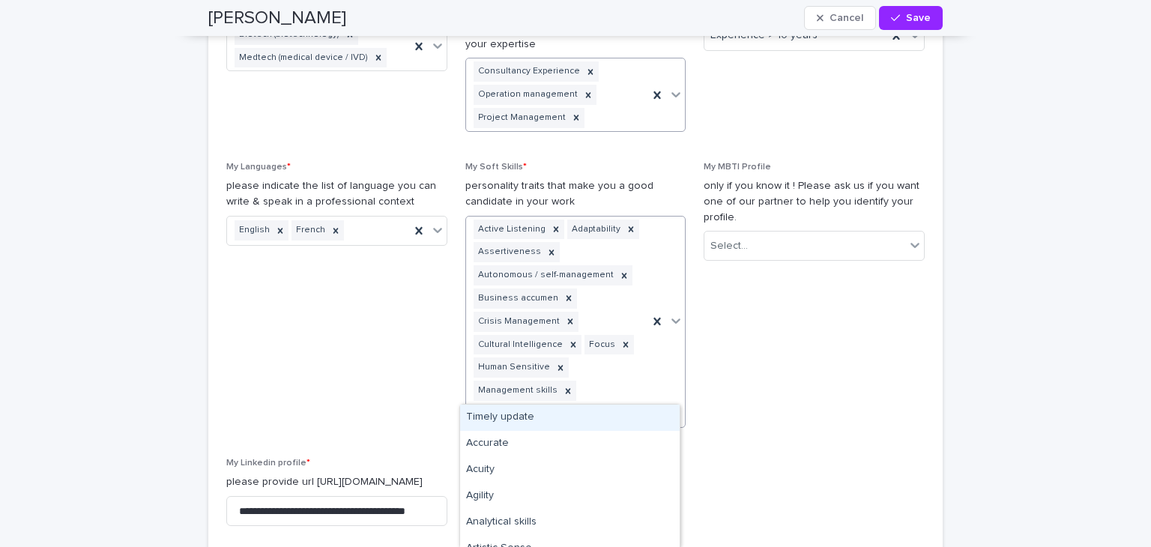
click at [673, 313] on icon at bounding box center [675, 320] width 15 height 15
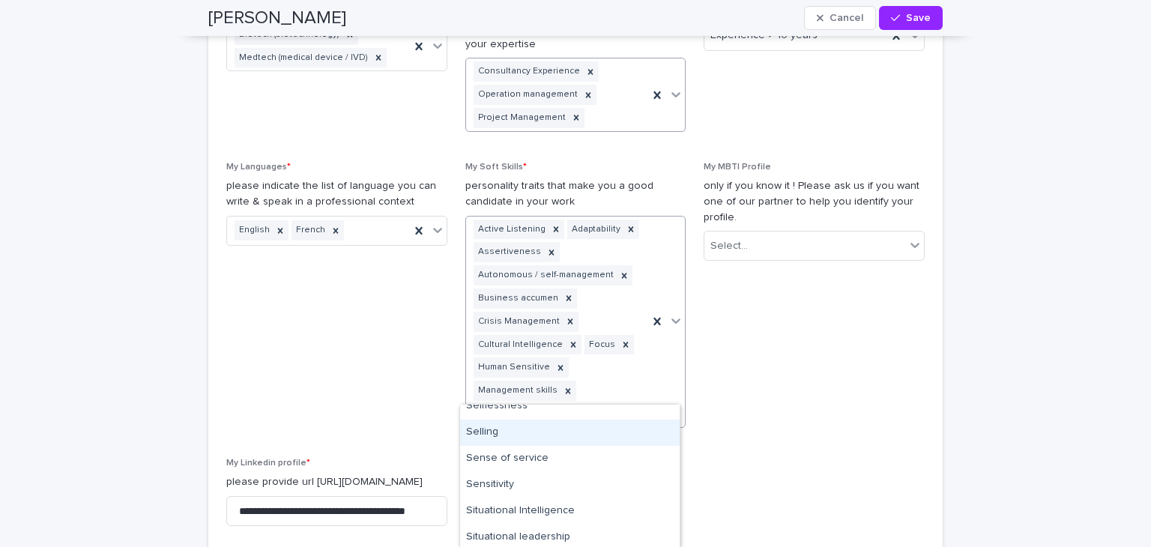
scroll to position [2473, 0]
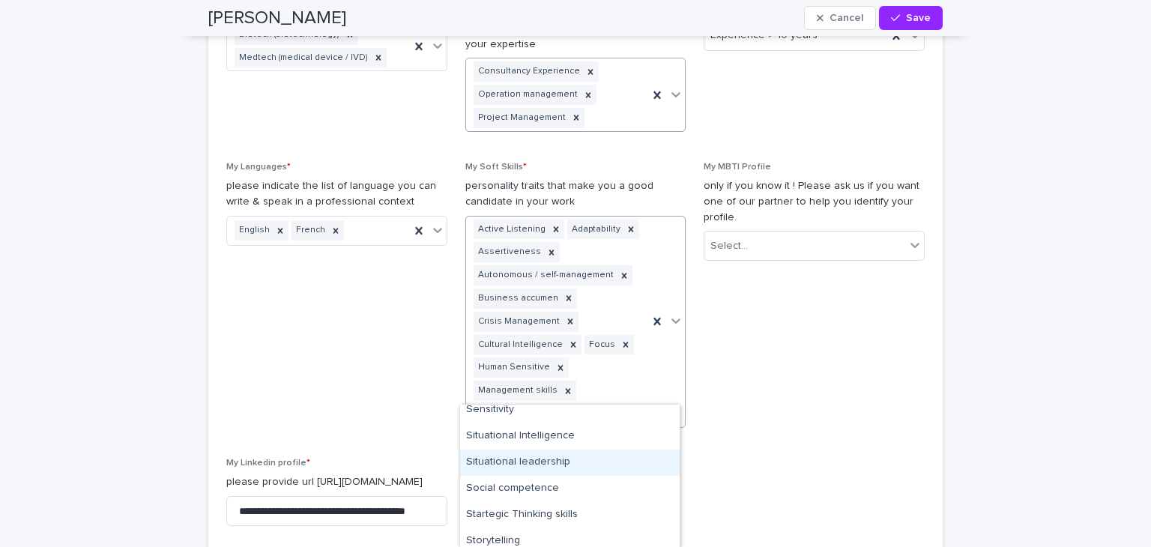
click at [594, 453] on div "Situational leadership" at bounding box center [570, 463] width 220 height 26
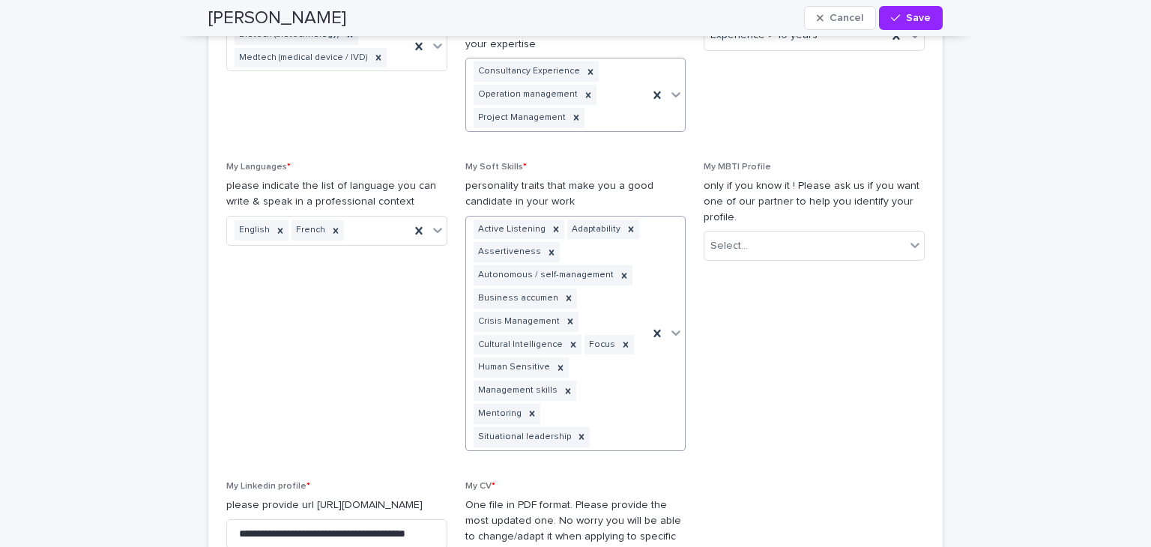
click at [673, 325] on icon at bounding box center [675, 332] width 15 height 15
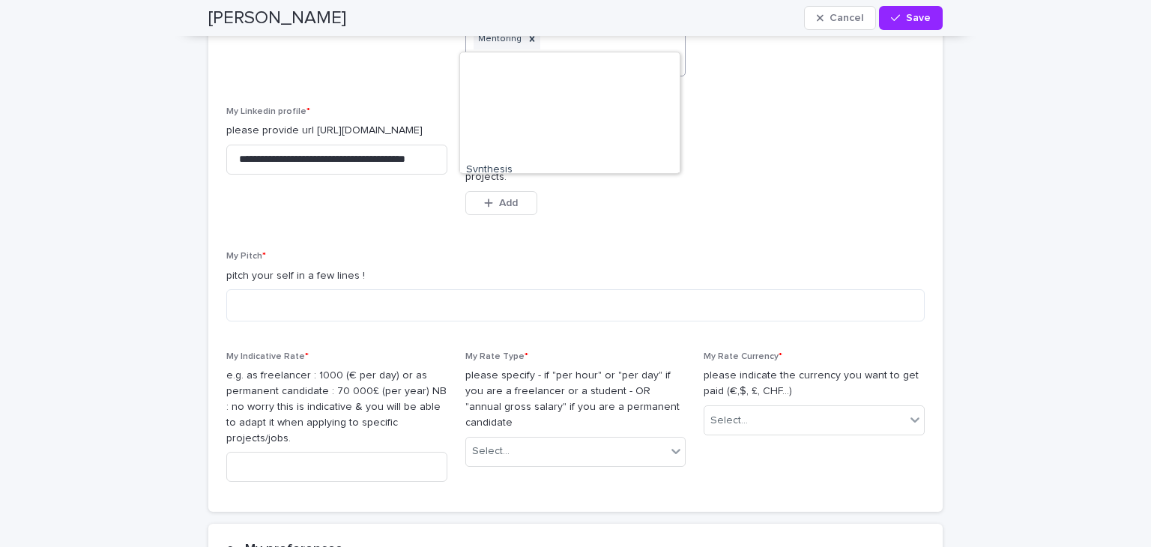
scroll to position [2765, 0]
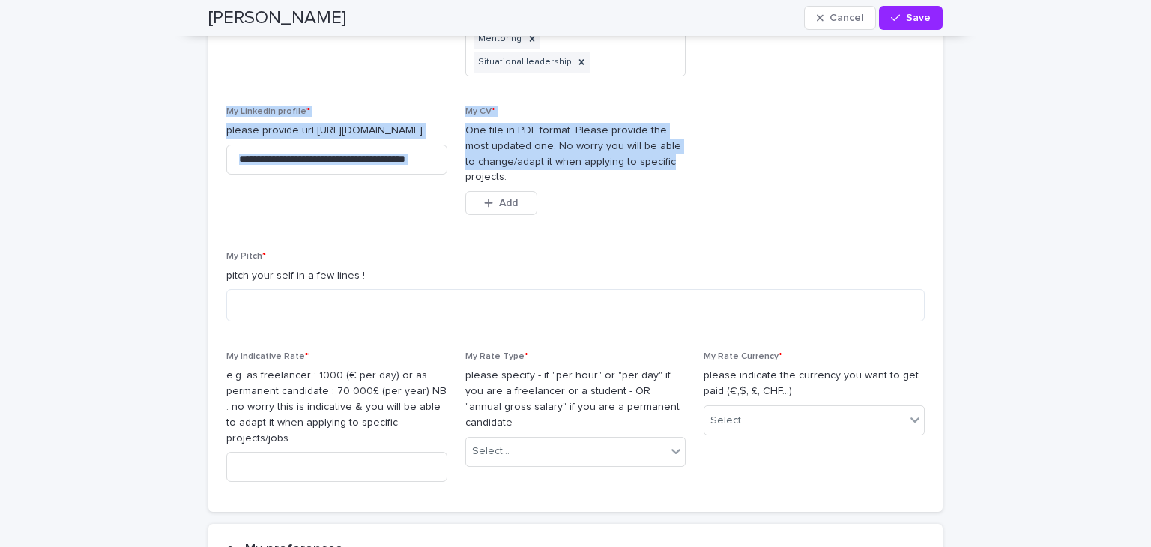
drag, startPoint x: 737, startPoint y: 130, endPoint x: 742, endPoint y: 110, distance: 20.9
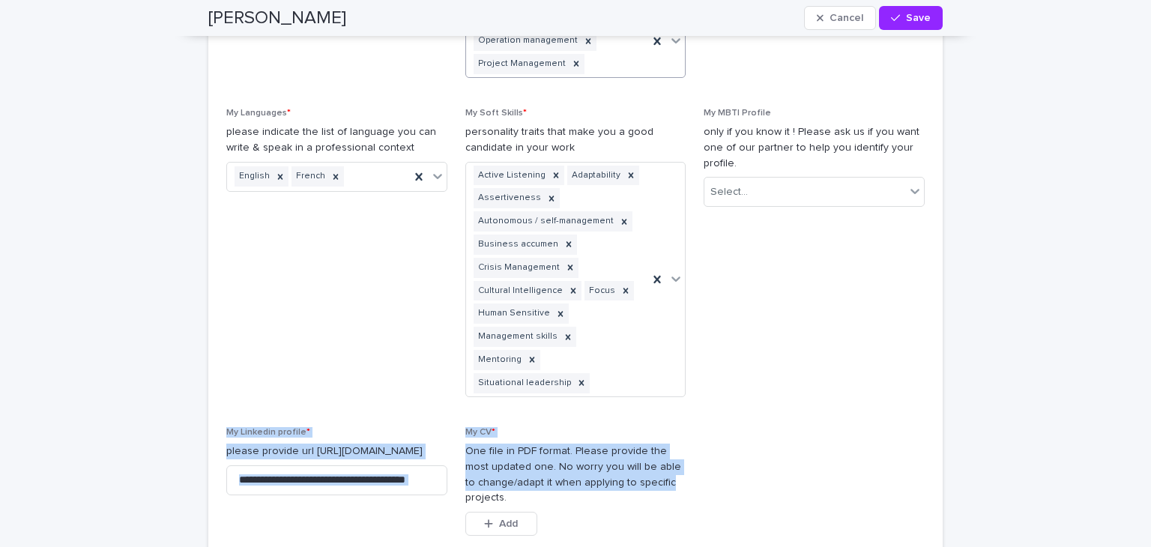
scroll to position [1388, 0]
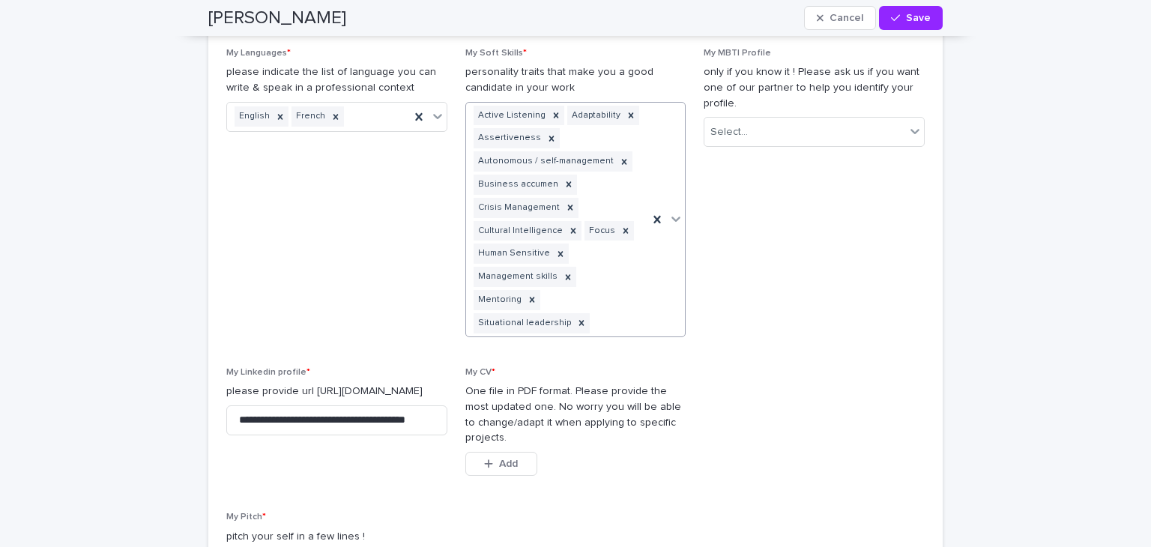
click at [673, 217] on icon at bounding box center [676, 219] width 9 height 5
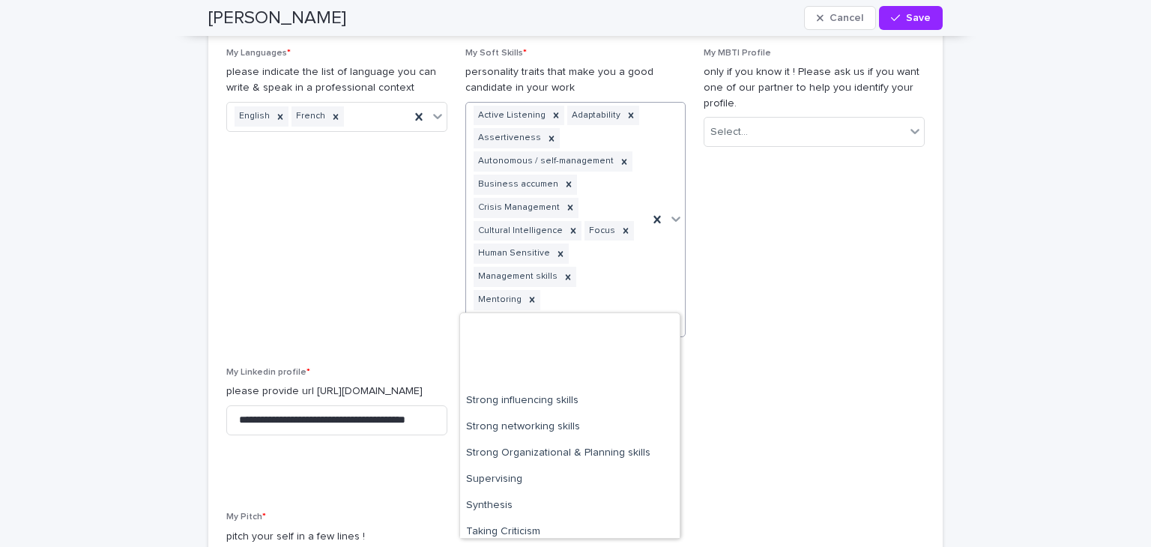
scroll to position [2660, 0]
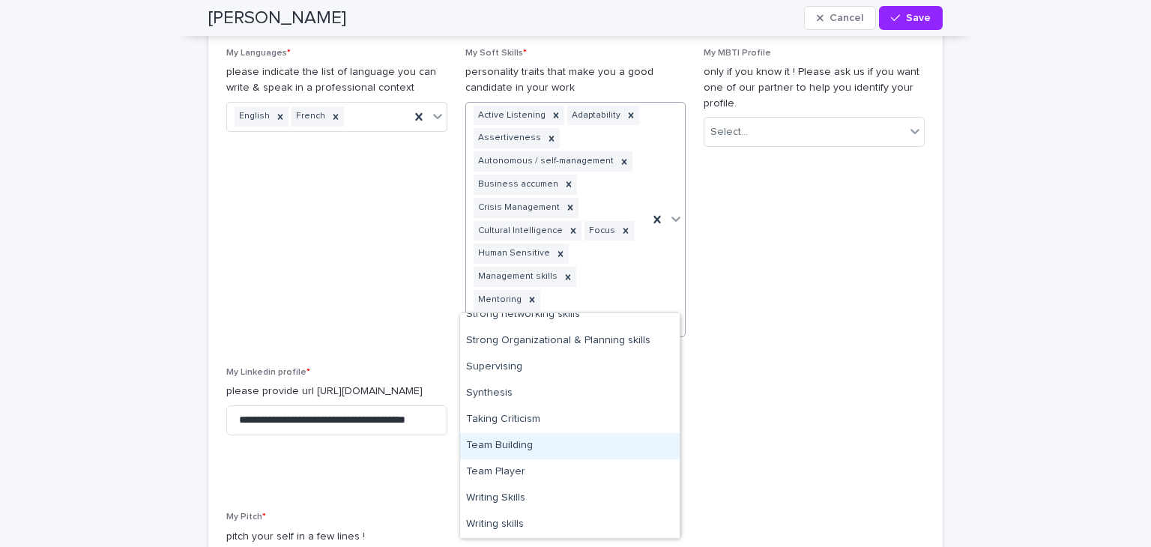
click at [599, 435] on div "Team Building" at bounding box center [570, 446] width 220 height 26
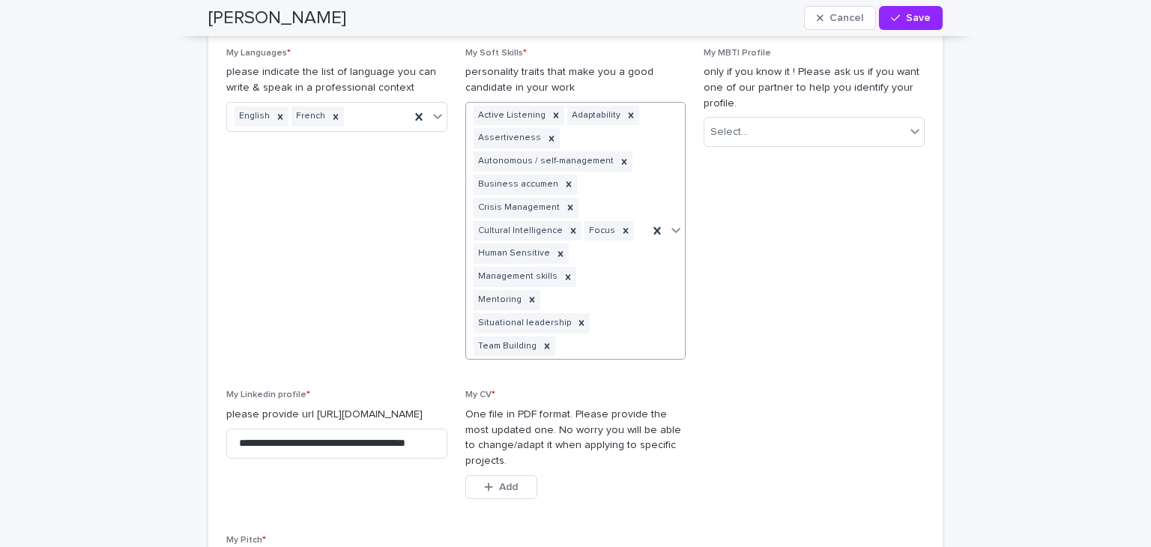
scroll to position [1088, 0]
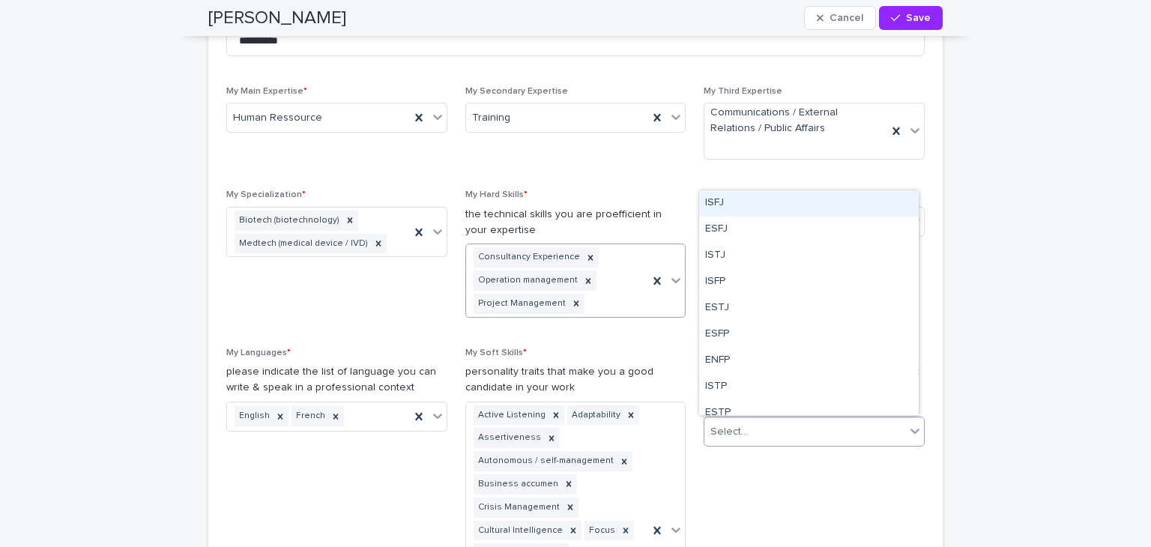
click at [908, 429] on icon at bounding box center [915, 430] width 15 height 15
click at [848, 486] on span "My MBTI Profile only if you know it ! Please ask us if you want one of our part…" at bounding box center [814, 510] width 221 height 325
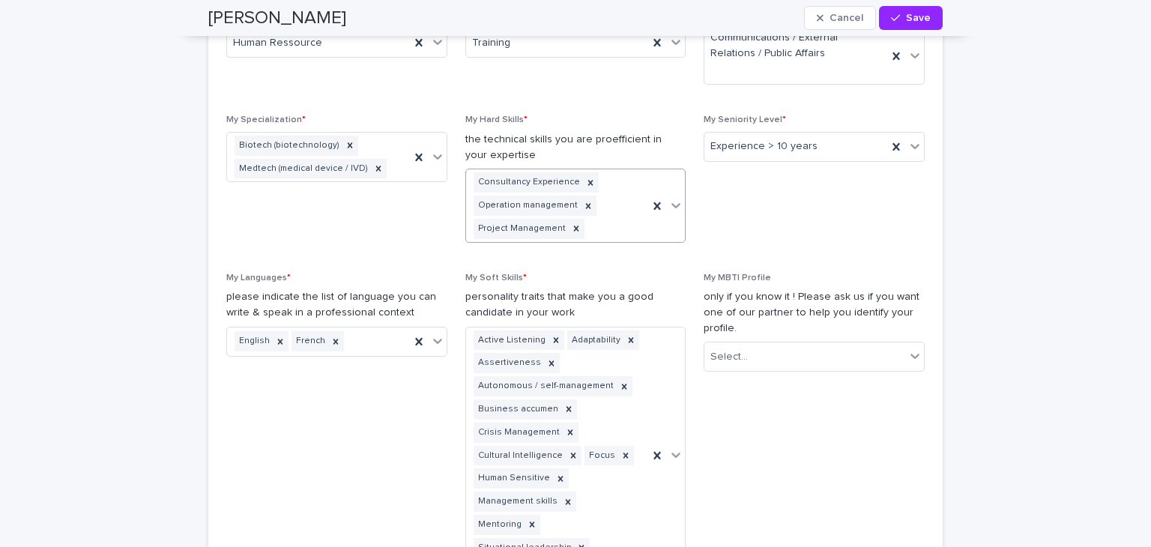
scroll to position [1463, 0]
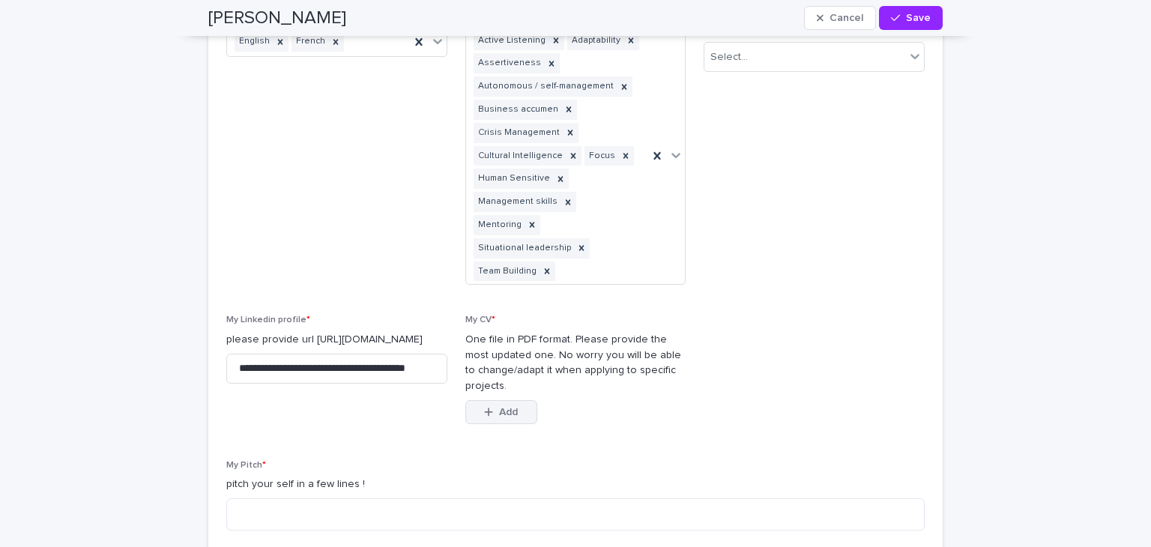
click at [491, 407] on div "button" at bounding box center [491, 412] width 15 height 10
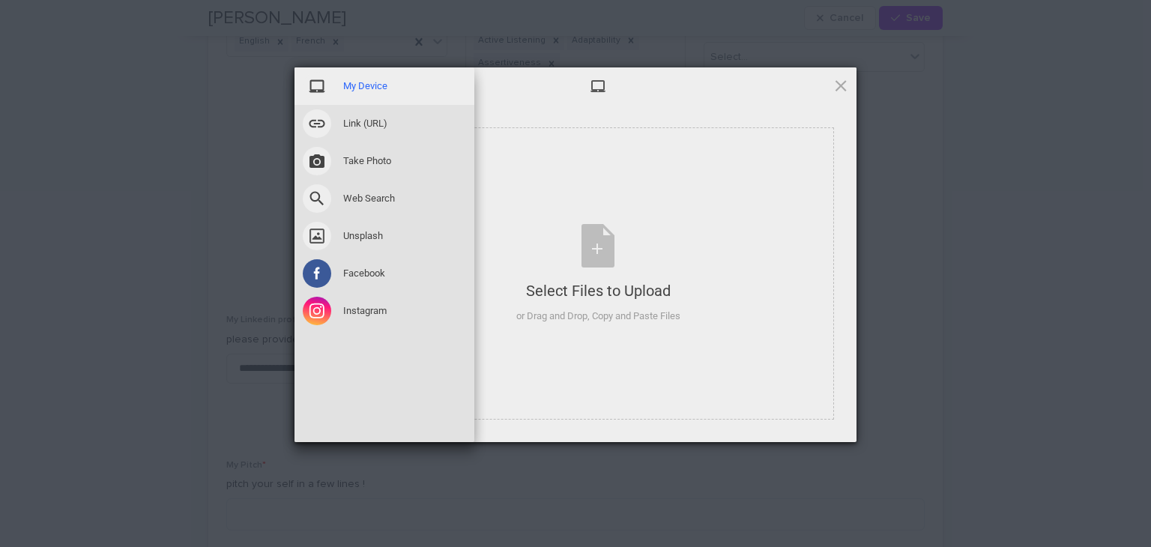
click at [382, 85] on span "My Device" at bounding box center [365, 85] width 44 height 13
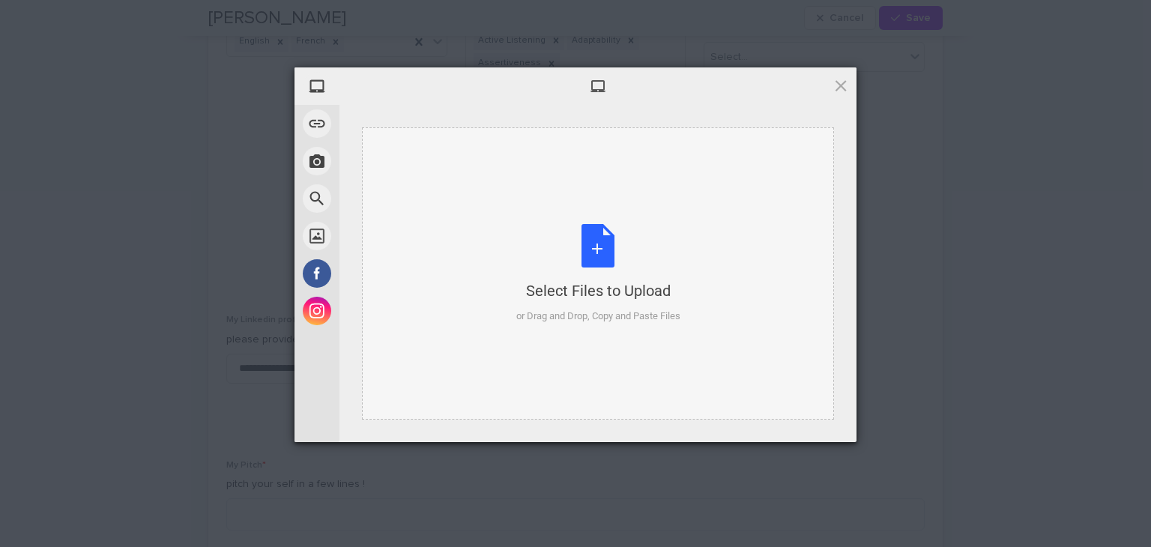
click at [604, 246] on div "Select Files to Upload or Drag and Drop, Copy and Paste Files" at bounding box center [598, 274] width 164 height 100
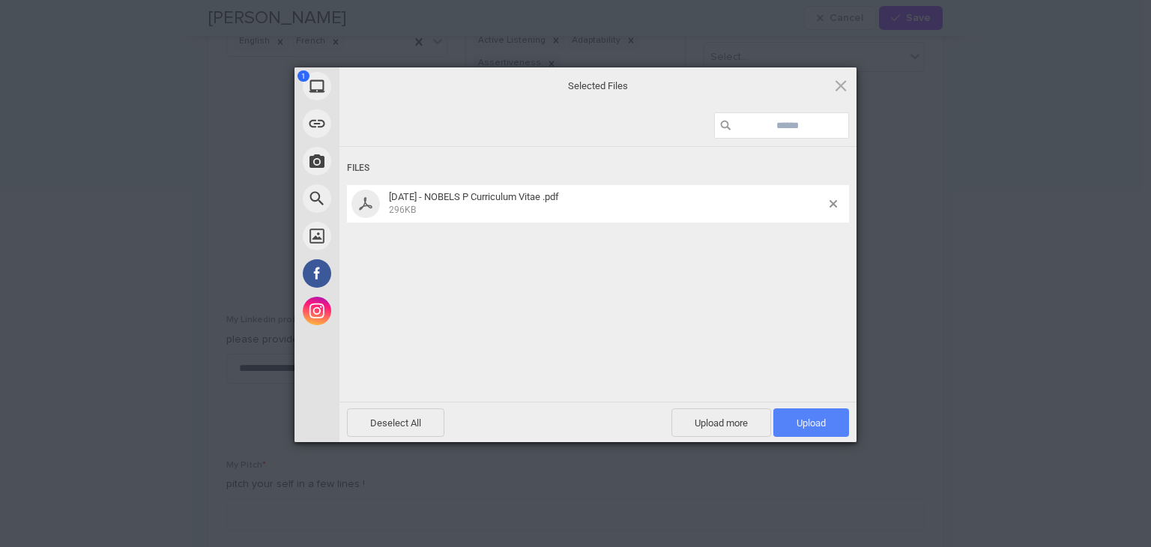
click at [815, 417] on span "Upload 1" at bounding box center [811, 422] width 29 height 11
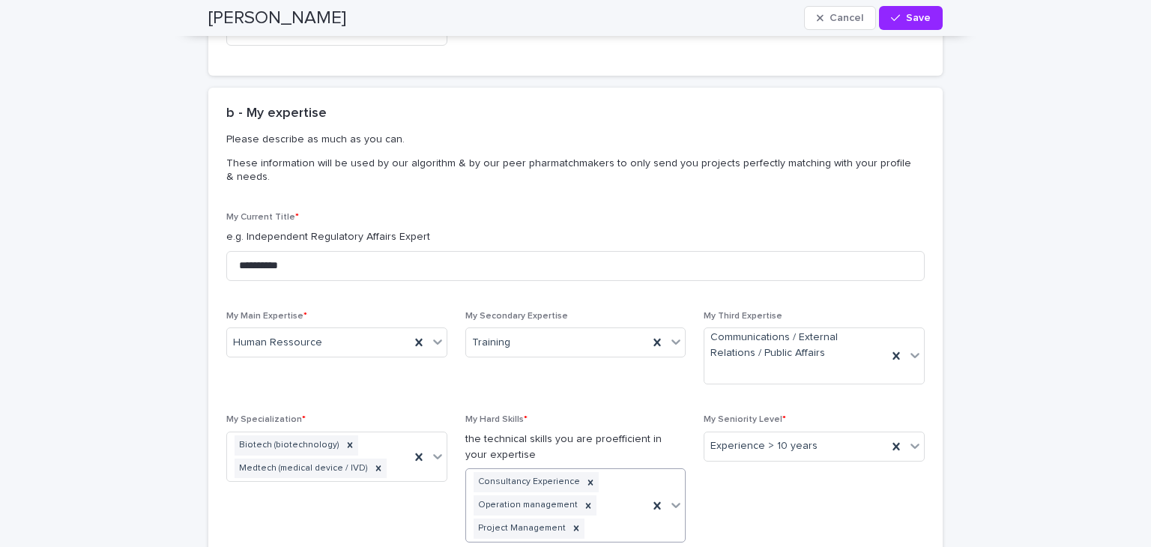
scroll to position [1313, 0]
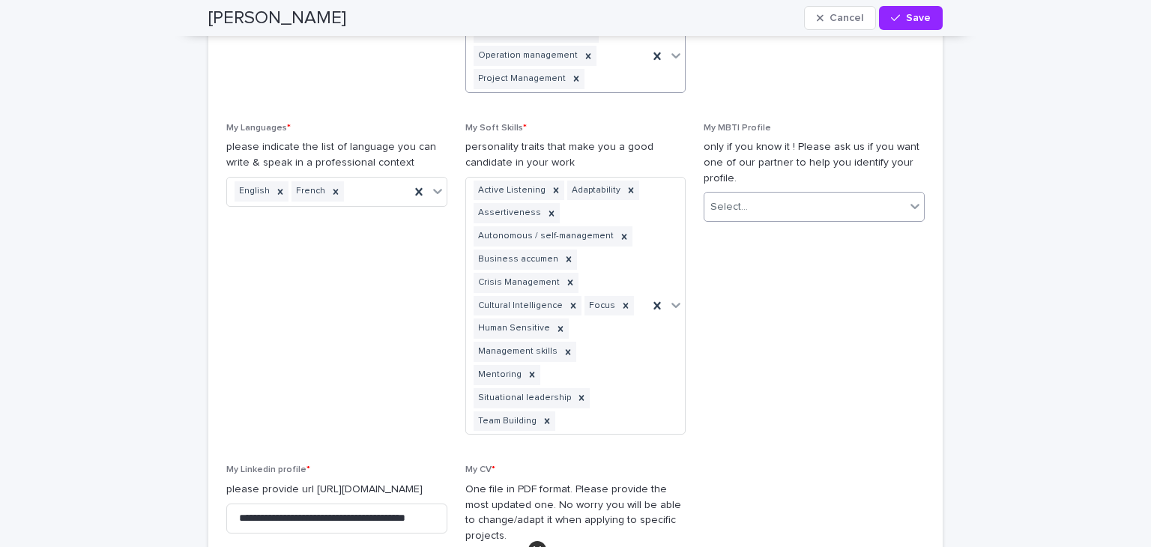
click at [908, 209] on icon at bounding box center [915, 206] width 15 height 15
click at [887, 175] on p "only if you know it ! Please ask us if you want one of our partner to help you …" at bounding box center [814, 162] width 221 height 46
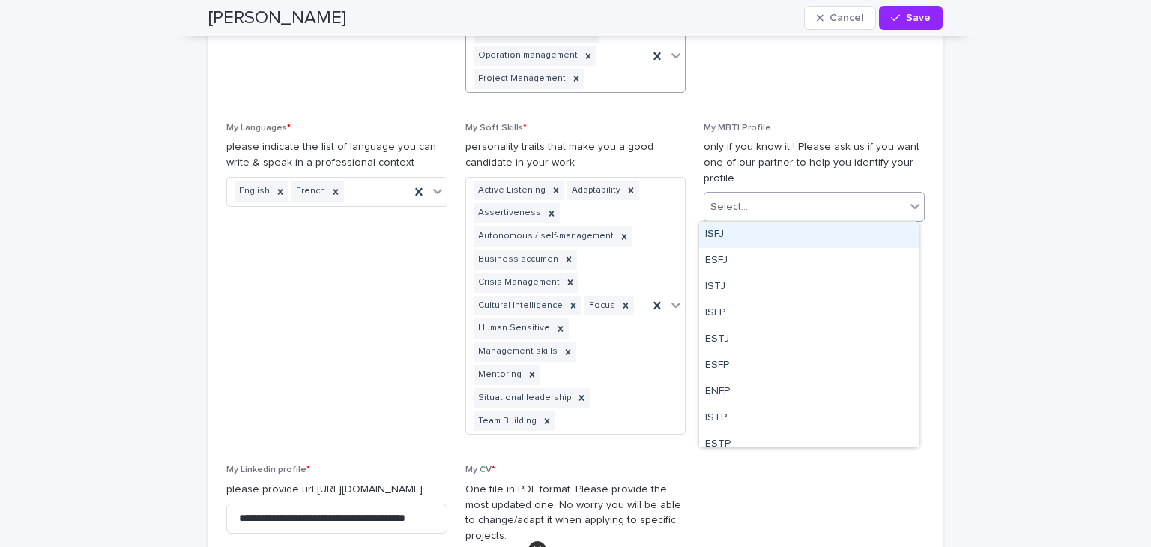
click at [806, 199] on div "Select..." at bounding box center [804, 207] width 201 height 25
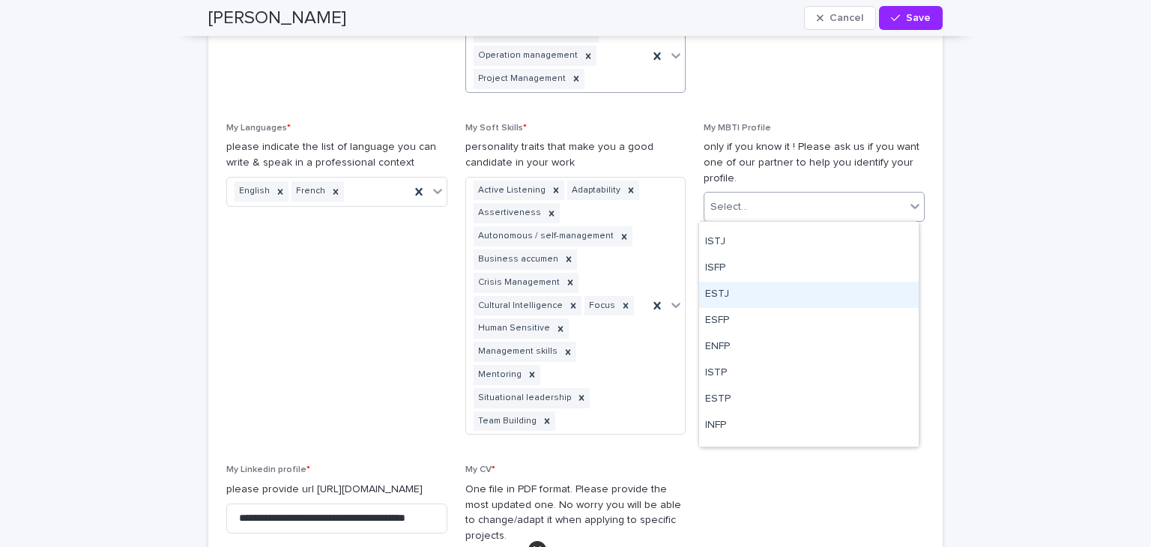
scroll to position [0, 0]
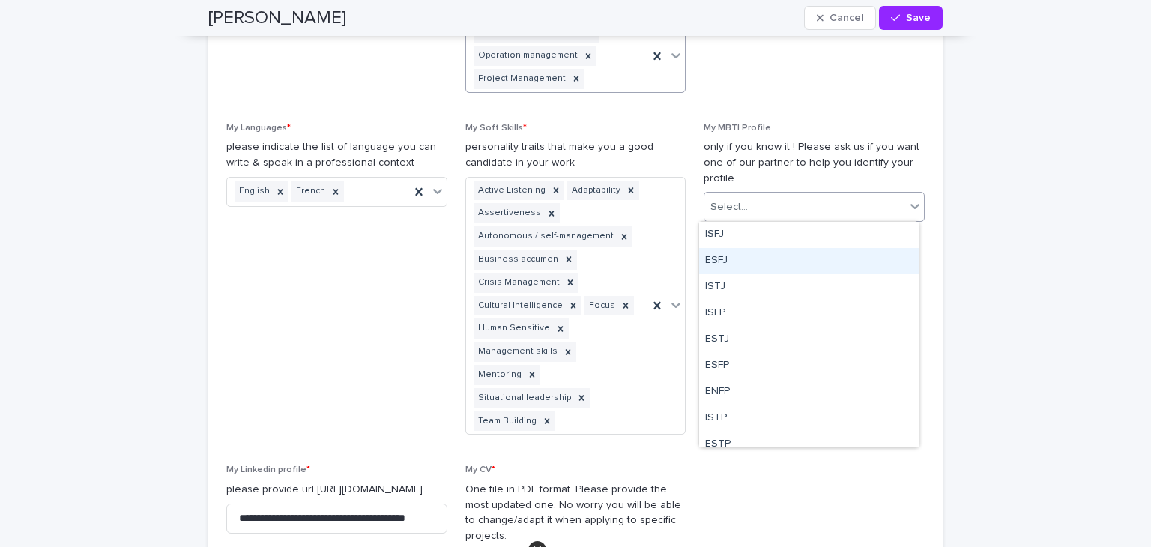
click at [735, 262] on div "ESFJ" at bounding box center [809, 261] width 220 height 26
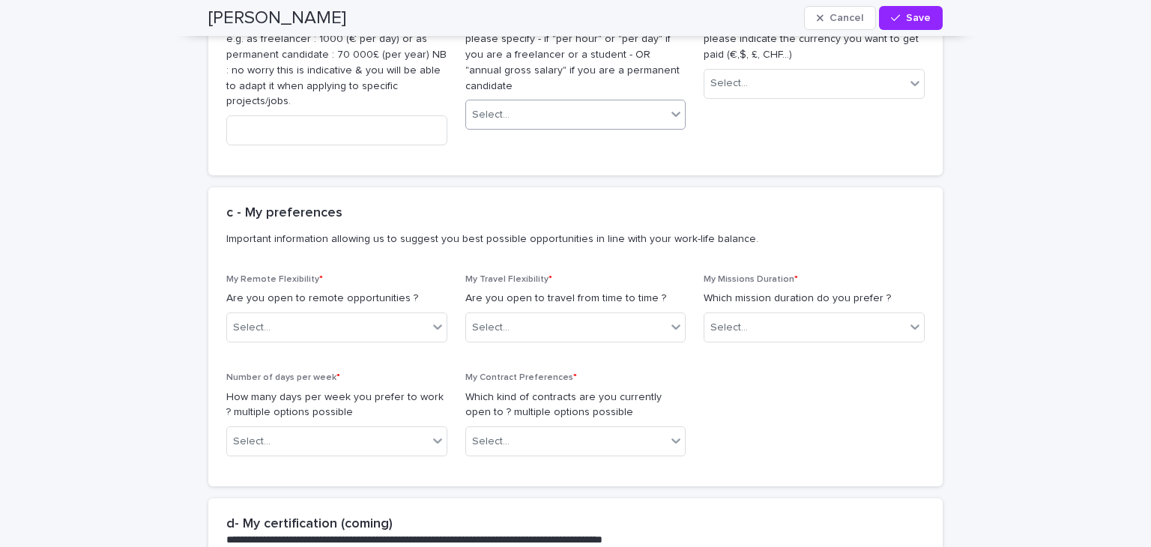
scroll to position [1763, 0]
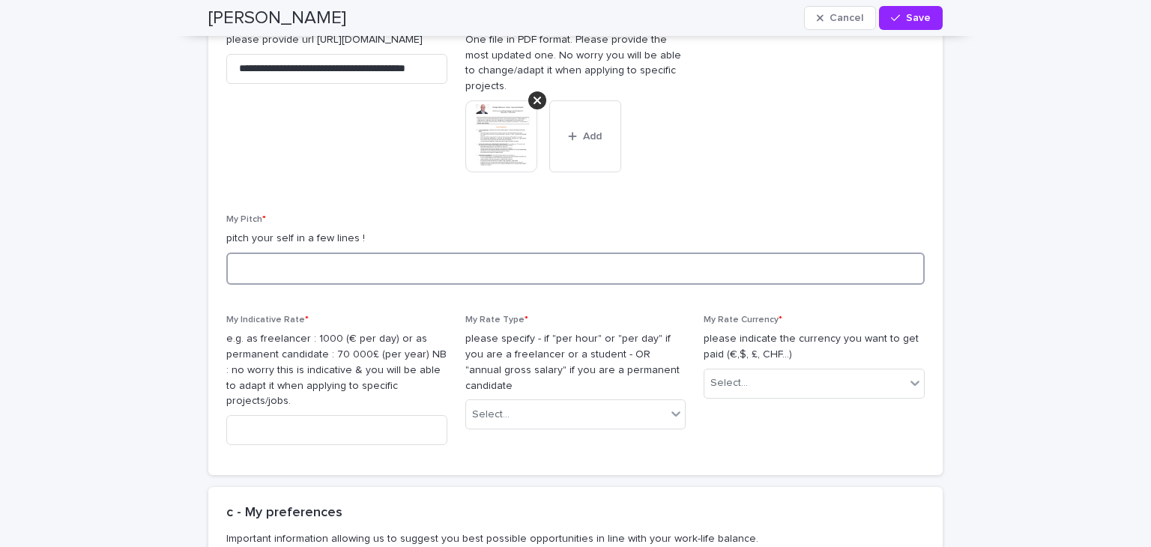
click at [253, 253] on textarea at bounding box center [575, 269] width 698 height 32
paste textarea "**********"
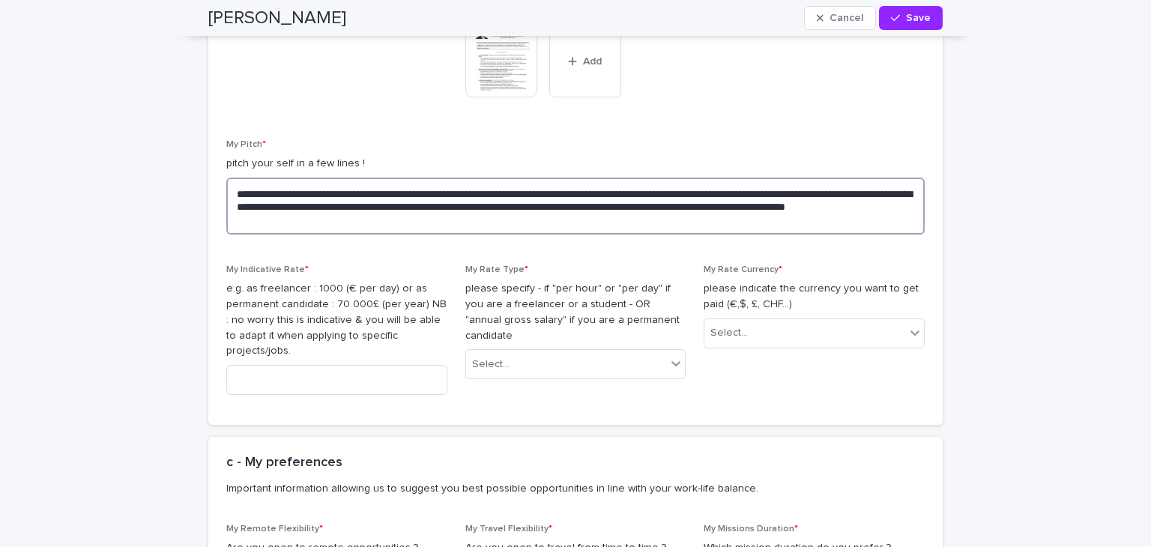
scroll to position [1913, 0]
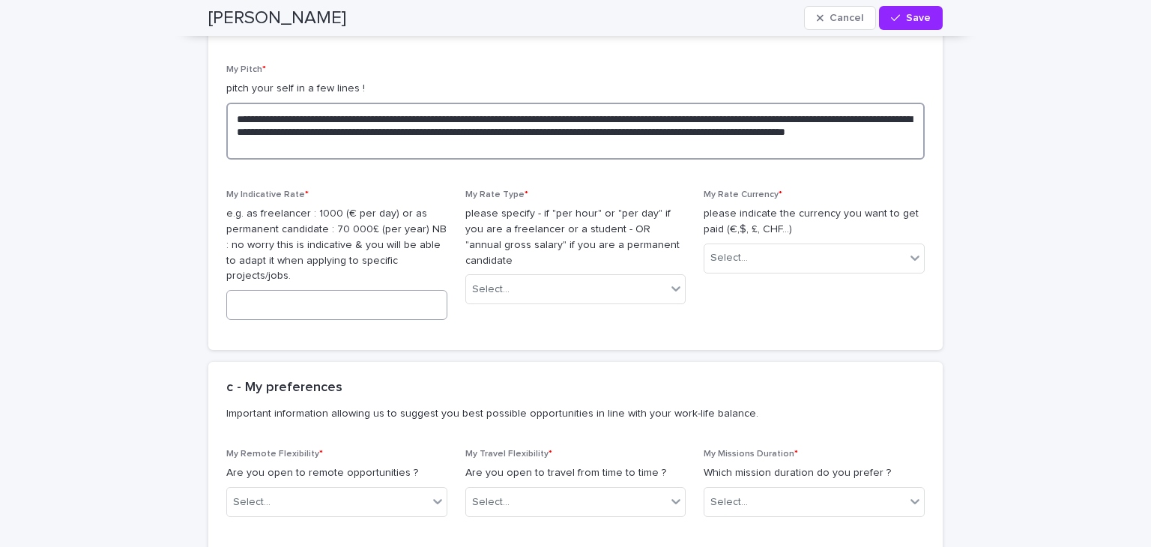
type textarea "**********"
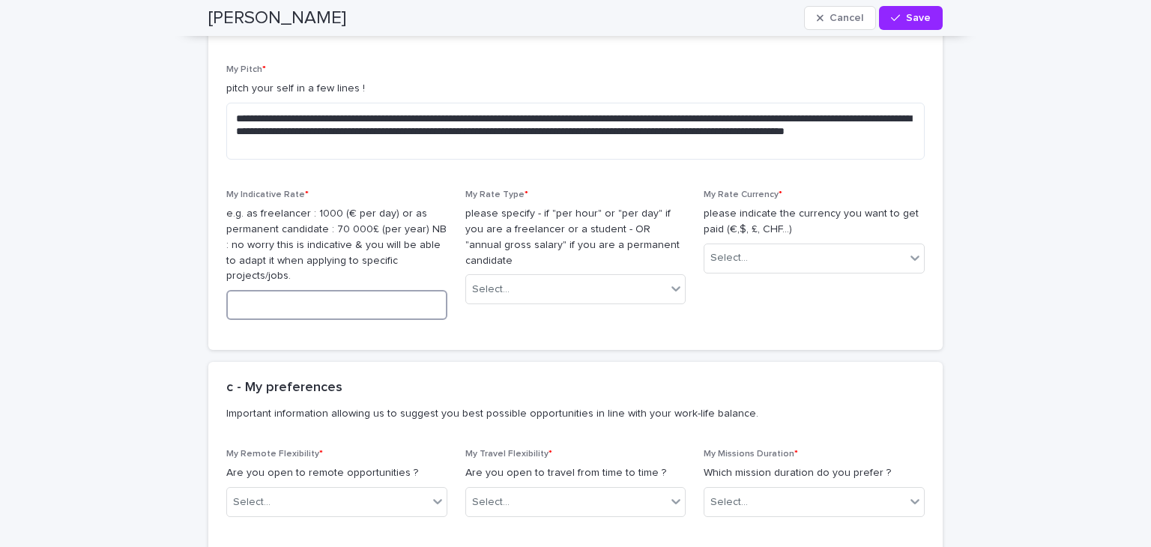
click at [330, 290] on input at bounding box center [336, 305] width 221 height 30
type input "****"
click at [673, 281] on icon at bounding box center [675, 288] width 15 height 15
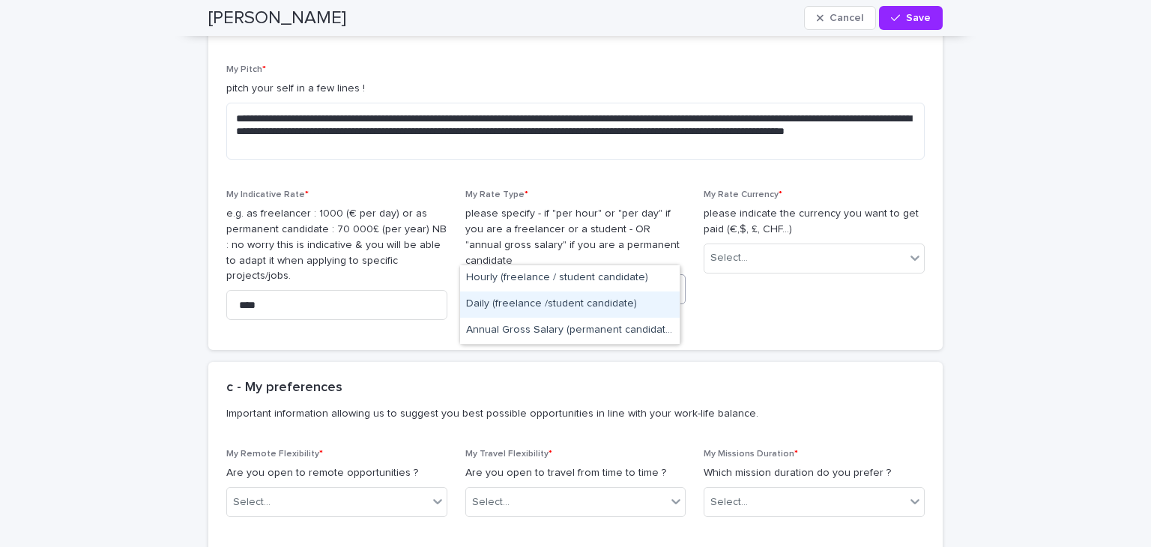
drag, startPoint x: 630, startPoint y: 286, endPoint x: 618, endPoint y: 298, distance: 17.0
click at [618, 298] on div "Daily (freelance /student candidate)" at bounding box center [570, 305] width 220 height 26
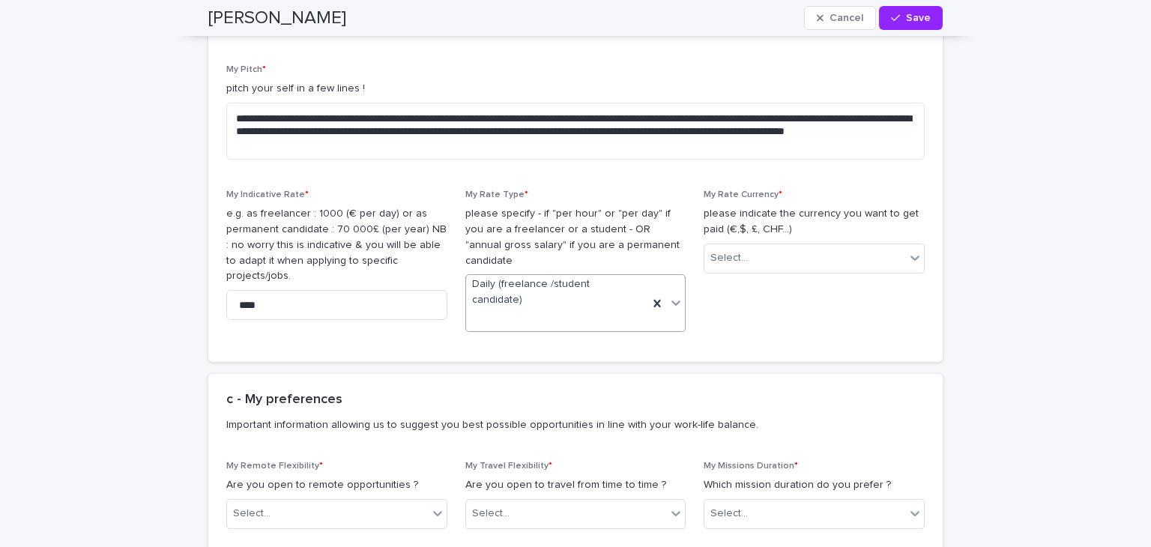
click at [668, 295] on icon at bounding box center [675, 302] width 15 height 15
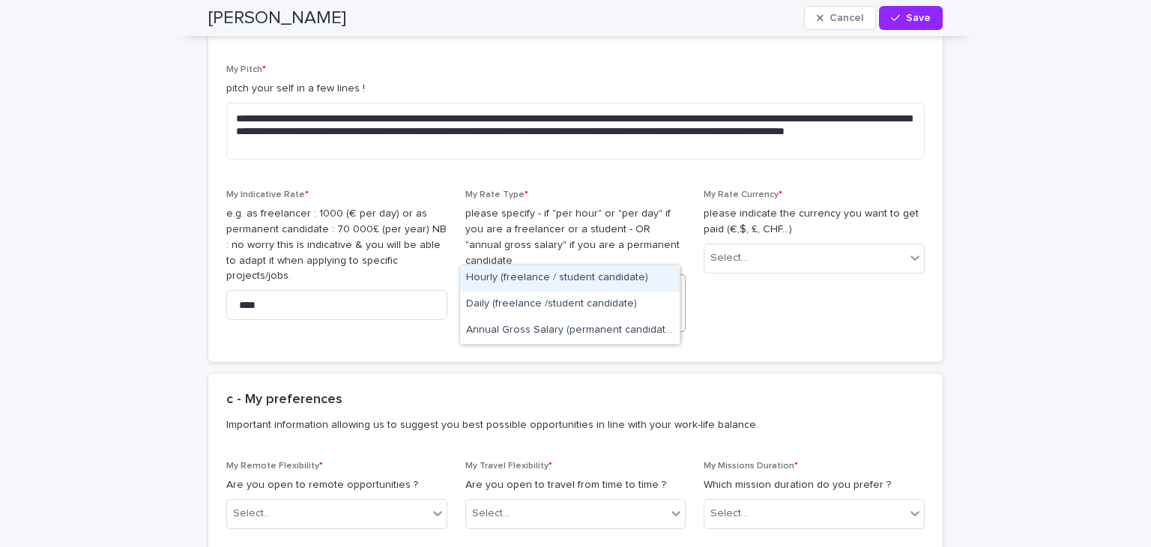
drag, startPoint x: 815, startPoint y: 262, endPoint x: 844, endPoint y: 250, distance: 30.9
click at [816, 262] on span "My Rate Currency * please indicate the currency you want to get paid (€,$, £, C…" at bounding box center [814, 267] width 221 height 154
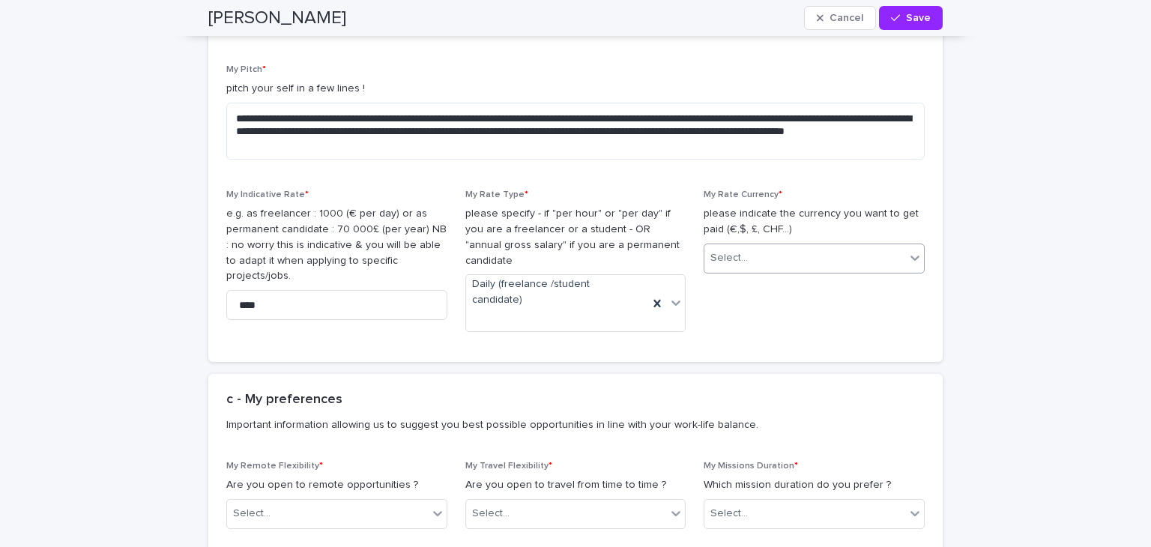
click at [911, 256] on icon at bounding box center [915, 258] width 9 height 5
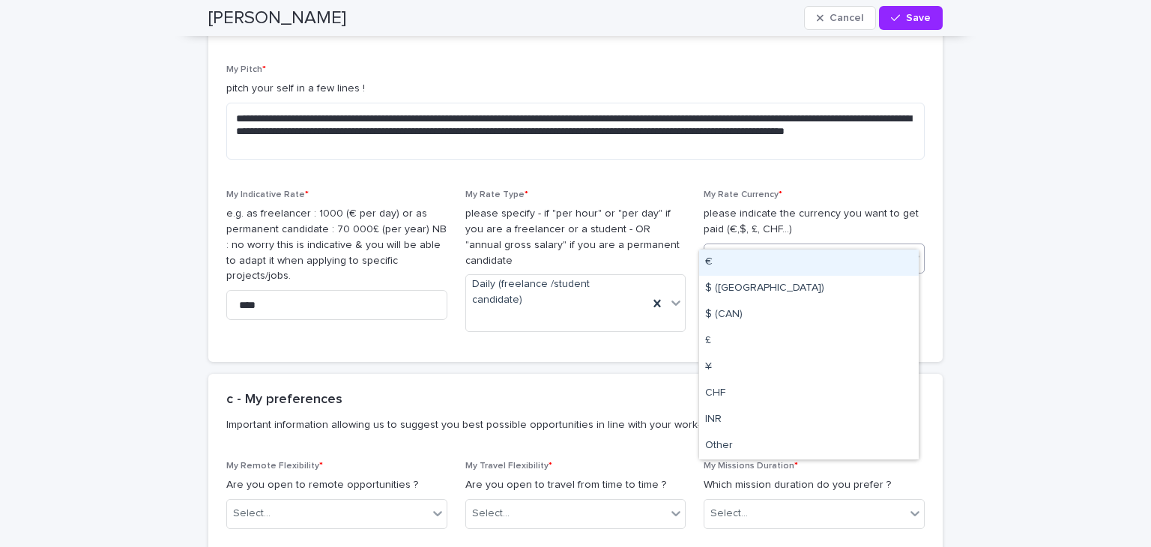
click at [770, 260] on div "€" at bounding box center [809, 263] width 220 height 26
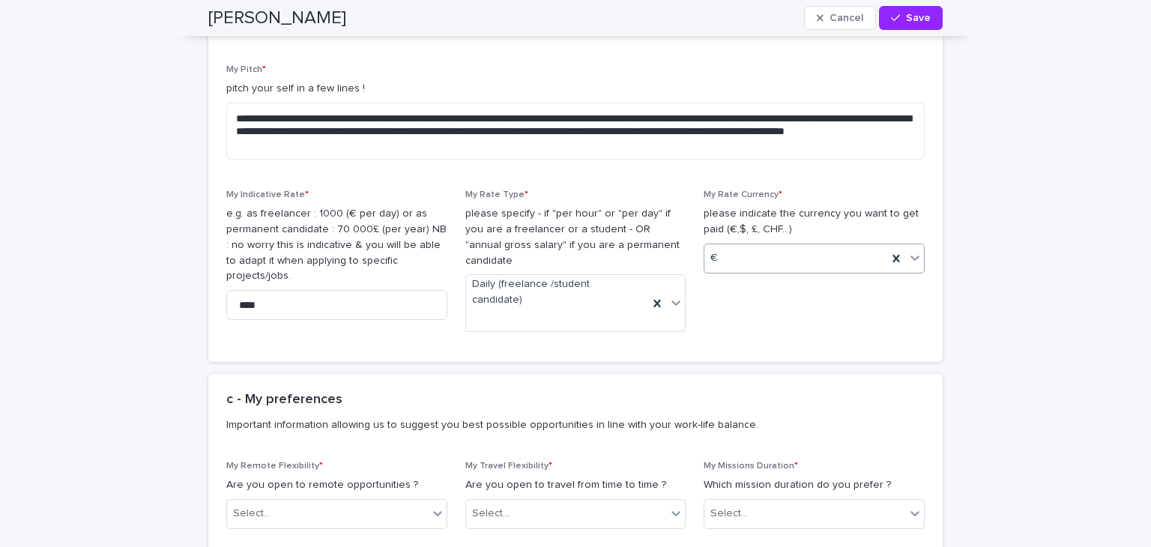
scroll to position [2062, 0]
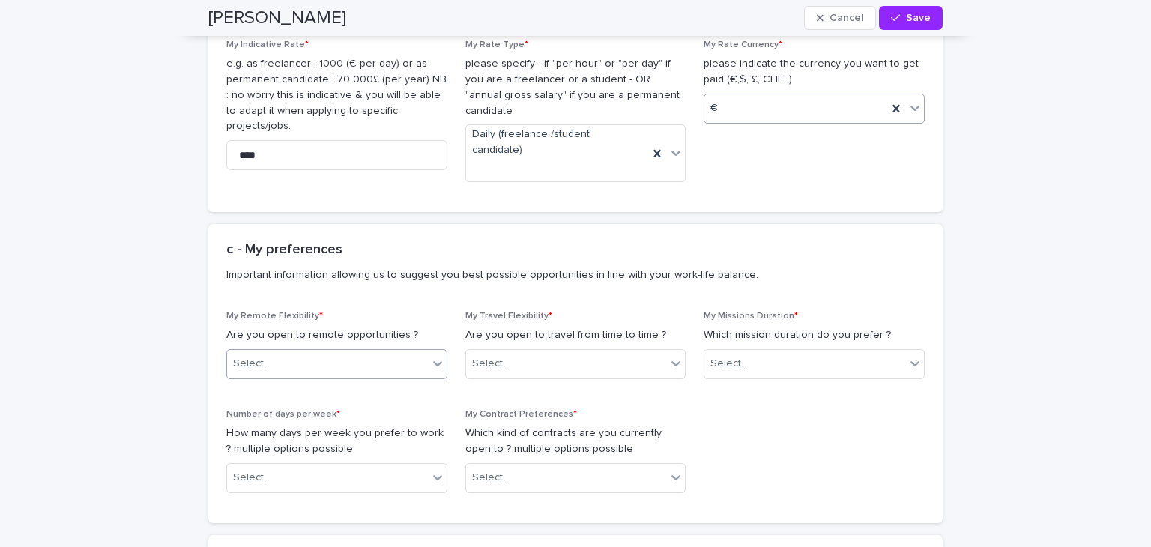
click at [432, 356] on icon at bounding box center [437, 363] width 15 height 15
click at [354, 348] on div "Yes" at bounding box center [331, 341] width 220 height 26
click at [671, 356] on icon at bounding box center [675, 363] width 15 height 15
click at [566, 352] on div "Yes" at bounding box center [570, 341] width 220 height 26
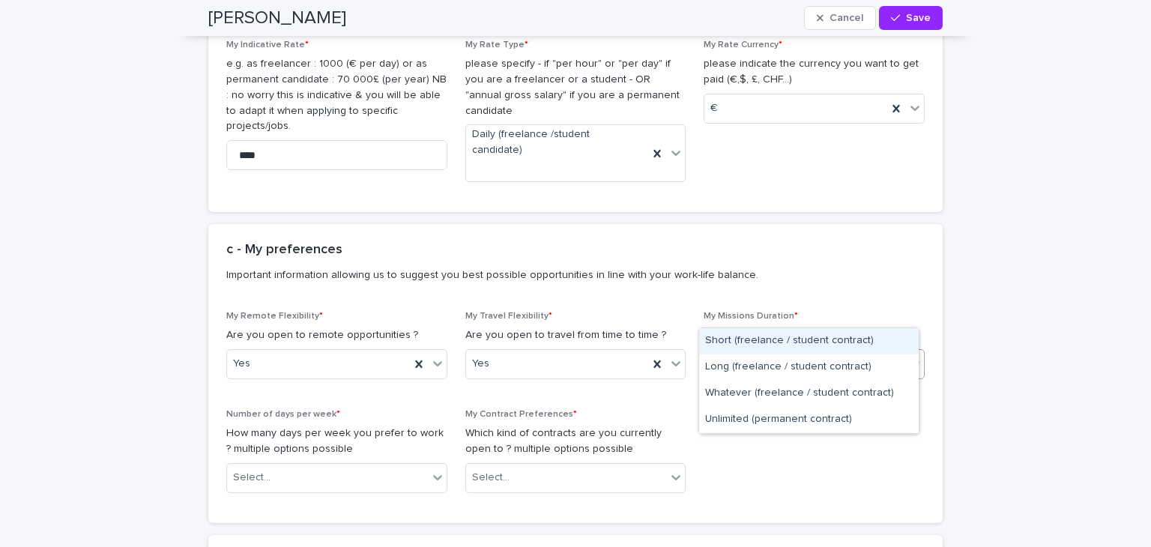
click at [911, 361] on icon at bounding box center [915, 363] width 9 height 5
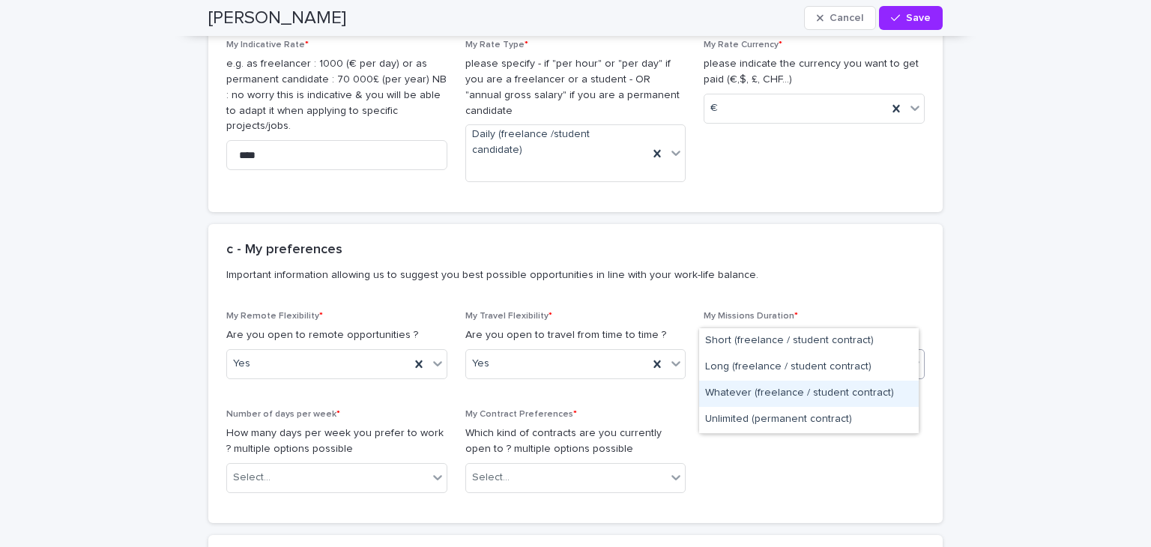
click at [743, 393] on div "Whatever (freelance / student contract)" at bounding box center [809, 394] width 220 height 26
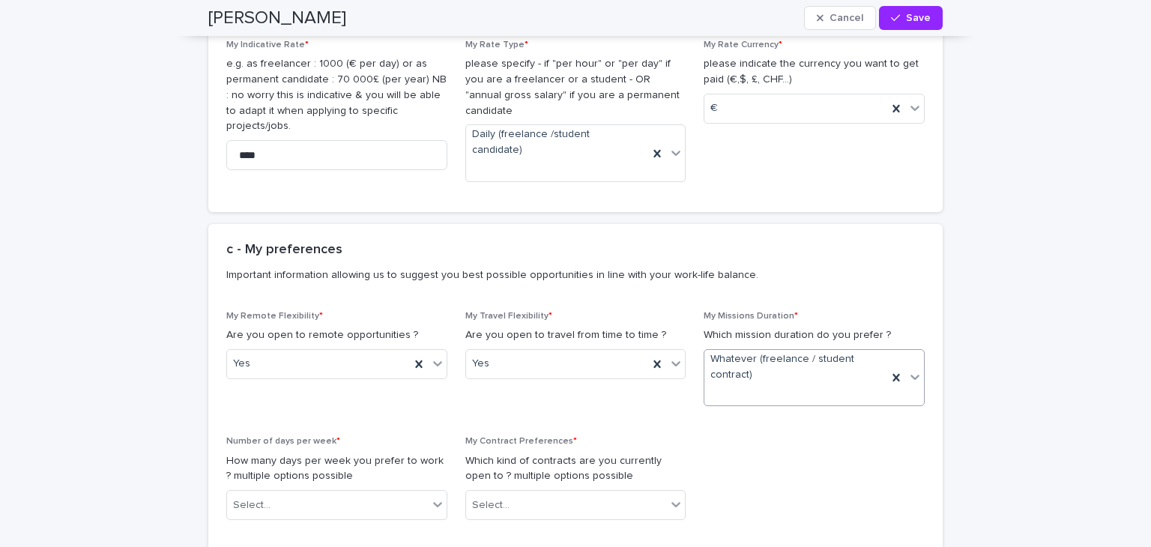
click at [908, 369] on icon at bounding box center [915, 376] width 15 height 15
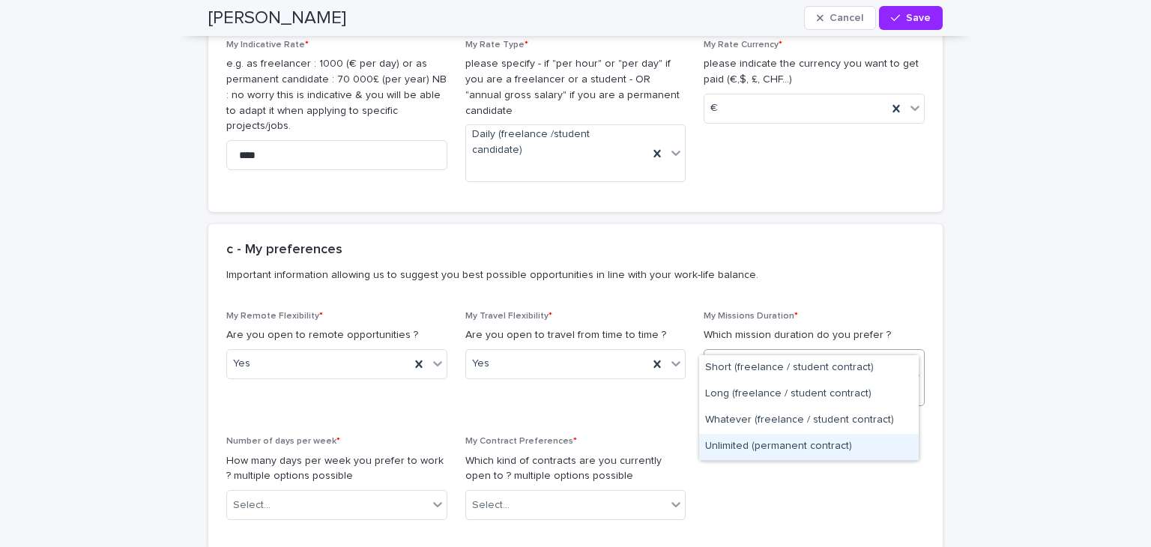
click at [827, 441] on div "Unlimited (permanent contract)" at bounding box center [809, 447] width 220 height 26
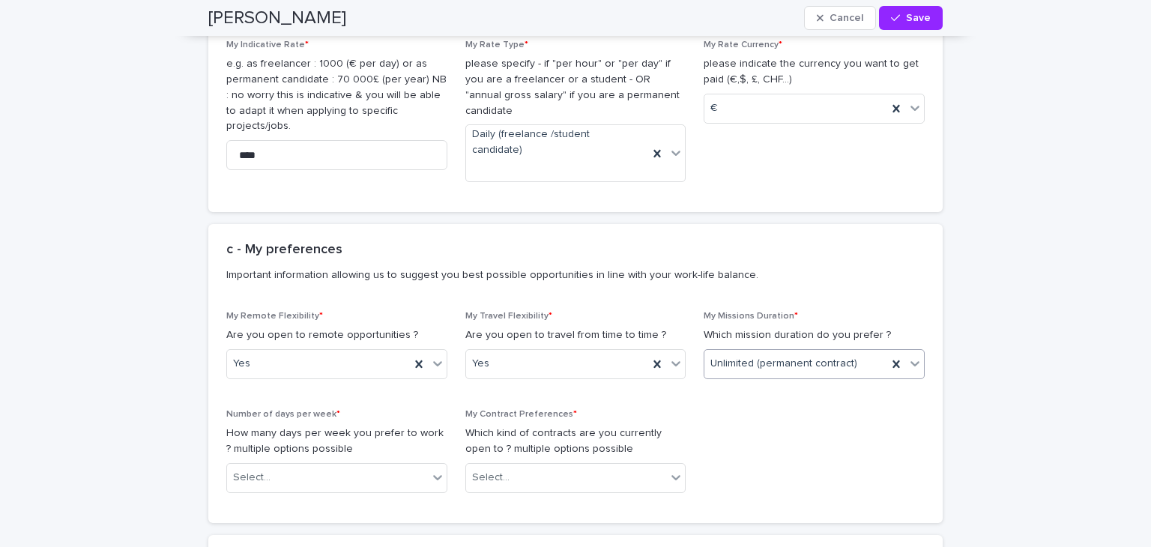
click at [911, 361] on icon at bounding box center [915, 363] width 9 height 5
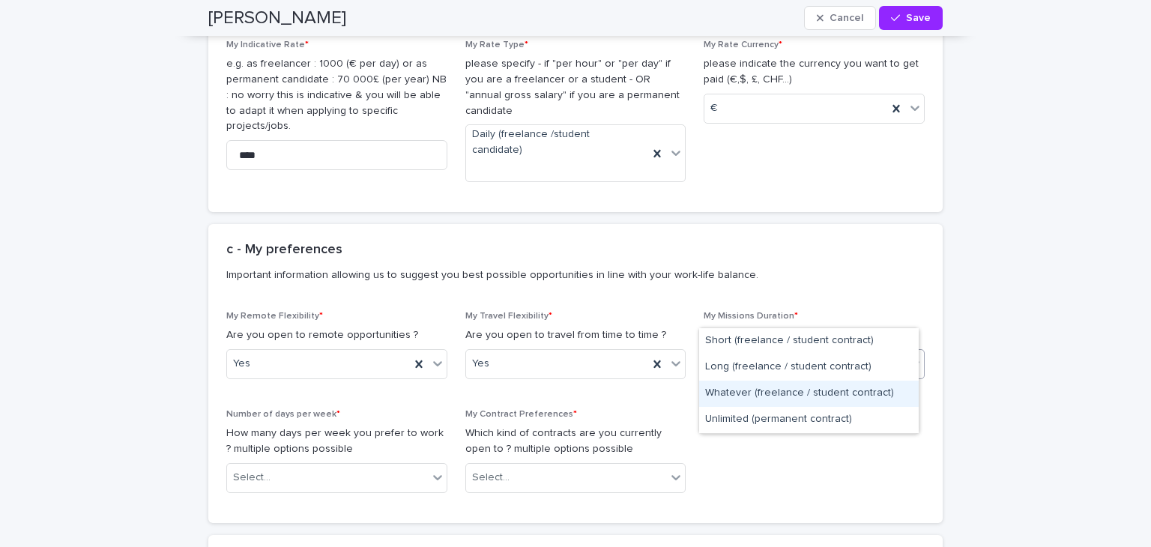
click at [830, 387] on div "Whatever (freelance / student contract)" at bounding box center [809, 394] width 220 height 26
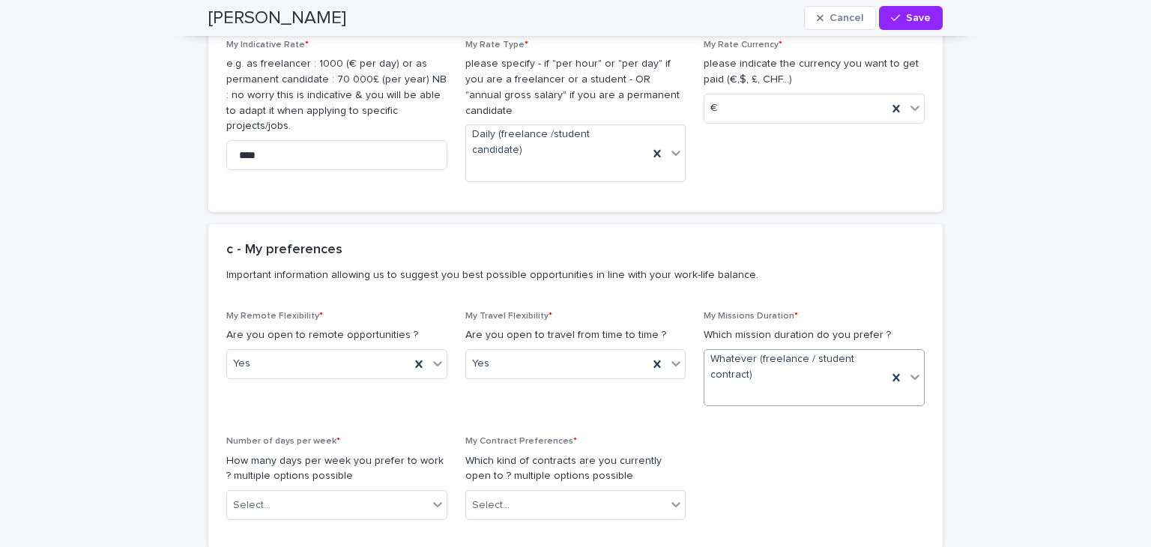
scroll to position [2137, 0]
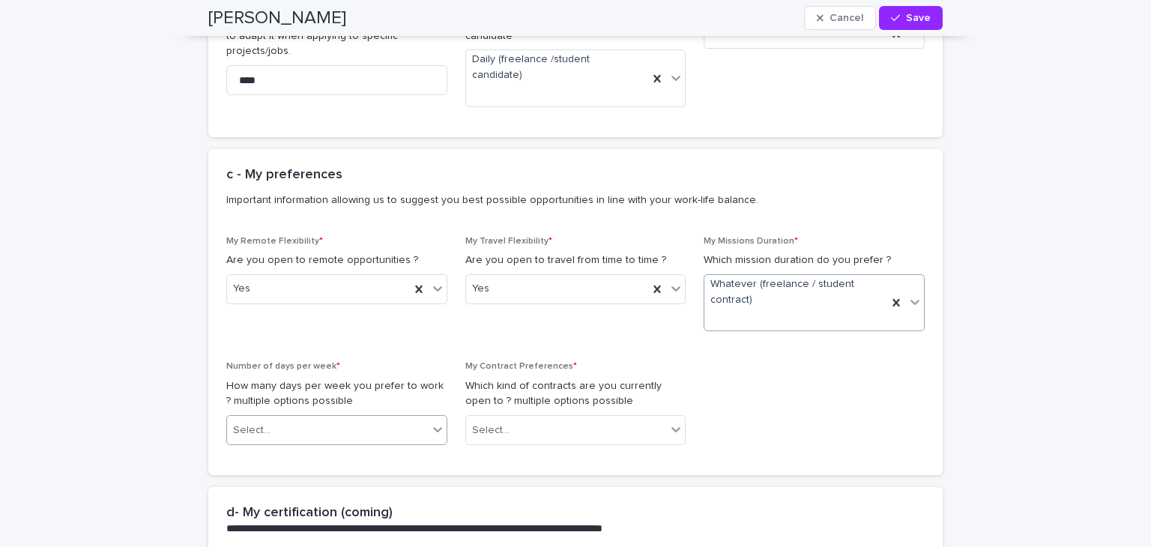
click at [432, 422] on icon at bounding box center [437, 429] width 15 height 15
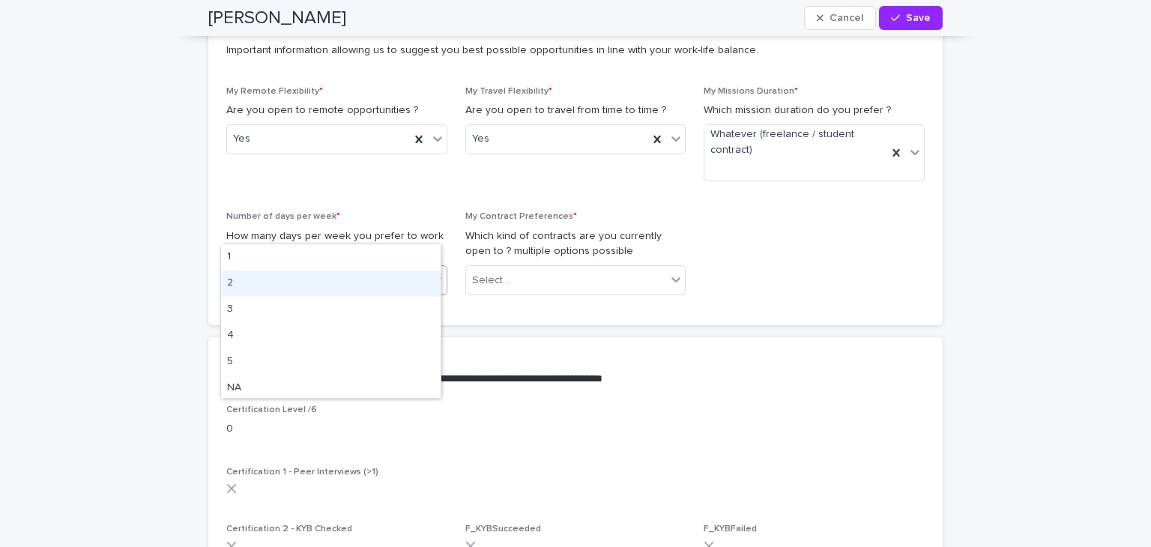
scroll to position [2362, 0]
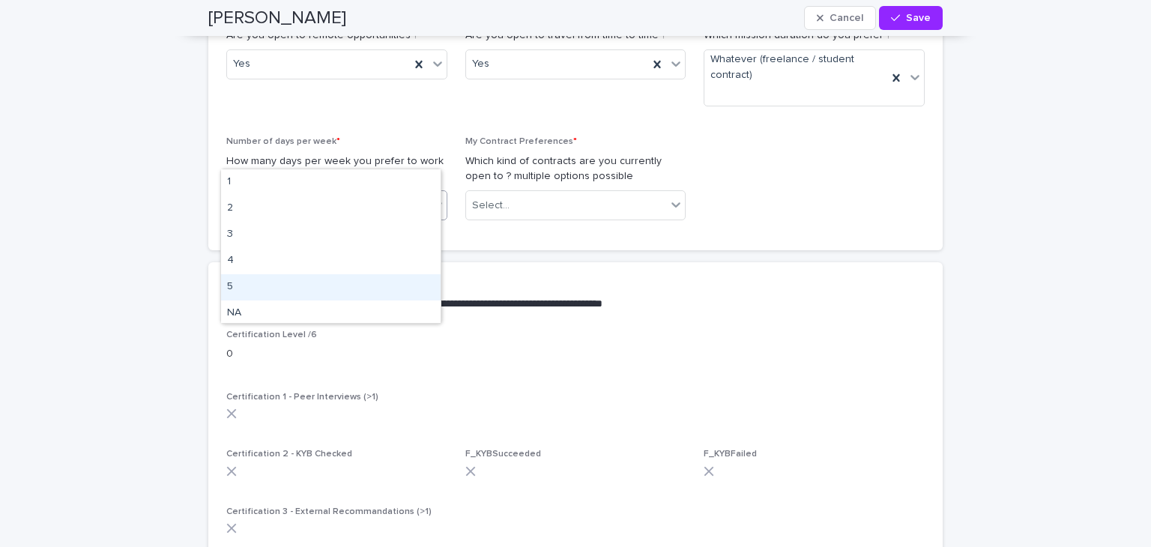
click at [264, 289] on div "5" at bounding box center [331, 287] width 220 height 26
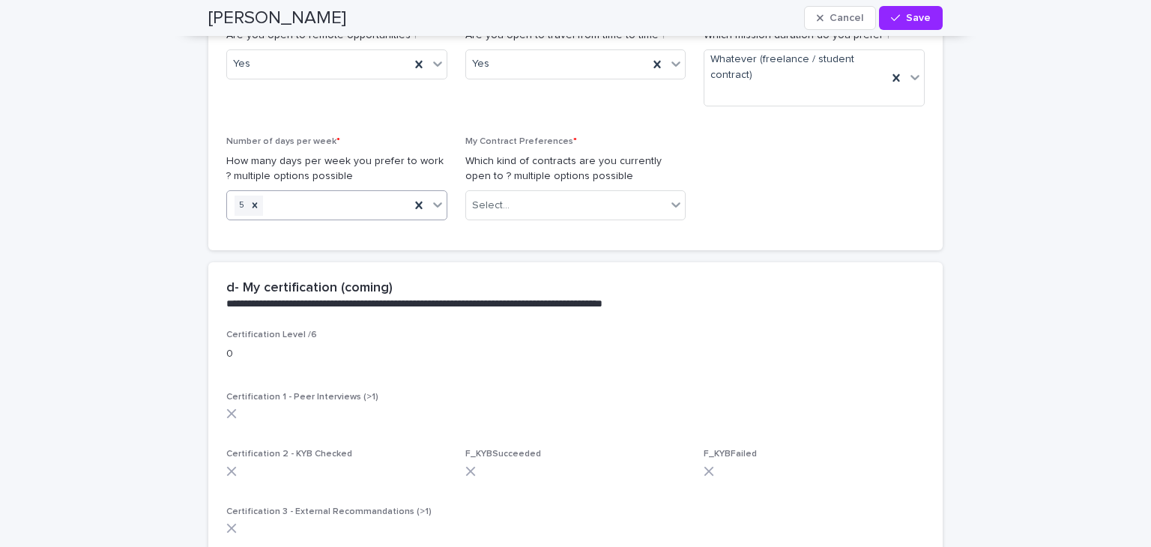
click at [436, 197] on icon at bounding box center [437, 204] width 15 height 15
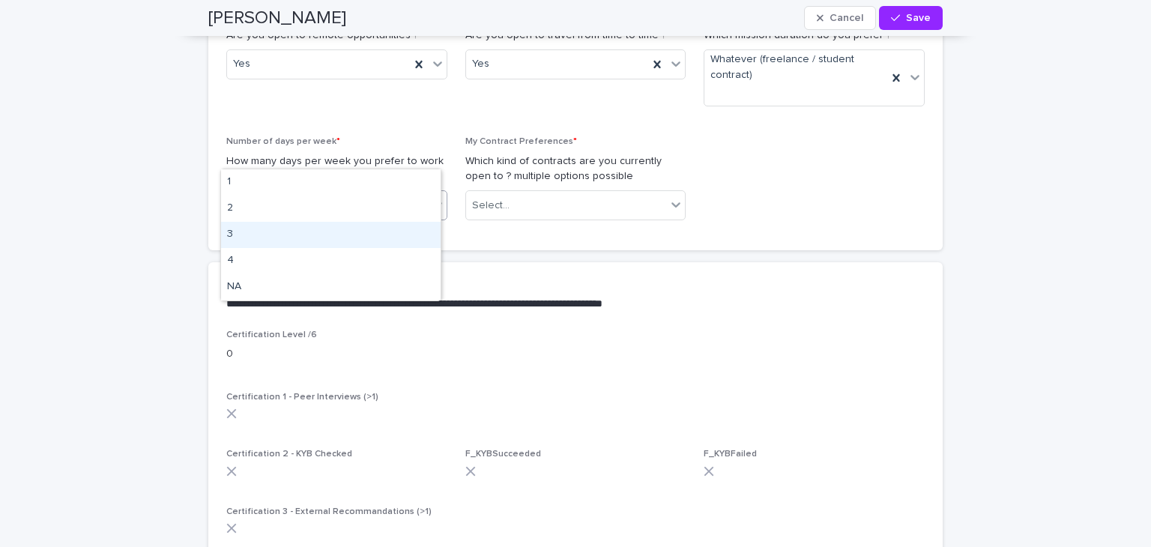
click at [318, 235] on div "3" at bounding box center [331, 235] width 220 height 26
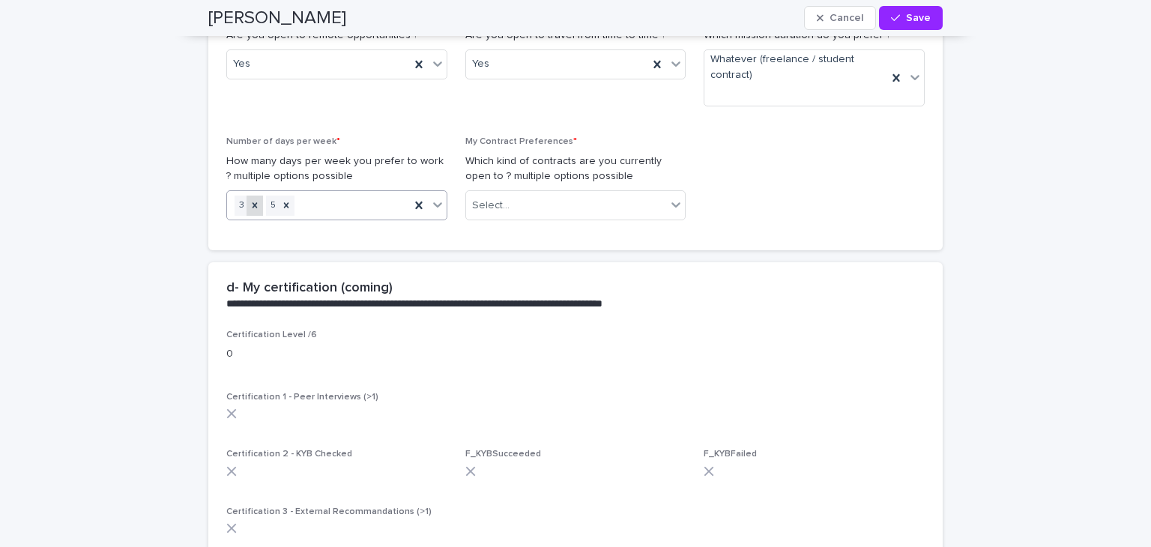
click at [253, 202] on icon at bounding box center [255, 204] width 5 height 5
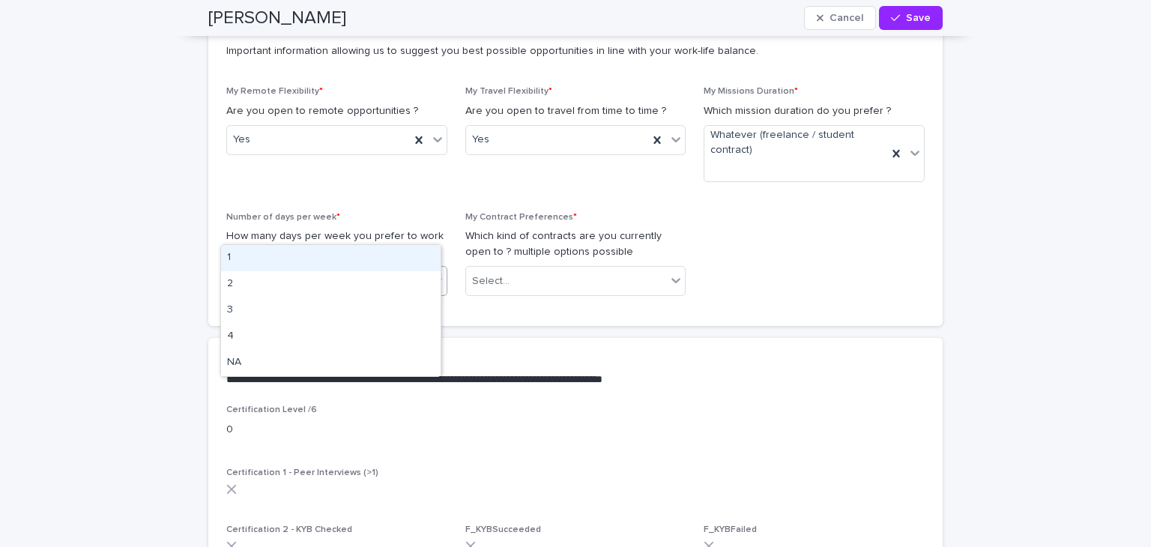
click at [436, 273] on icon at bounding box center [437, 280] width 15 height 15
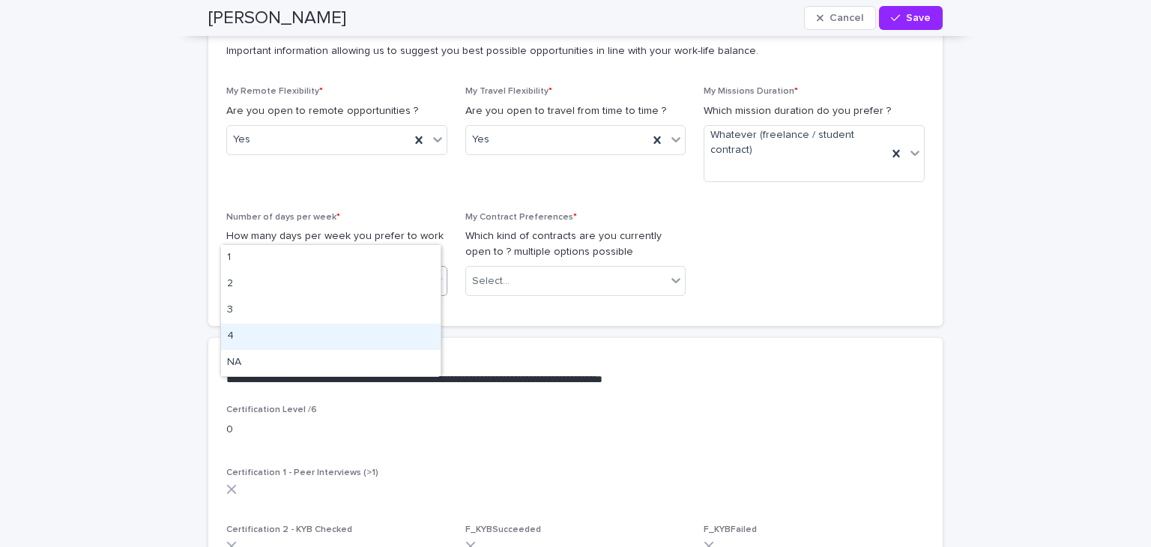
click at [335, 325] on div "4" at bounding box center [331, 337] width 220 height 26
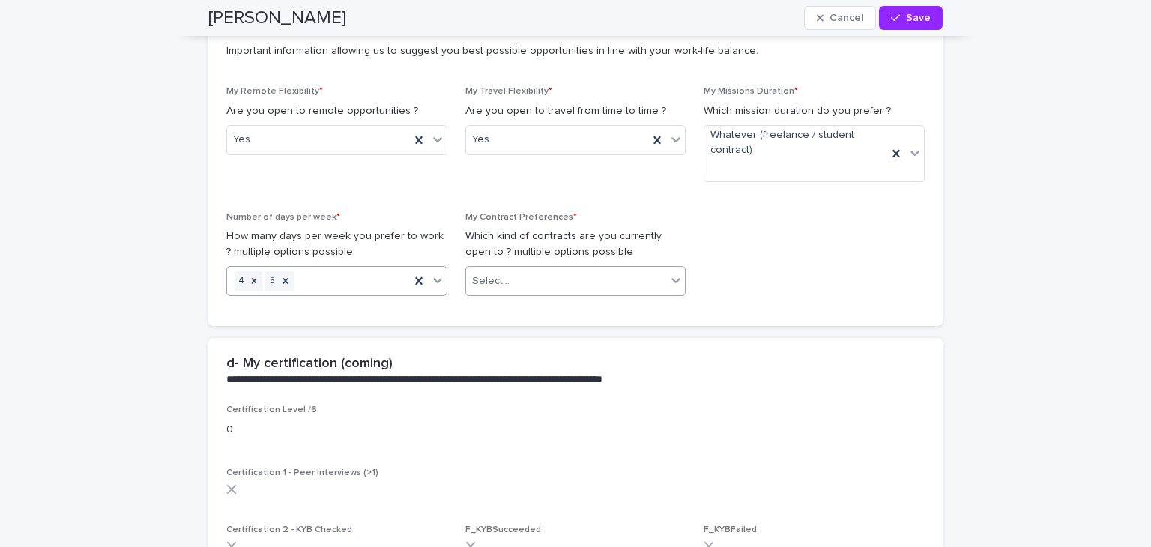
click at [672, 278] on icon at bounding box center [676, 280] width 9 height 5
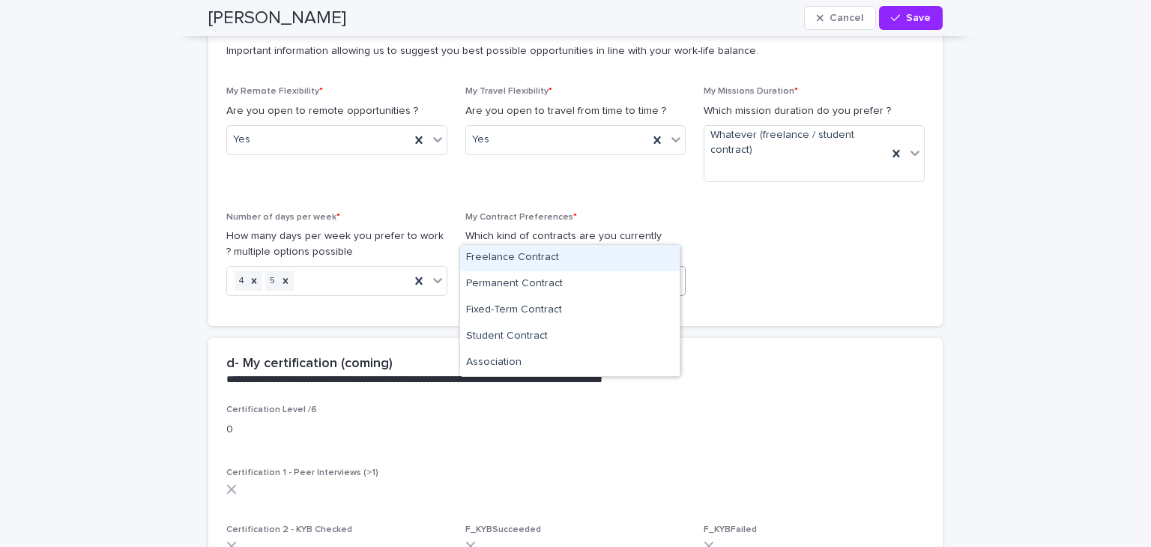
click at [573, 257] on div "Freelance Contract" at bounding box center [570, 258] width 220 height 26
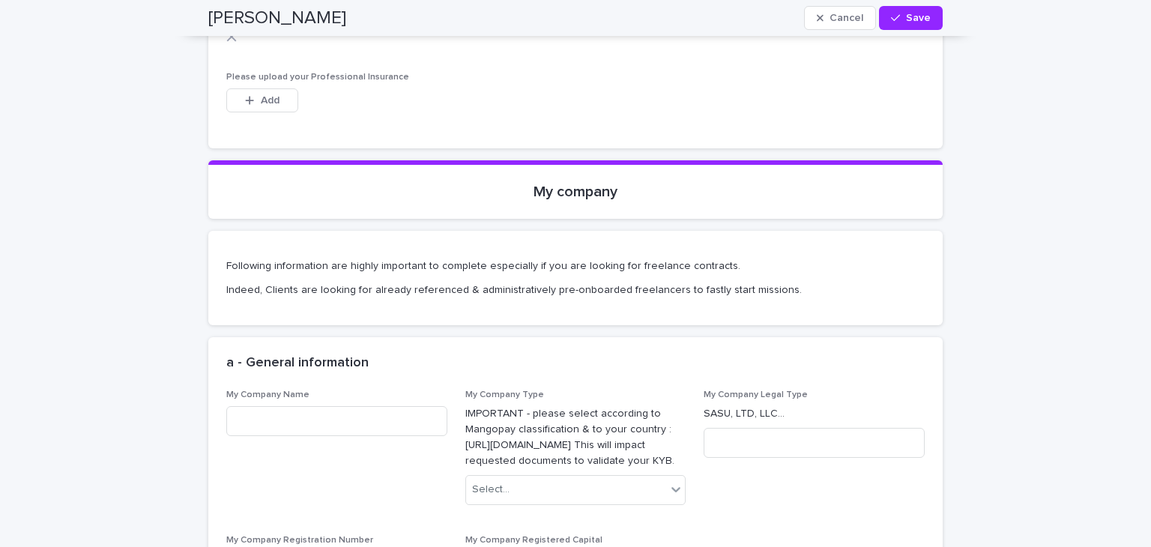
scroll to position [3262, 0]
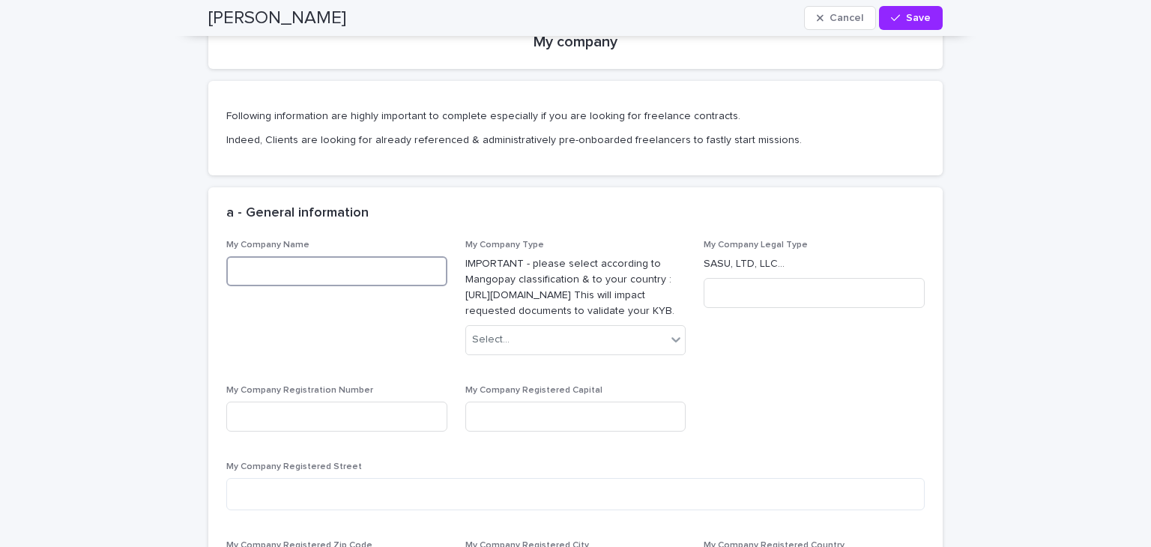
click at [284, 256] on input at bounding box center [336, 271] width 221 height 30
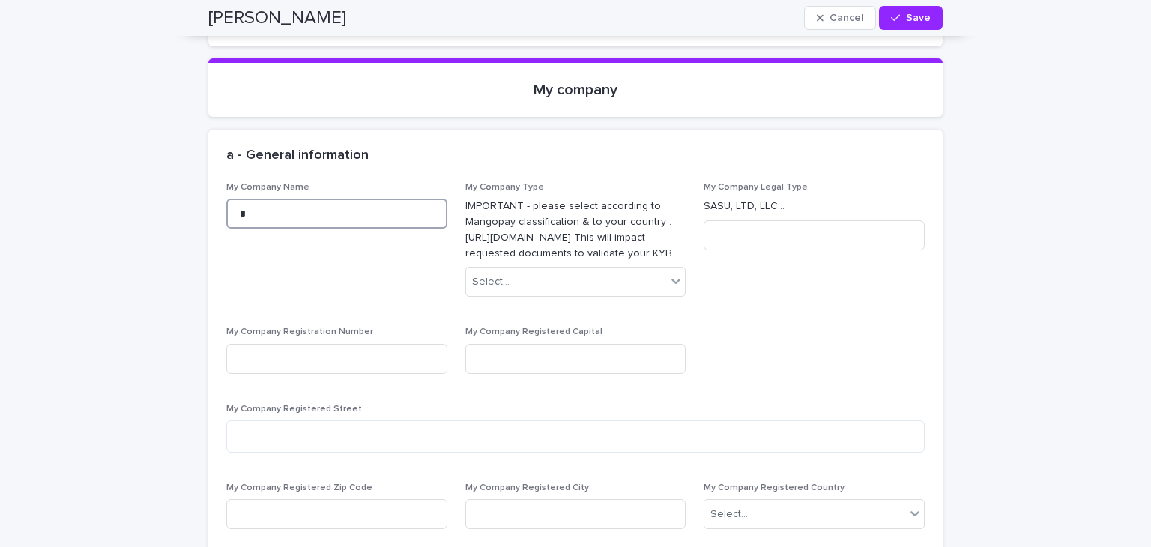
scroll to position [3208, 0]
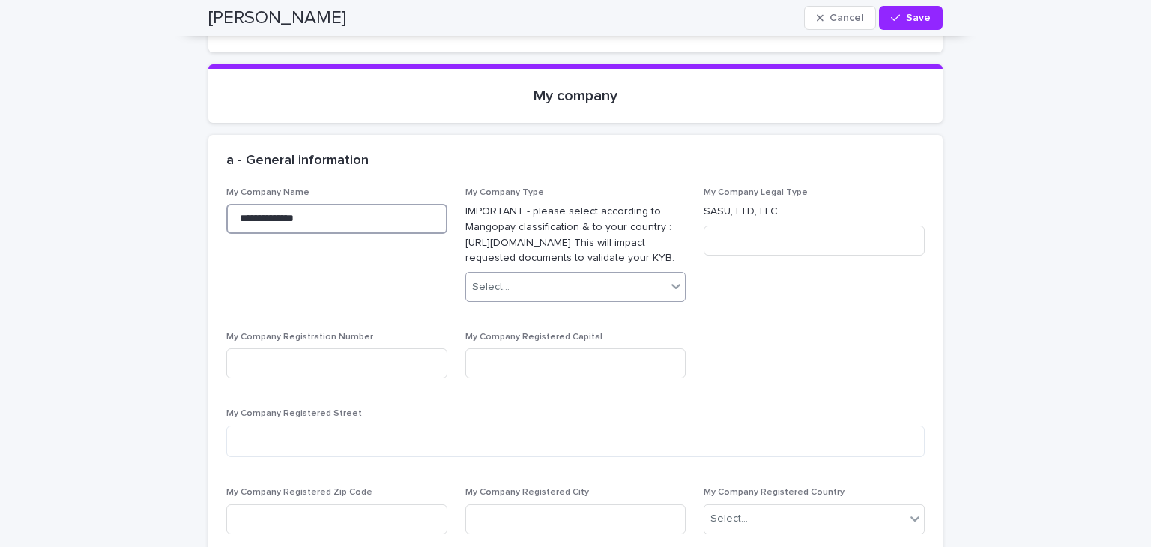
type input "**********"
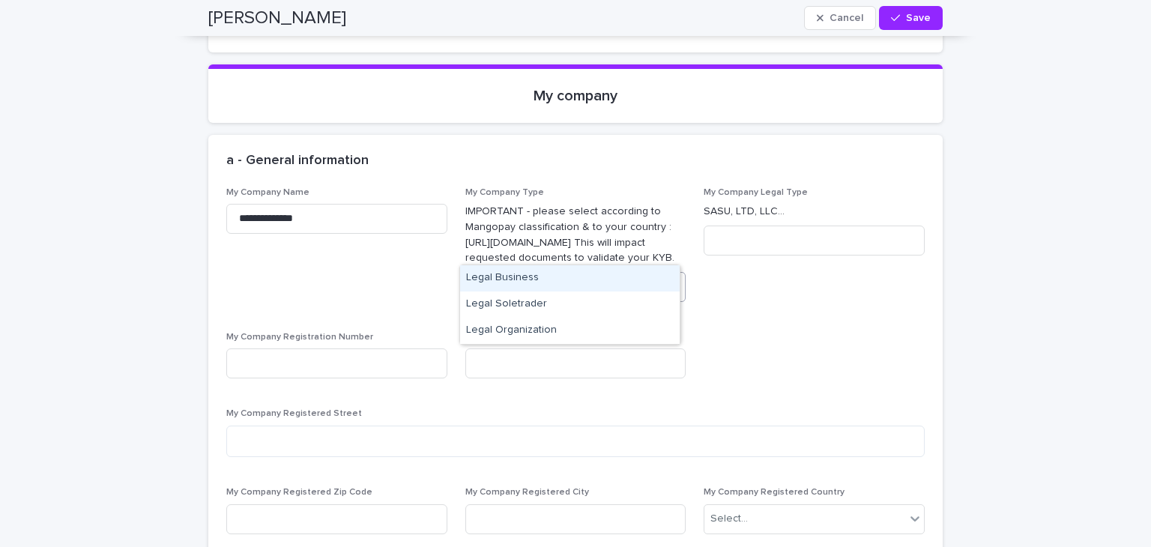
click at [672, 284] on icon at bounding box center [676, 286] width 9 height 5
drag, startPoint x: 579, startPoint y: 319, endPoint x: 564, endPoint y: 277, distance: 44.3
click at [564, 277] on div "Legal Business" at bounding box center [570, 278] width 220 height 26
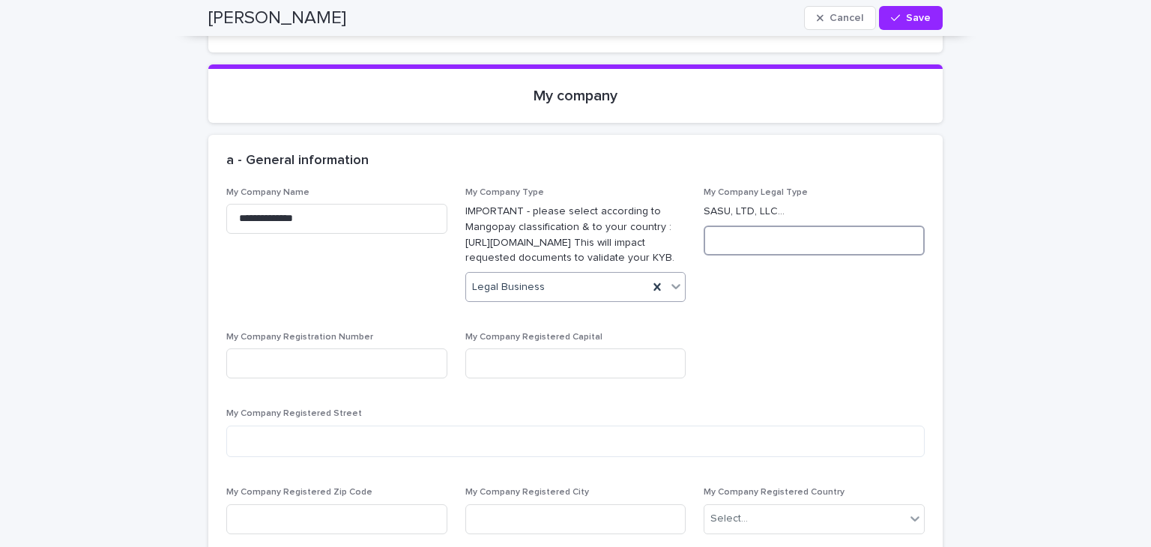
click at [734, 226] on input at bounding box center [814, 241] width 221 height 30
type input "***"
click at [356, 204] on input "**********" at bounding box center [336, 219] width 221 height 30
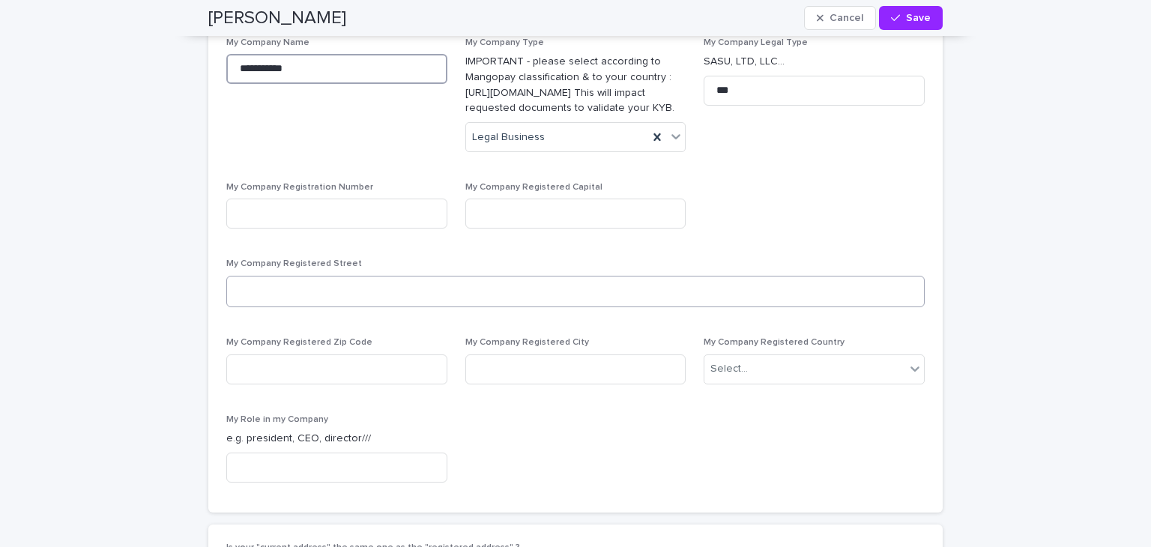
scroll to position [3507, 0]
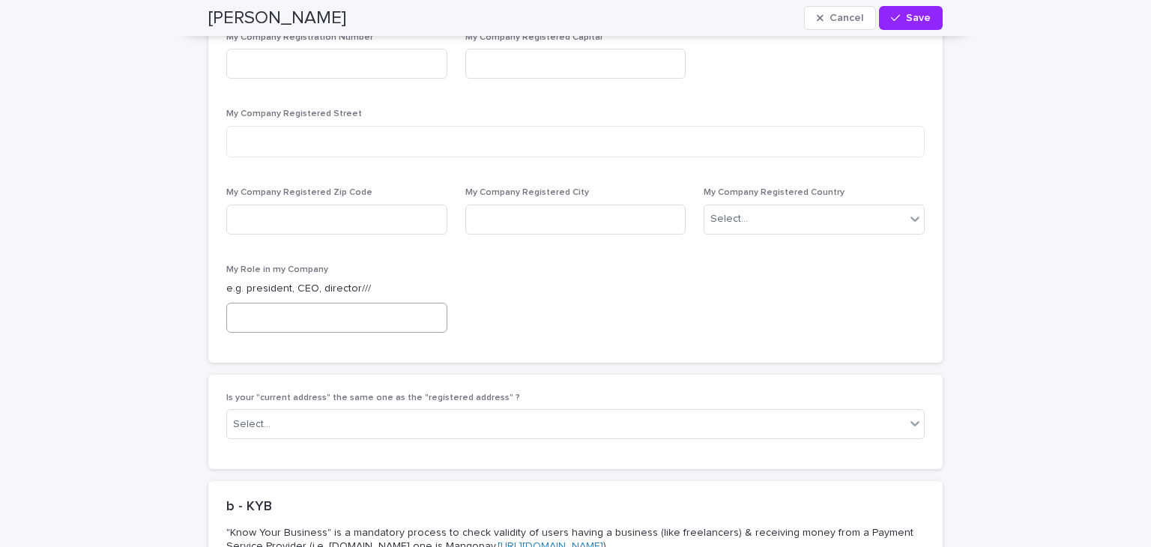
type input "**********"
click at [276, 303] on input at bounding box center [336, 318] width 221 height 30
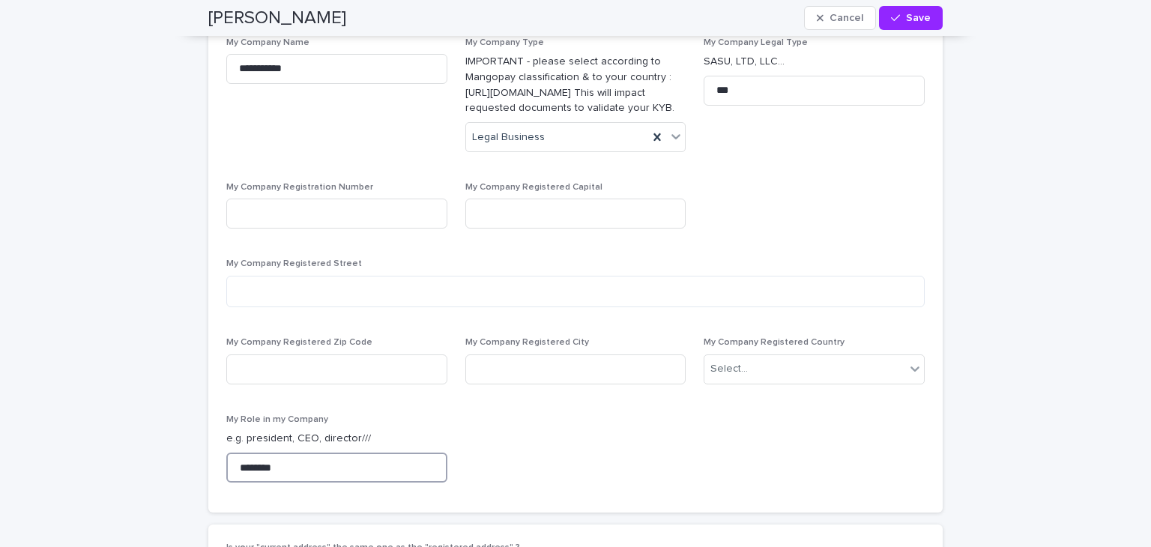
type input "********"
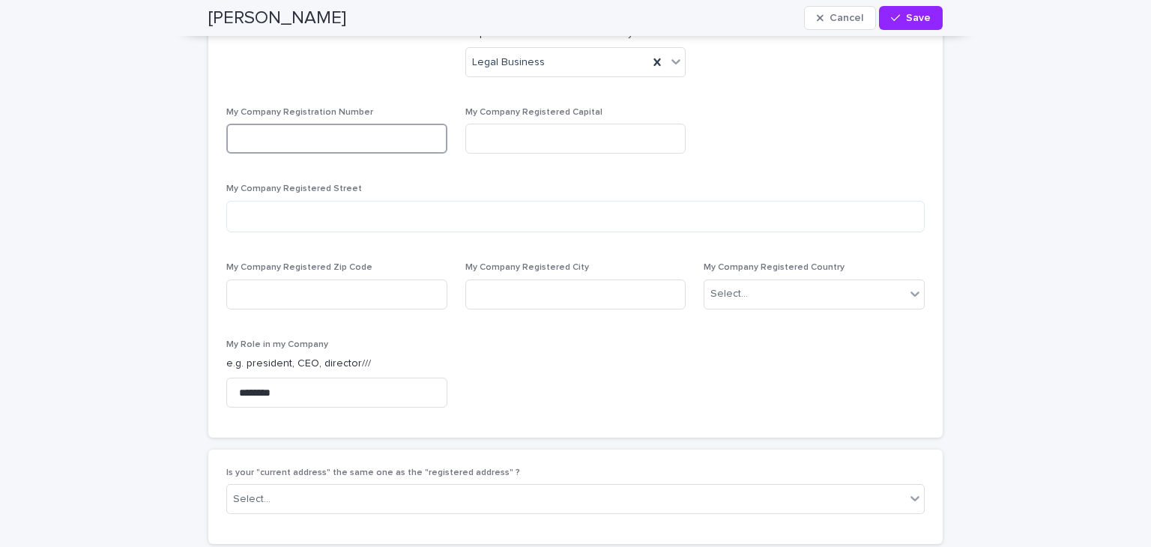
click at [282, 124] on input at bounding box center [336, 139] width 221 height 30
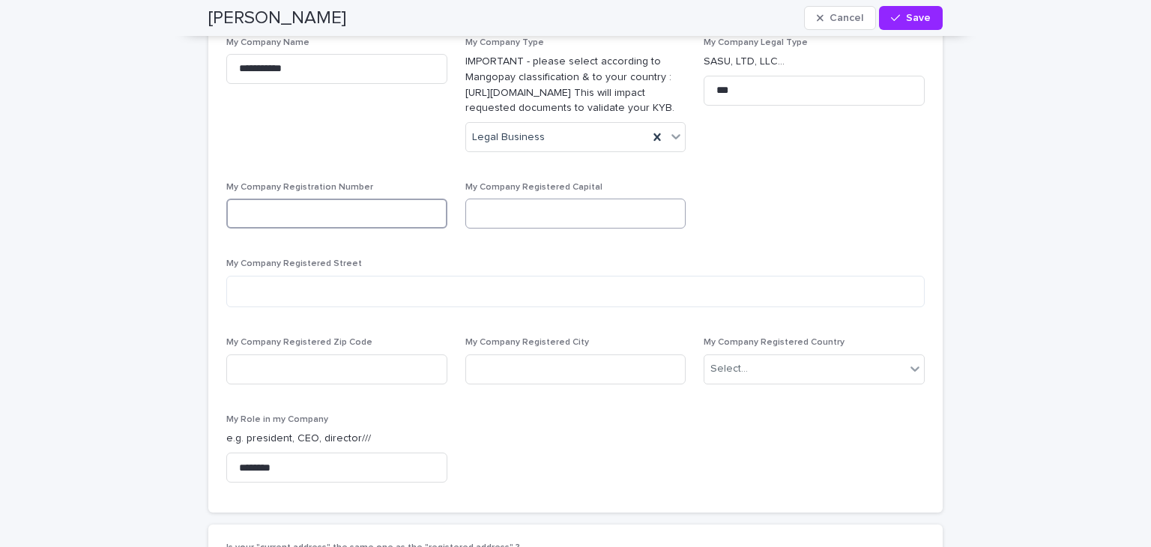
scroll to position [3283, 0]
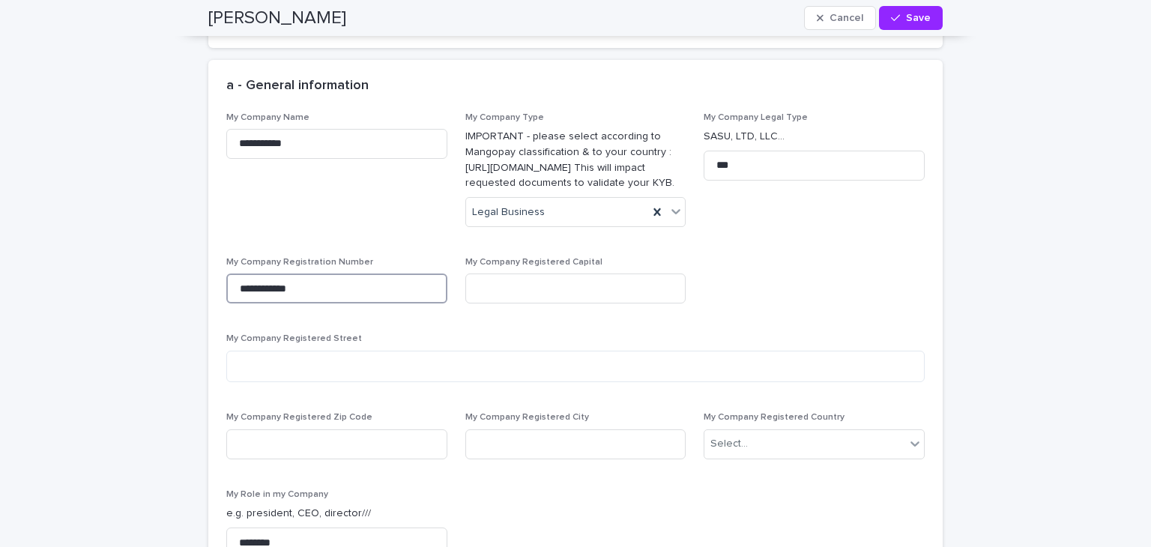
click at [231, 274] on input "**********" at bounding box center [336, 289] width 221 height 30
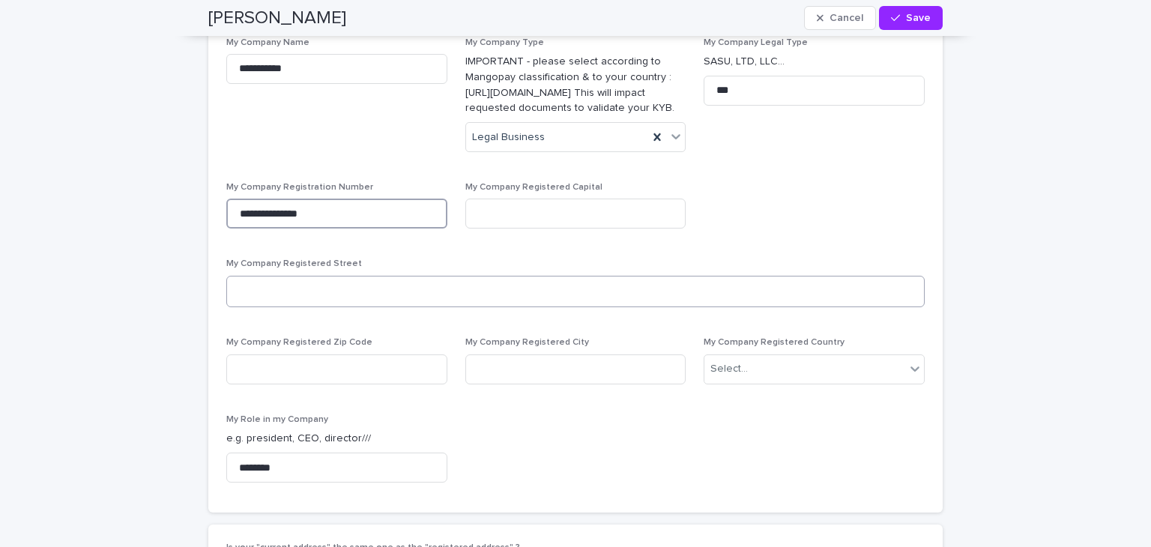
type input "**********"
click at [375, 276] on textarea at bounding box center [575, 292] width 698 height 32
type textarea "**********"
type input "**********"
type input "****"
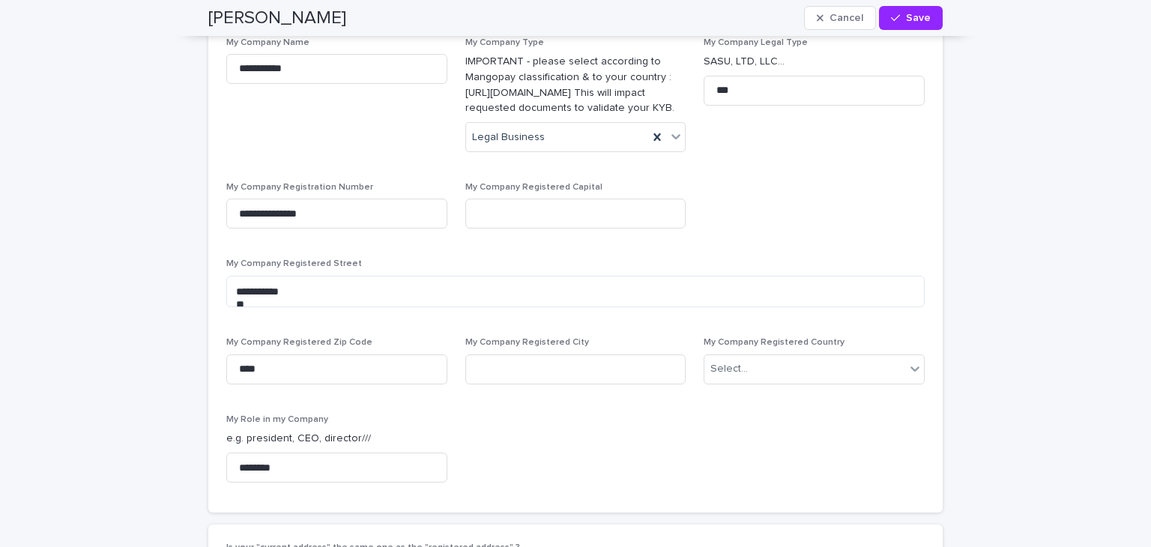
type input "**********"
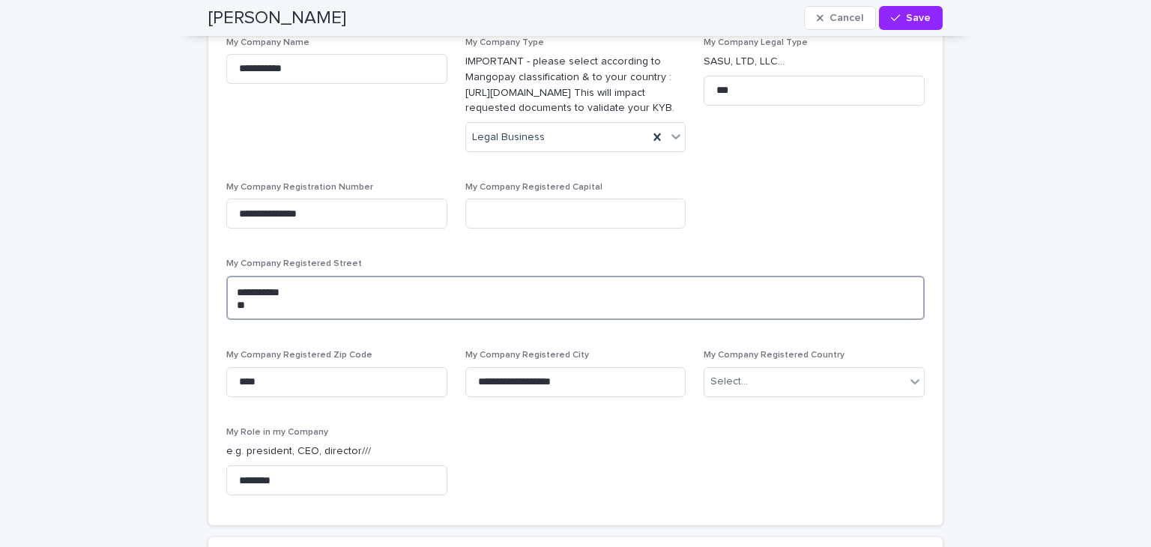
scroll to position [3582, 0]
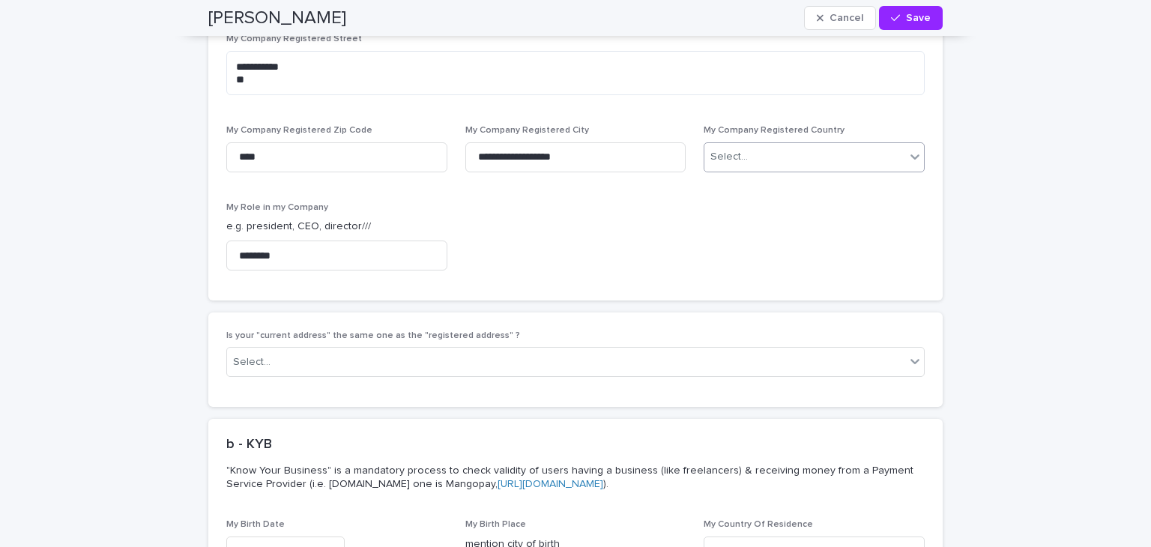
click at [910, 149] on icon at bounding box center [915, 156] width 15 height 15
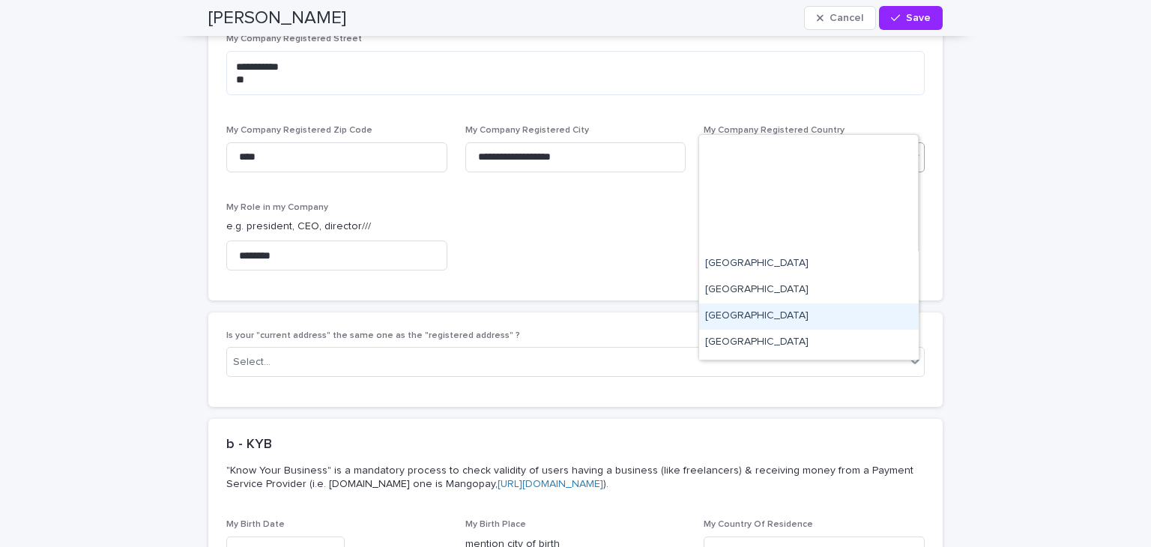
scroll to position [375, 0]
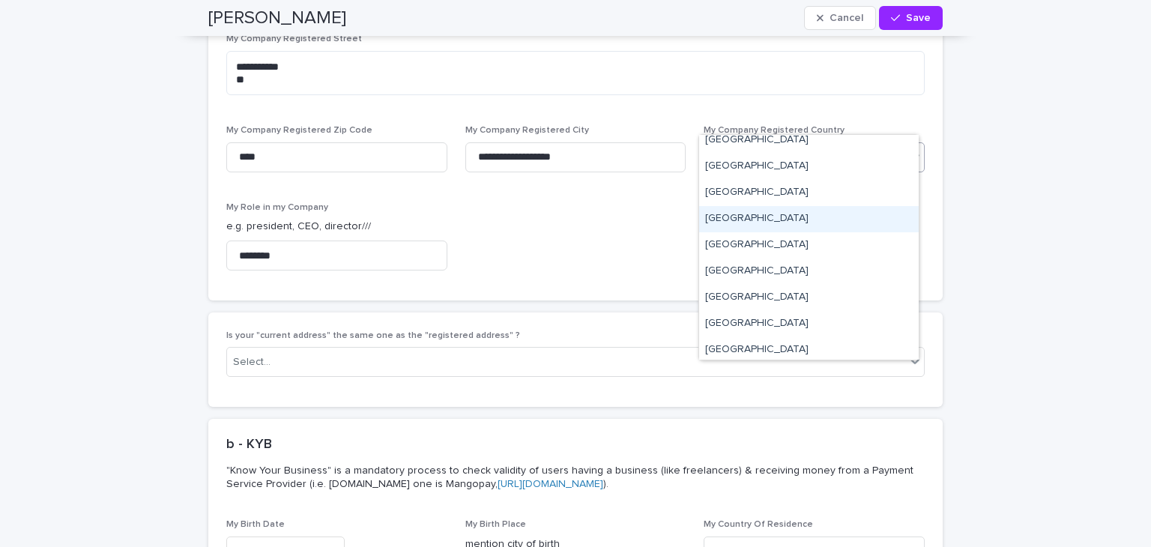
click at [775, 226] on div "Belgium" at bounding box center [809, 219] width 220 height 26
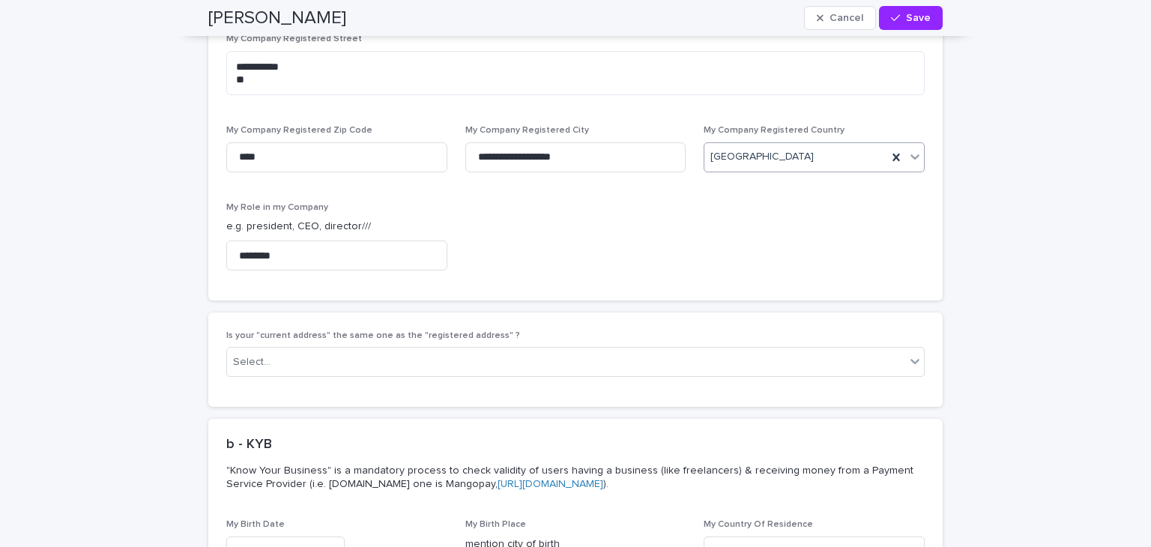
scroll to position [3732, 0]
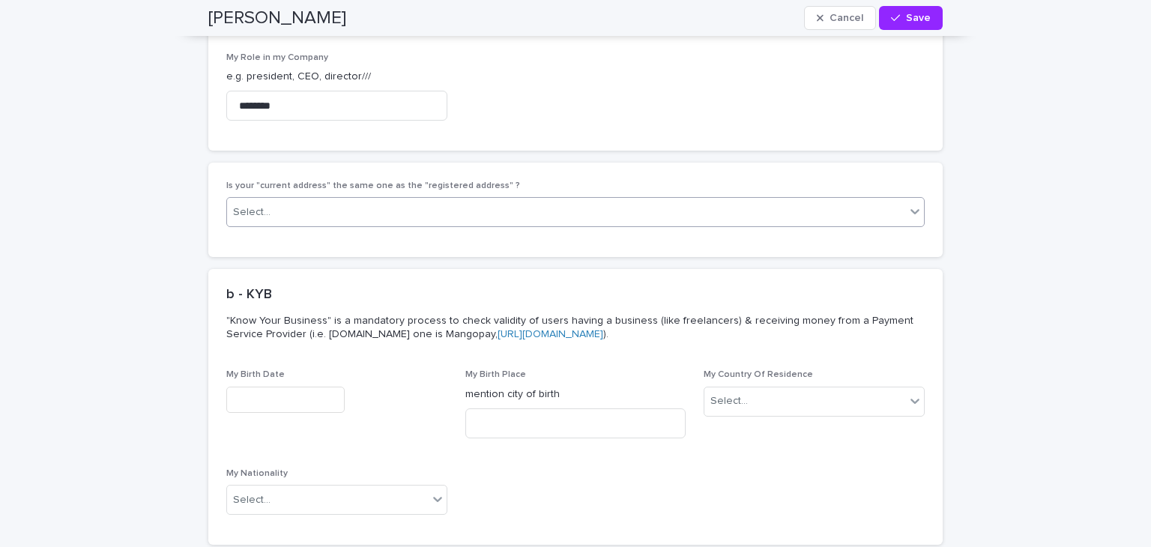
click at [912, 210] on icon at bounding box center [915, 212] width 9 height 5
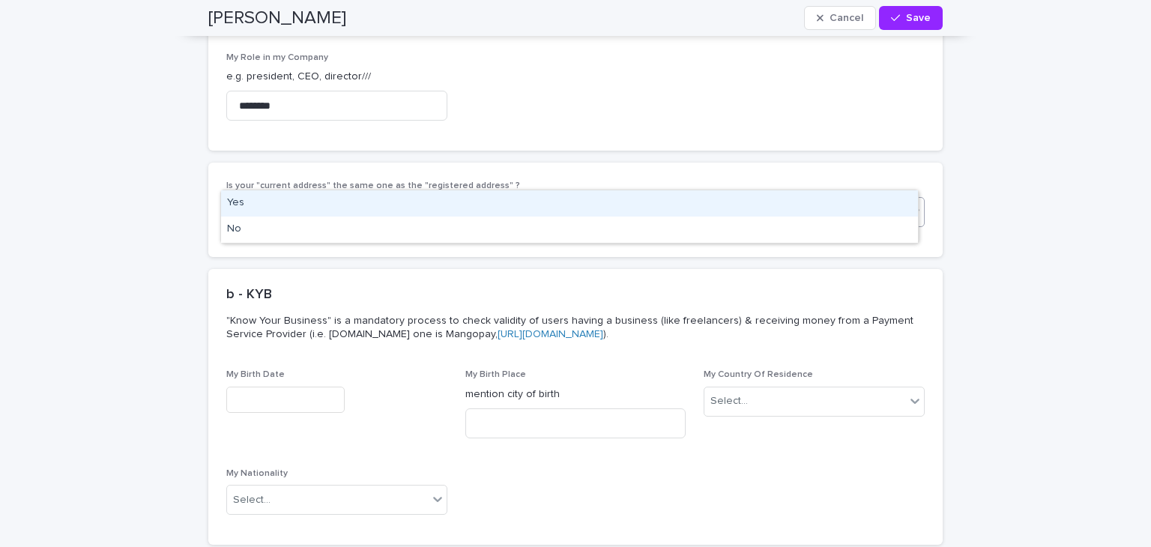
click at [416, 208] on div "Yes" at bounding box center [569, 203] width 697 height 26
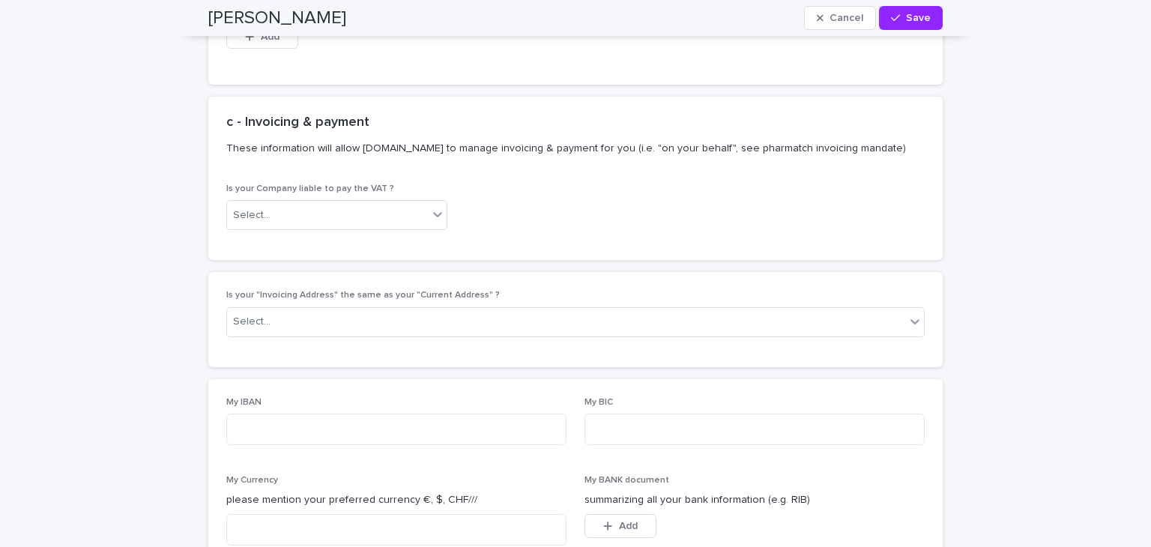
scroll to position [4931, 0]
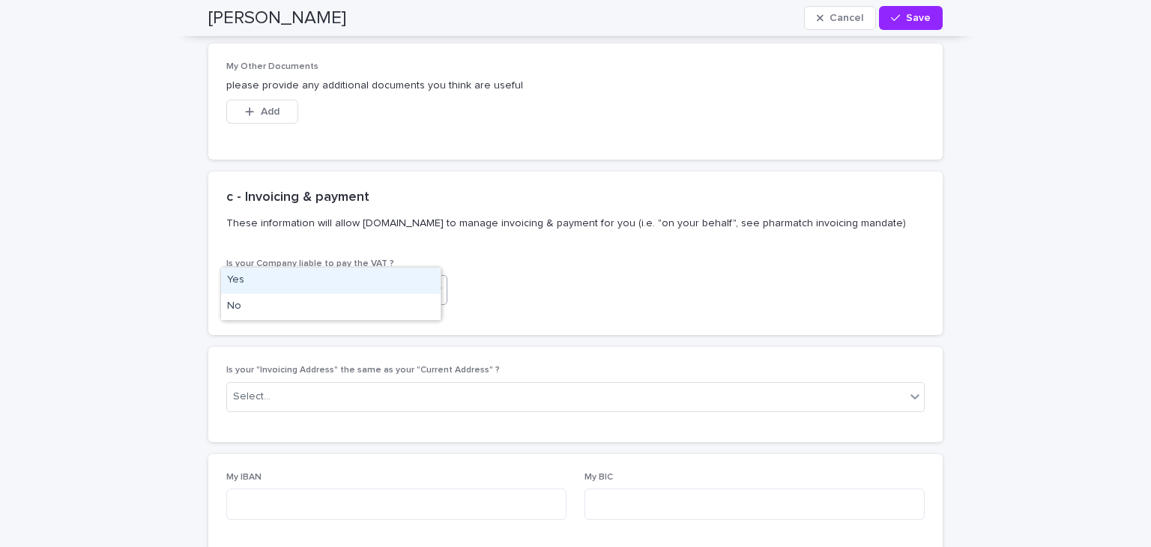
click at [431, 282] on icon at bounding box center [437, 289] width 15 height 15
click at [365, 275] on div "Yes" at bounding box center [331, 281] width 220 height 26
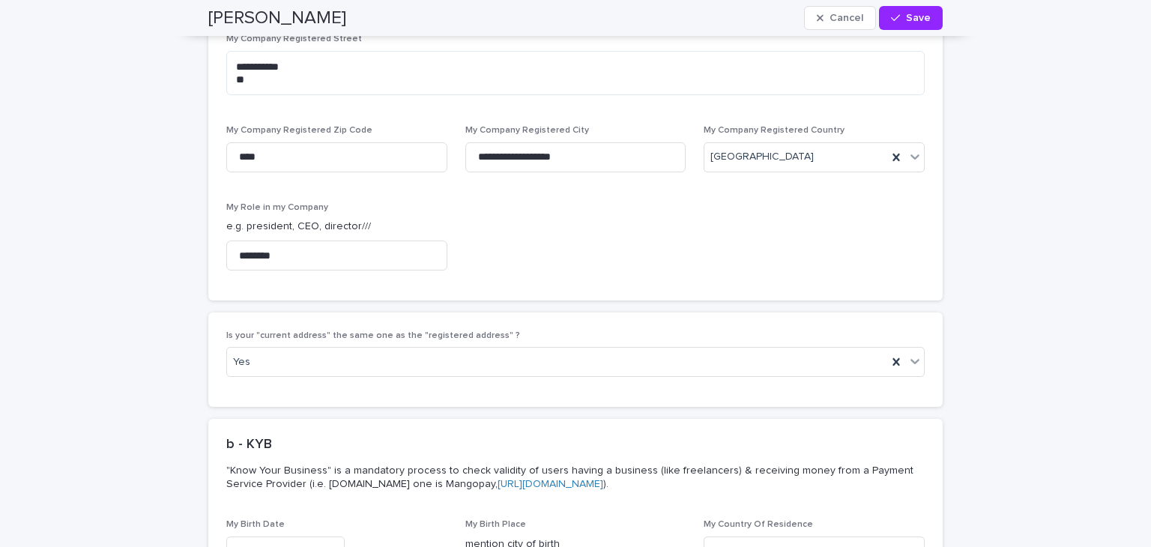
scroll to position [3208, 0]
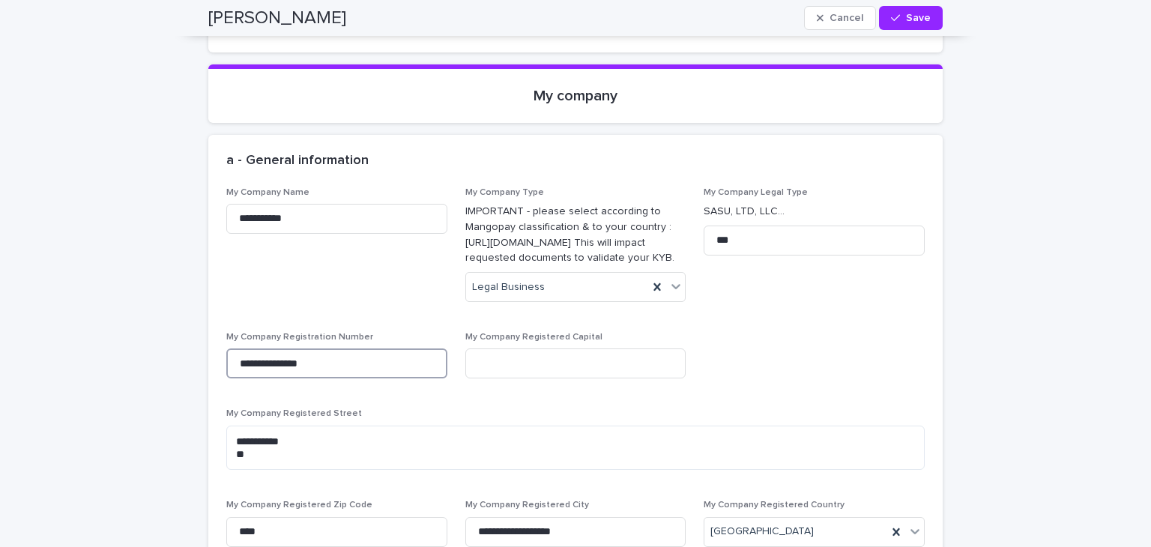
drag, startPoint x: 366, startPoint y: 325, endPoint x: 204, endPoint y: 313, distance: 162.4
click at [208, 313] on div "**********" at bounding box center [575, 431] width 734 height 489
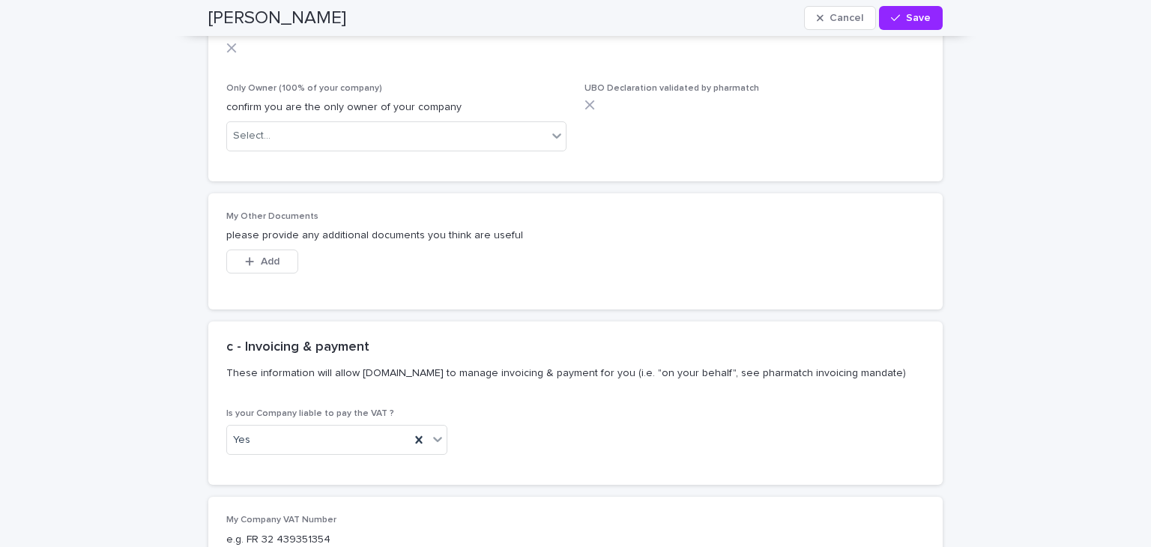
scroll to position [4931, 0]
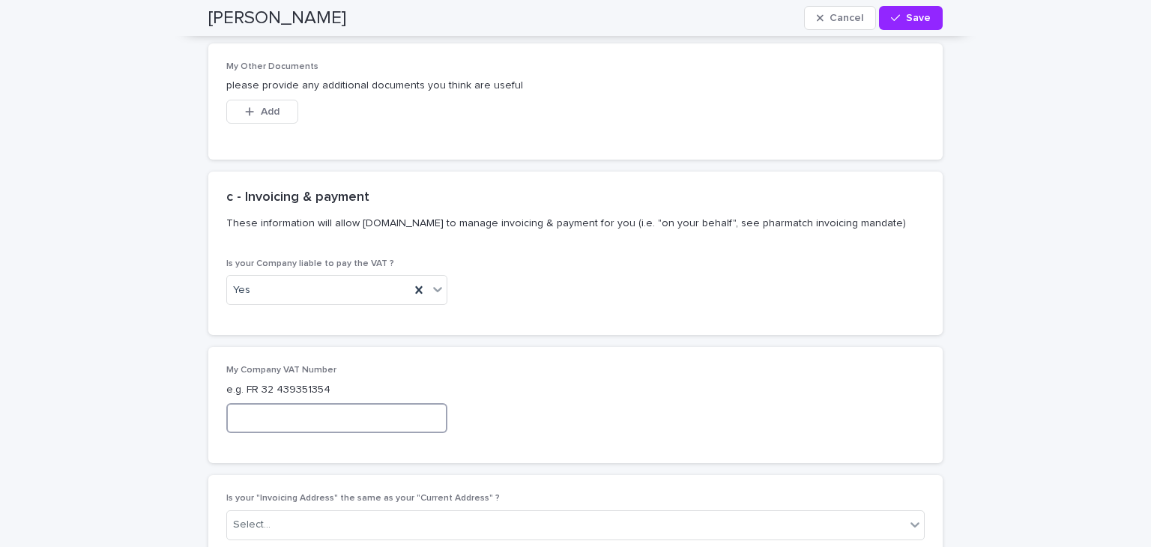
click at [305, 403] on input at bounding box center [336, 418] width 221 height 30
paste input "**********"
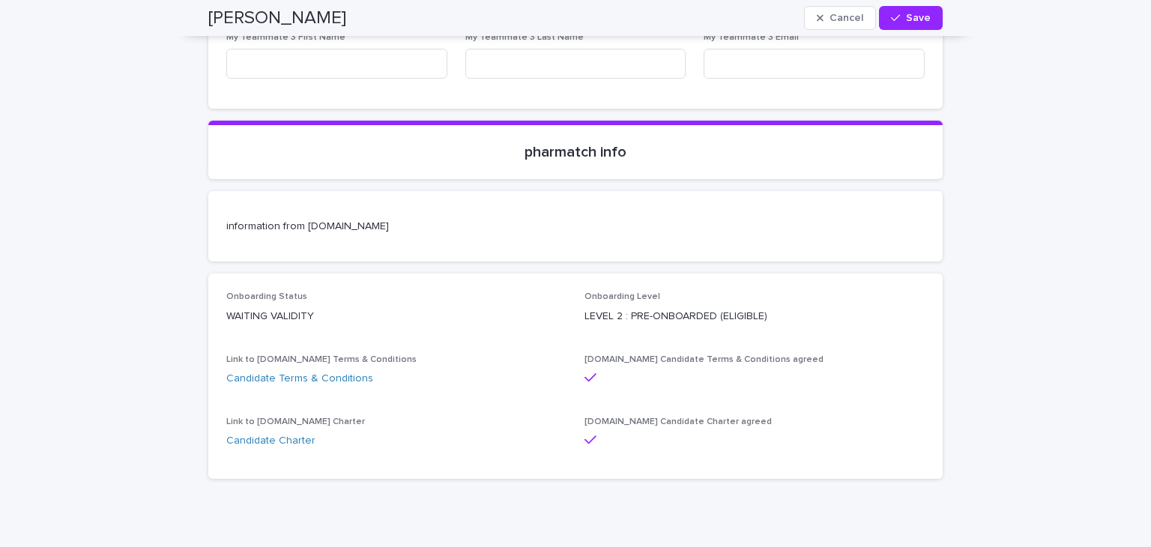
scroll to position [6228, 0]
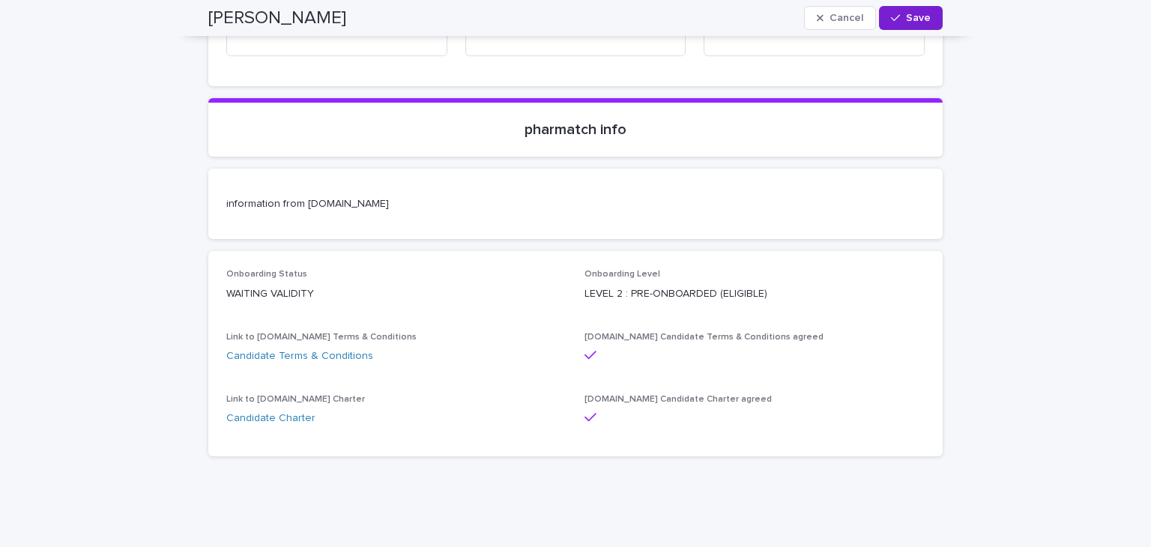
type input "**********"
click at [896, 22] on icon "button" at bounding box center [895, 18] width 9 height 10
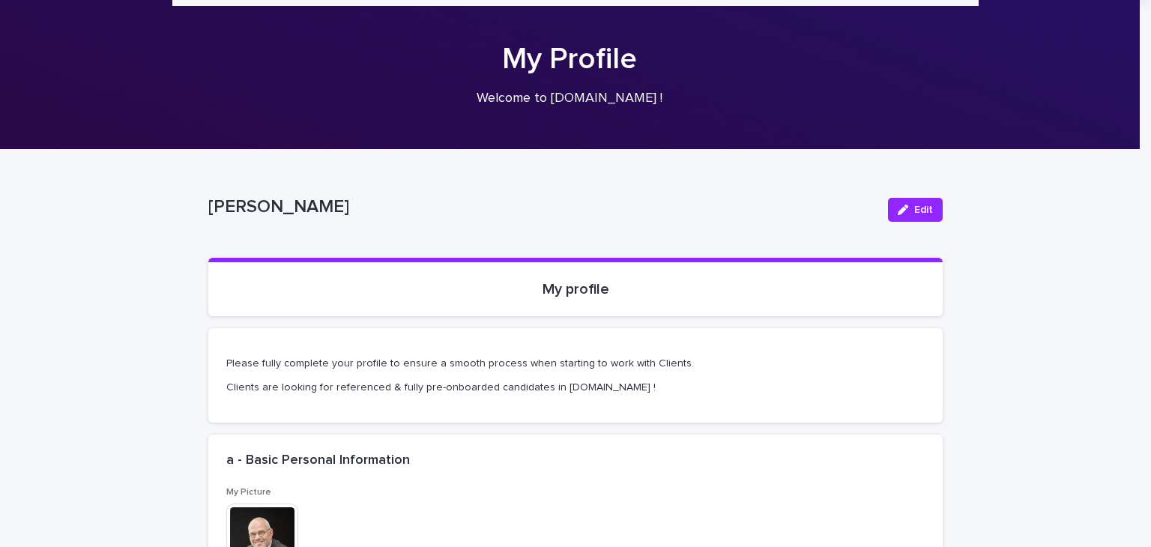
scroll to position [0, 0]
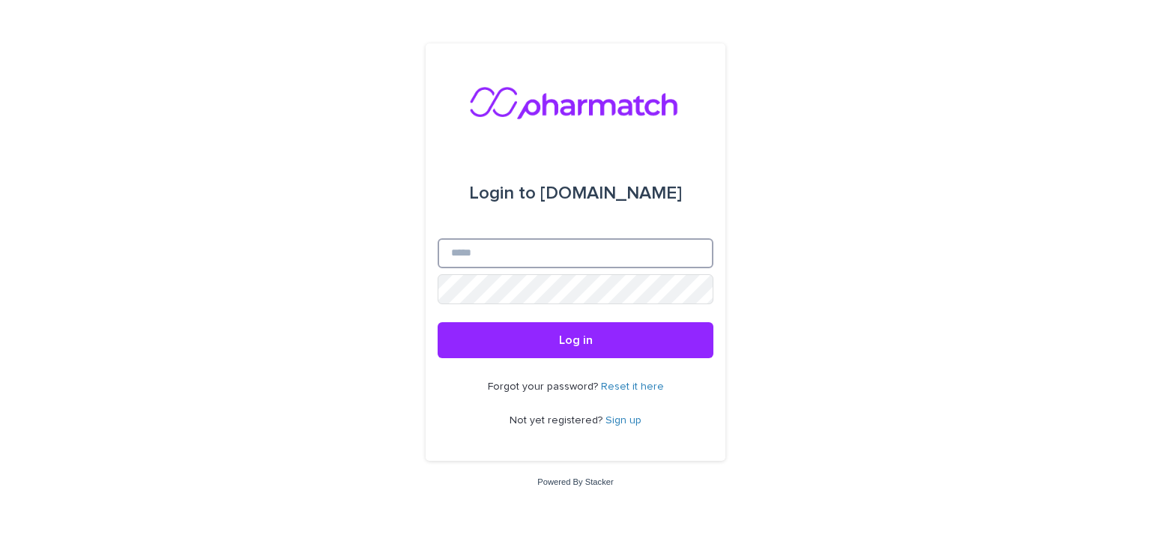
click at [510, 256] on input "Email" at bounding box center [576, 253] width 276 height 30
click at [464, 247] on input "Email" at bounding box center [576, 253] width 276 height 30
type input "**********"
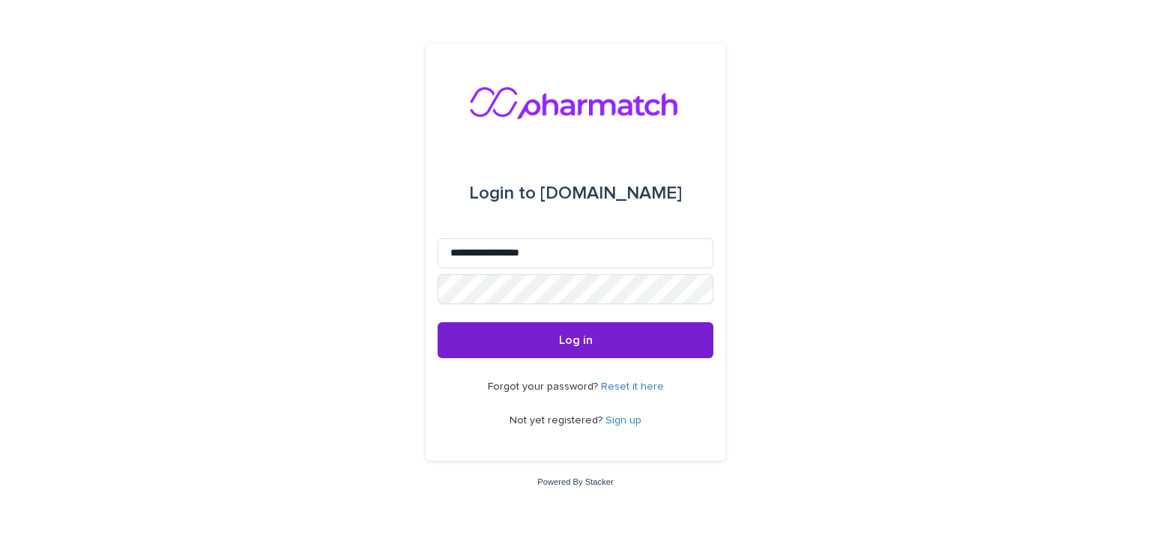
click at [622, 334] on button "Log in" at bounding box center [576, 340] width 276 height 36
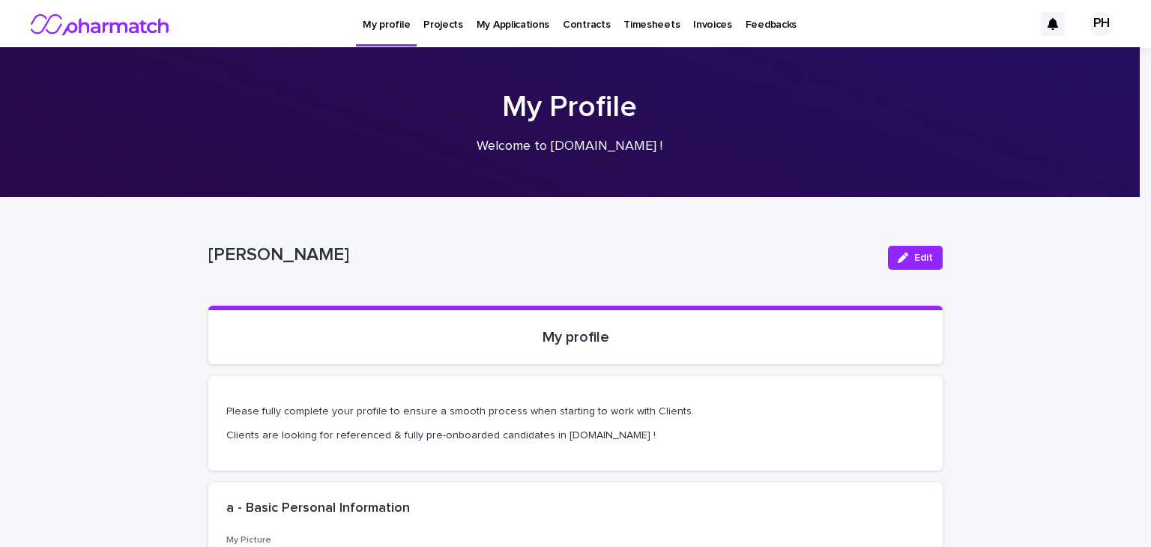
click at [507, 28] on p "My Applications" at bounding box center [513, 15] width 73 height 31
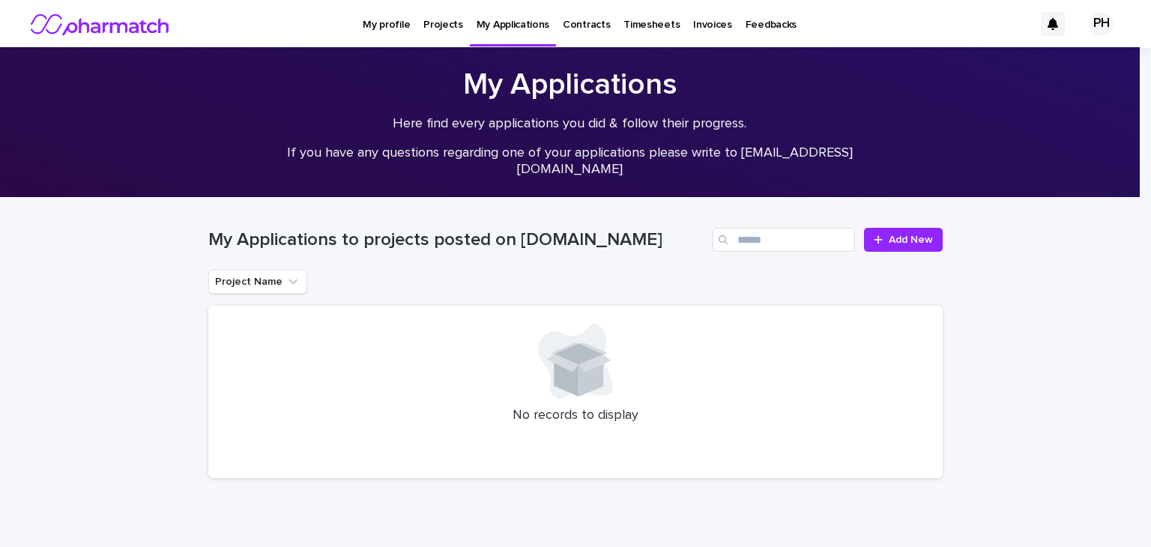
click at [584, 24] on p "Contracts" at bounding box center [586, 15] width 47 height 31
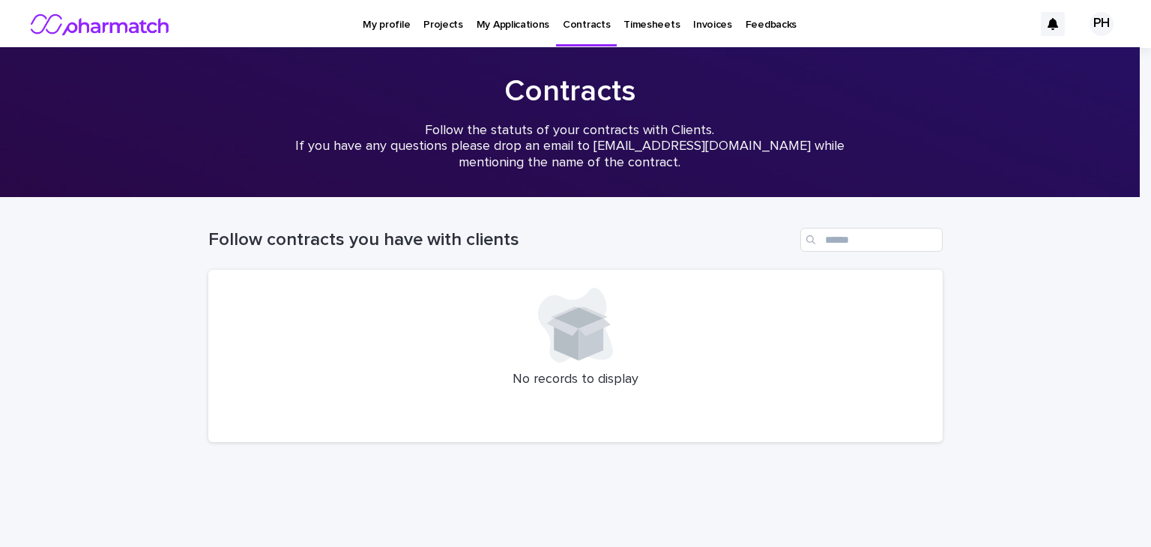
click at [495, 19] on p "My Applications" at bounding box center [513, 15] width 73 height 31
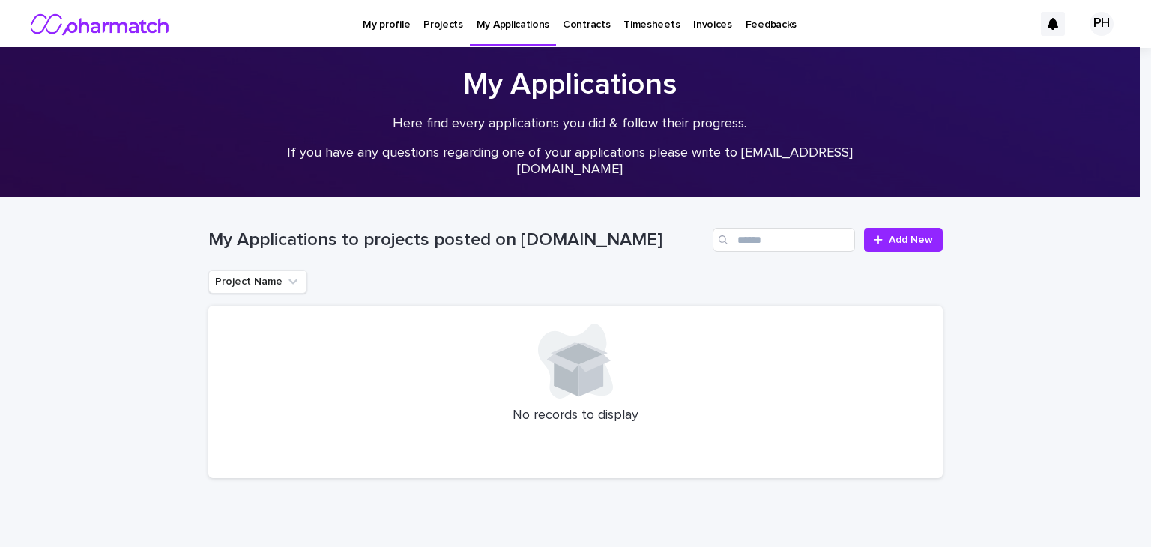
click at [434, 28] on p "Projects" at bounding box center [443, 15] width 40 height 31
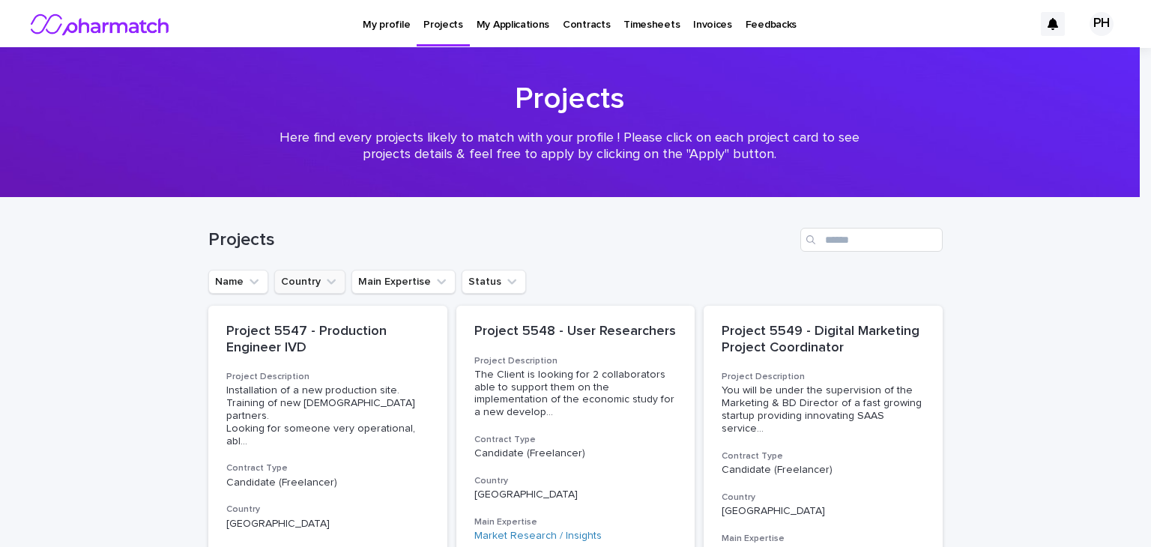
click at [307, 277] on button "Country" at bounding box center [309, 282] width 71 height 24
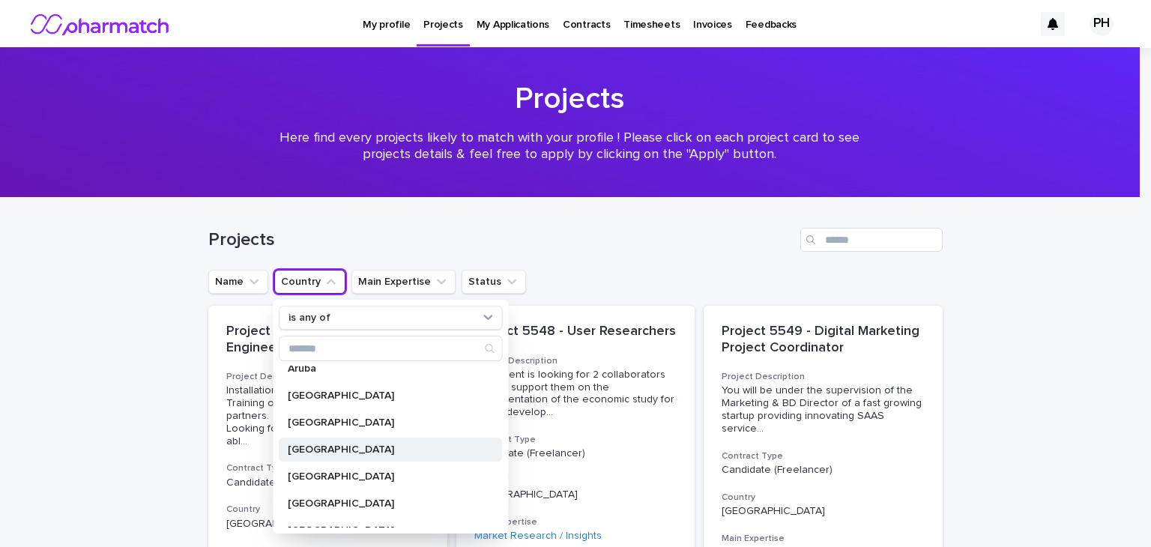
scroll to position [450, 0]
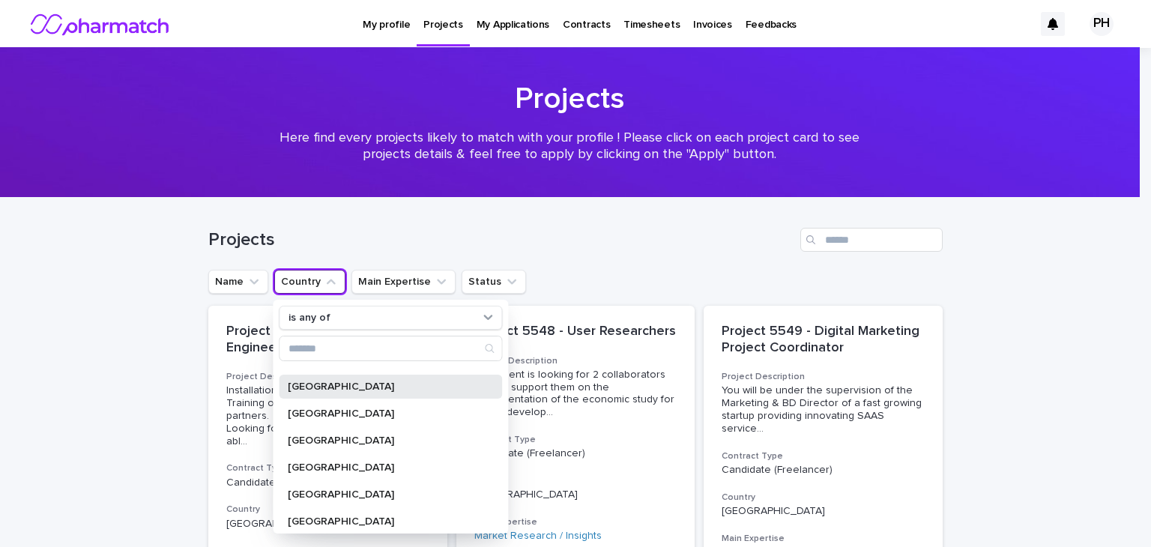
click at [351, 392] on div "Belgium" at bounding box center [390, 387] width 223 height 24
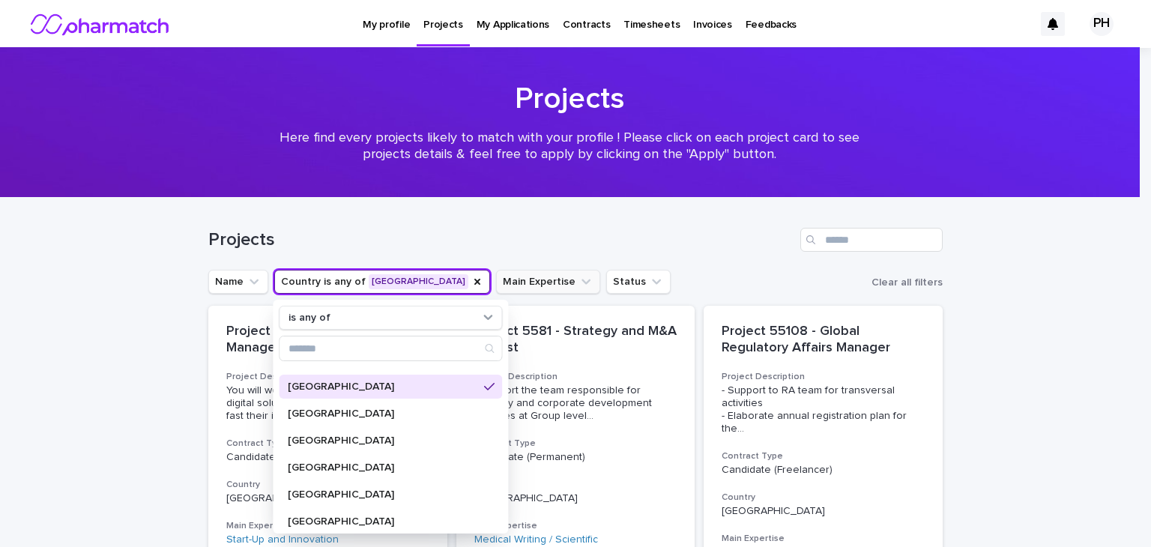
click at [582, 283] on icon "Main Expertise" at bounding box center [586, 282] width 9 height 5
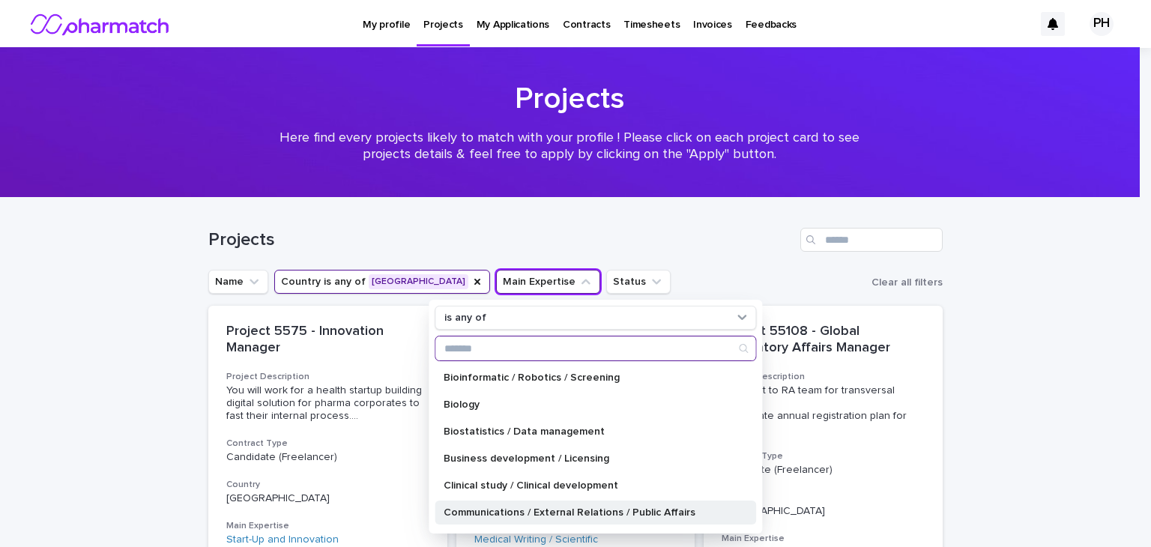
scroll to position [225, 0]
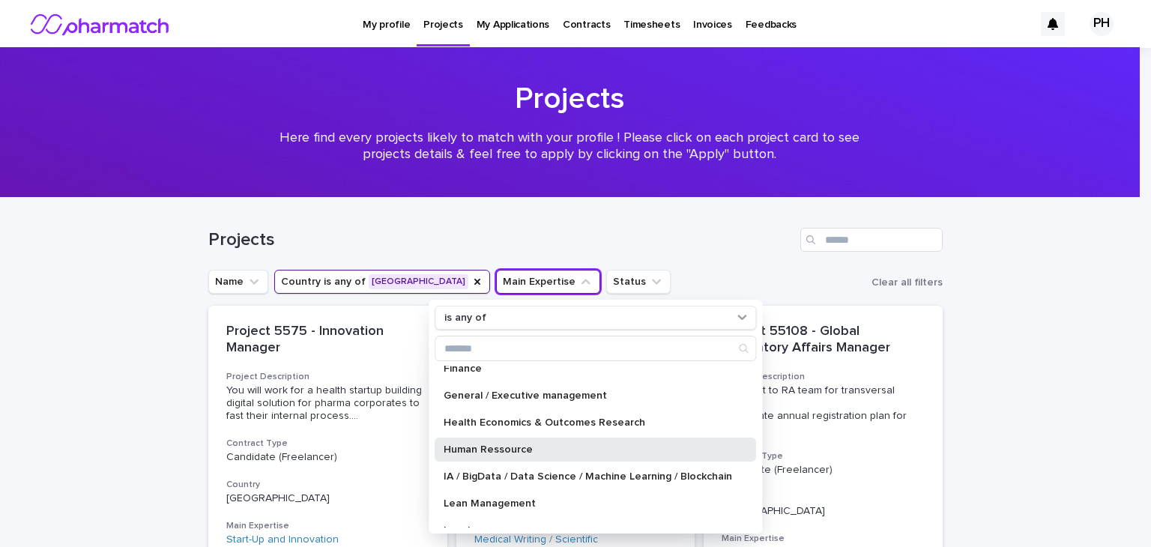
click at [570, 447] on p "Human Ressource" at bounding box center [588, 449] width 289 height 10
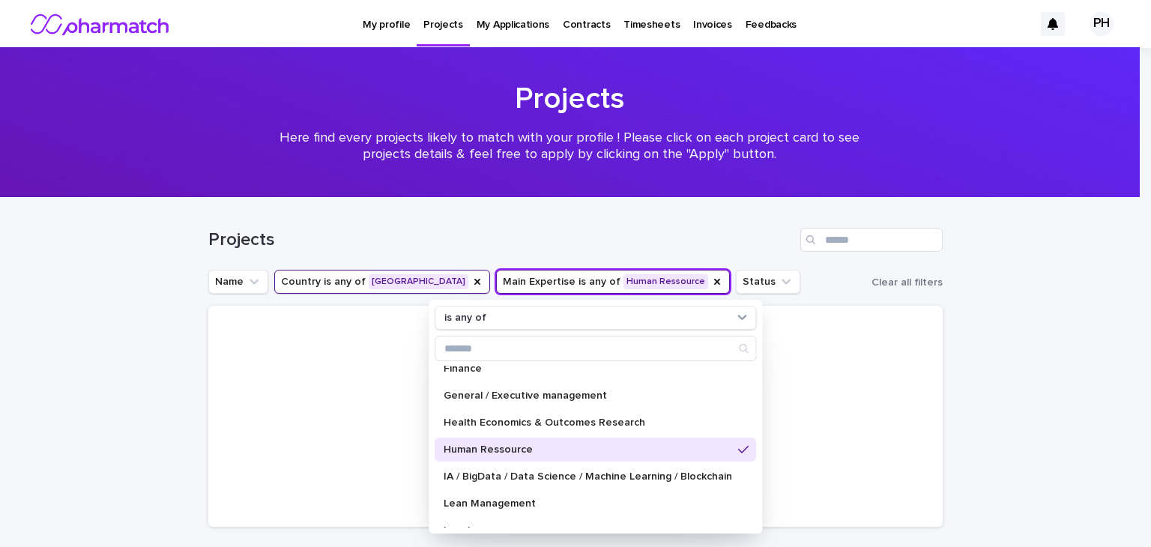
click at [1111, 279] on div "Loading... Saving… Loading... Saving… Projects Name Country is any of Belgium M…" at bounding box center [575, 406] width 1151 height 416
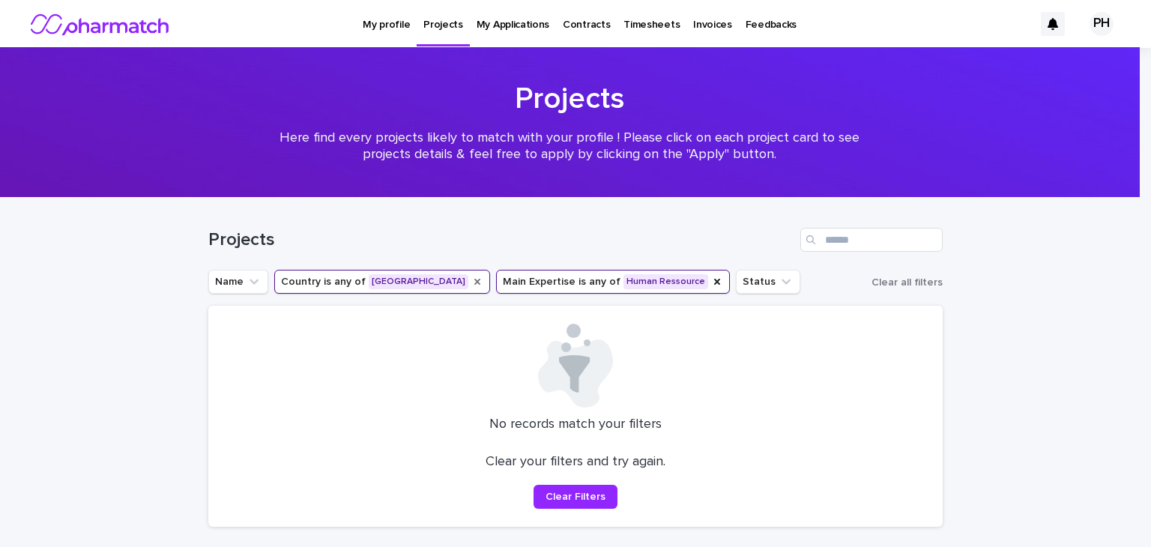
click at [471, 276] on icon "Country" at bounding box center [477, 282] width 12 height 12
